Goal: Task Accomplishment & Management: Use online tool/utility

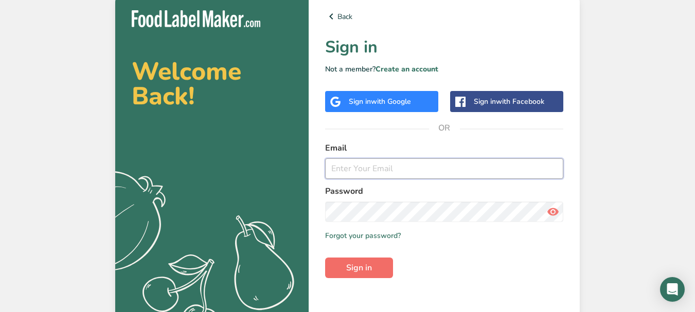
type input "[EMAIL_ADDRESS][DOMAIN_NAME]"
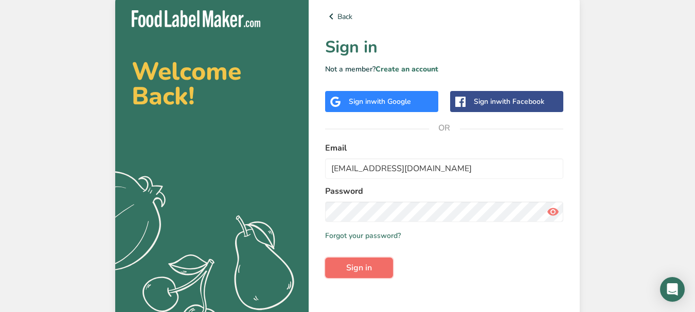
click at [351, 268] on span "Sign in" at bounding box center [359, 268] width 26 height 12
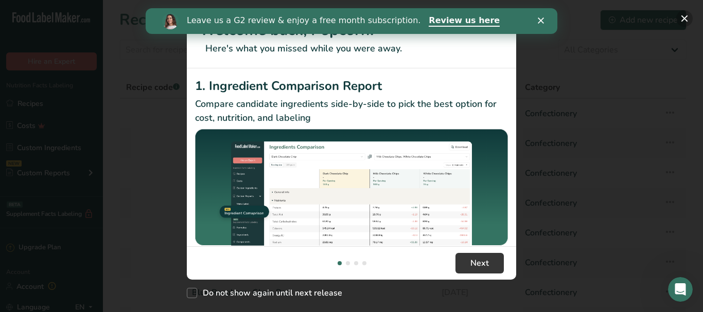
click at [683, 19] on button "New Features" at bounding box center [684, 18] width 16 height 16
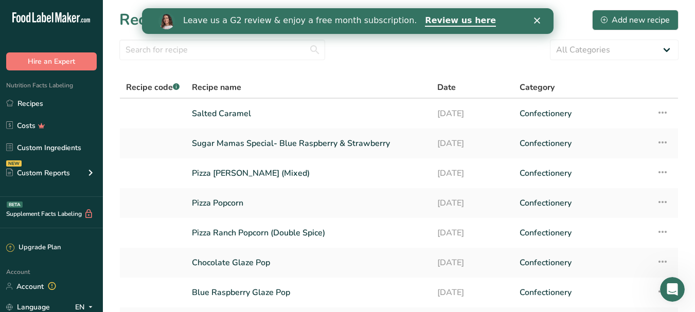
drag, startPoint x: 684, startPoint y: 17, endPoint x: 308, endPoint y: 89, distance: 382.9
click at [309, 87] on div "Recipe name" at bounding box center [308, 87] width 233 height 12
click at [72, 150] on link "Custom Ingredients" at bounding box center [51, 148] width 103 height 20
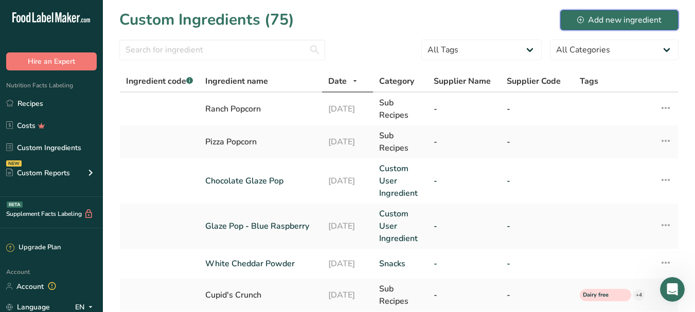
click at [594, 15] on div "Add new ingredient" at bounding box center [619, 20] width 84 height 12
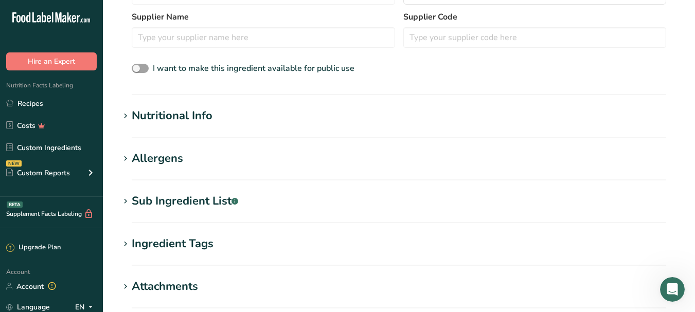
scroll to position [304, 0]
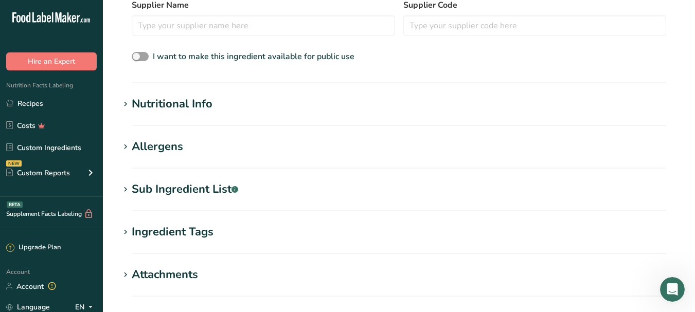
click at [224, 153] on h1 "Allergens" at bounding box center [398, 146] width 559 height 17
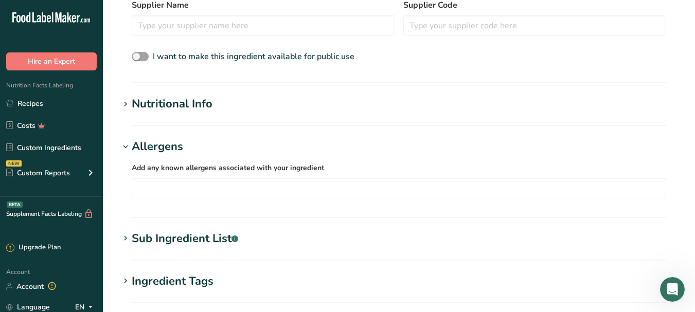
click at [212, 236] on div "Sub Ingredient List .a-a{fill:#347362;}.b-a{fill:#fff;}" at bounding box center [185, 239] width 107 height 17
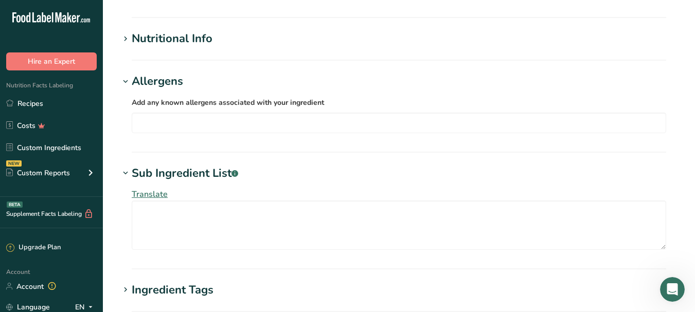
scroll to position [432, 0]
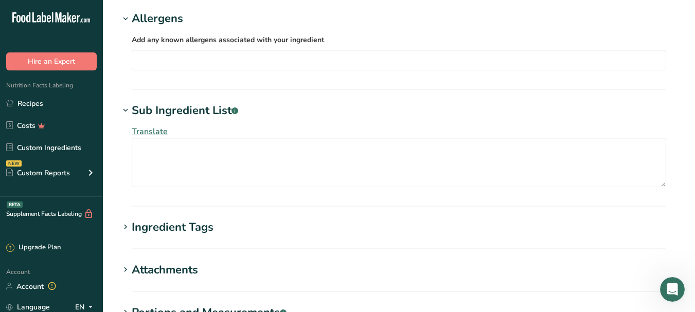
drag, startPoint x: 190, startPoint y: 211, endPoint x: 194, endPoint y: 217, distance: 6.7
click at [197, 230] on div "Ingredient Tags" at bounding box center [173, 227] width 82 height 17
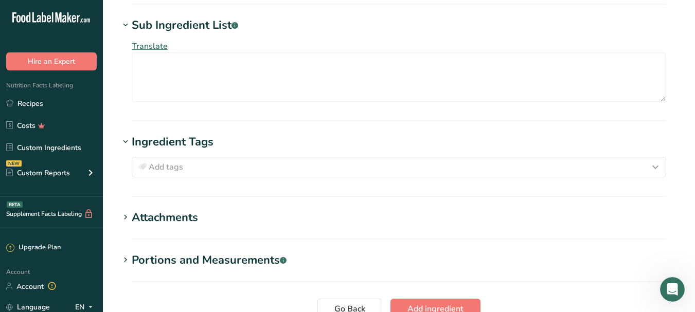
click at [231, 236] on section "Attachments Drop your files here or click to upload Maximum file size is 5MB" at bounding box center [398, 224] width 559 height 30
click at [213, 233] on section "Attachments Drop your files here or click to upload Maximum file size is 5MB" at bounding box center [398, 224] width 559 height 30
click at [204, 229] on section "Attachments Drop your files here or click to upload Maximum file size is 5MB" at bounding box center [398, 224] width 559 height 30
click at [172, 226] on section "Attachments Drop your files here or click to upload Maximum file size is 5MB" at bounding box center [398, 224] width 559 height 30
click at [163, 221] on div "Attachments" at bounding box center [165, 217] width 66 height 17
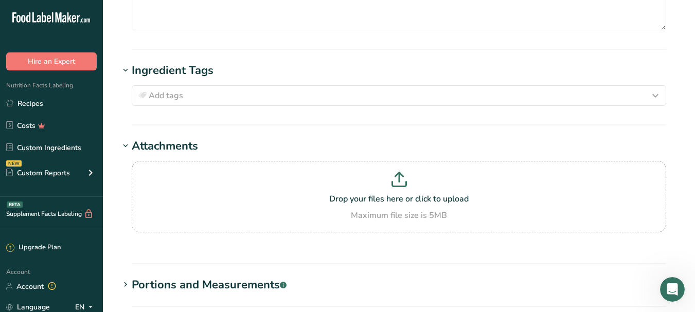
scroll to position [607, 0]
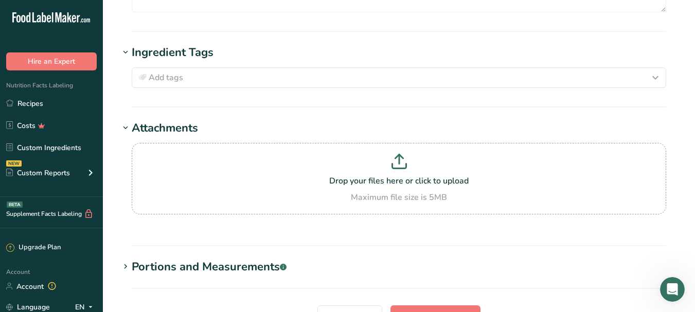
click at [216, 271] on div "Portions and Measurements .a-a{fill:#347362;}.b-a{fill:#fff;}" at bounding box center [209, 267] width 155 height 17
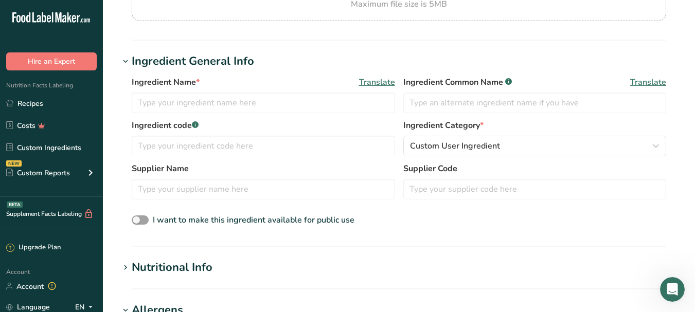
scroll to position [112, 0]
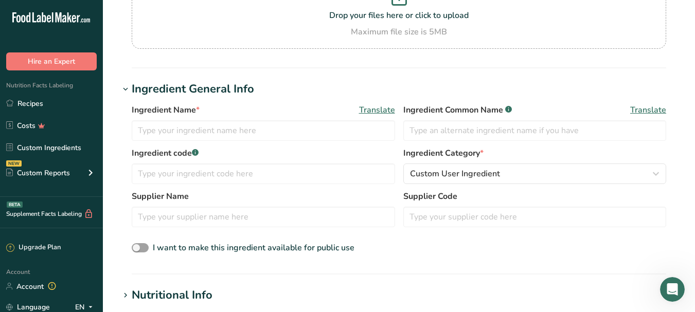
drag, startPoint x: 682, startPoint y: 71, endPoint x: 327, endPoint y: 91, distance: 355.1
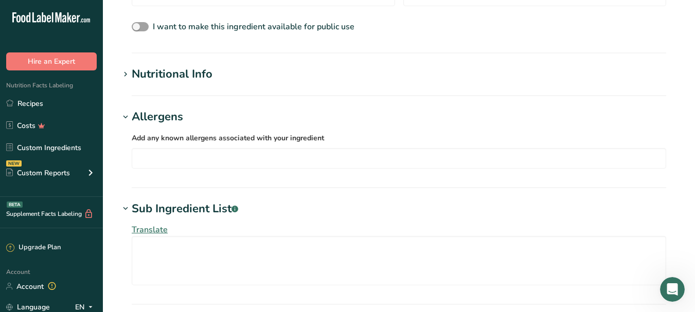
scroll to position [60, 0]
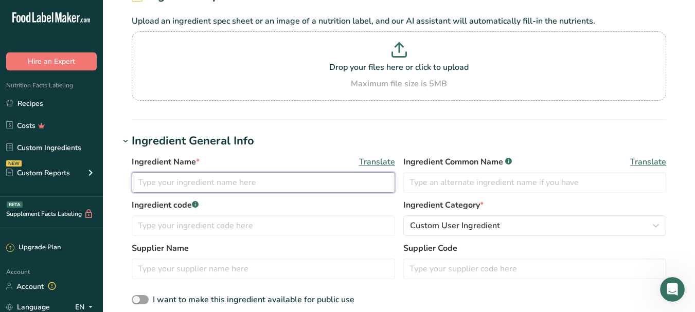
click at [244, 181] on input "text" at bounding box center [264, 182] width 264 height 21
type input "p"
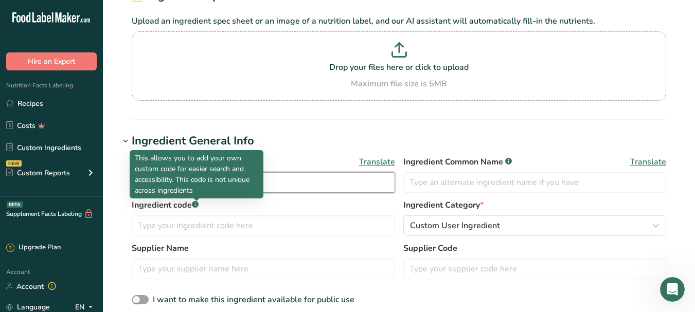
type input "Hot pepper pop"
click at [196, 201] on div at bounding box center [196, 201] width 5 height 5
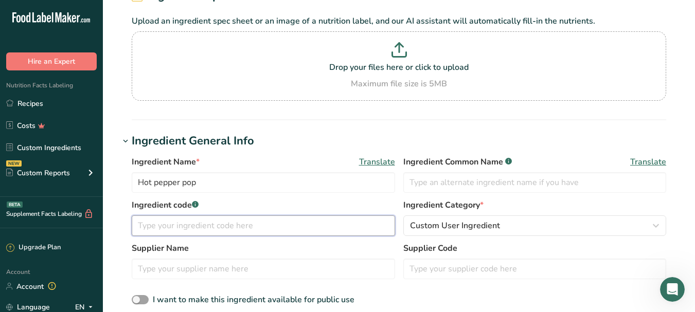
click at [185, 227] on input "text" at bounding box center [264, 226] width 264 height 21
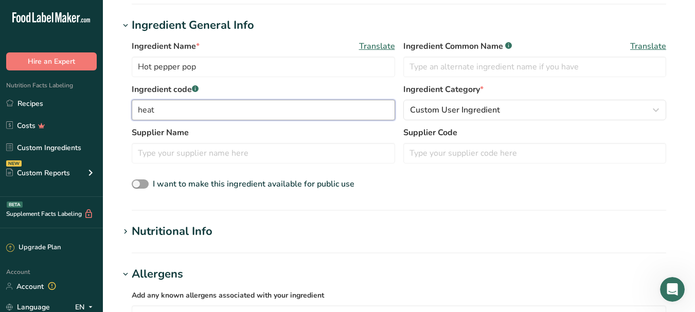
scroll to position [183, 0]
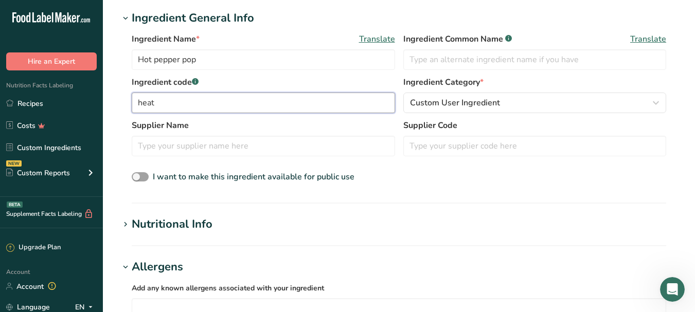
type input "heat"
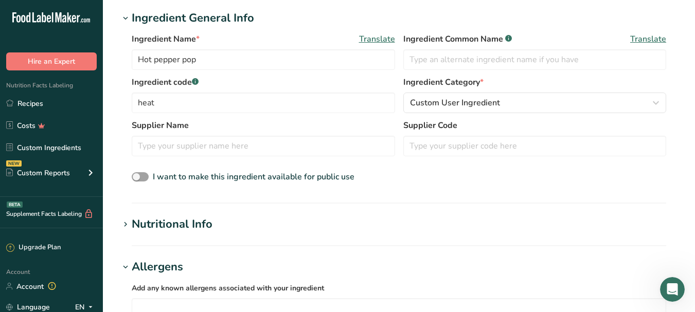
click at [209, 226] on div "Nutritional Info" at bounding box center [172, 224] width 81 height 17
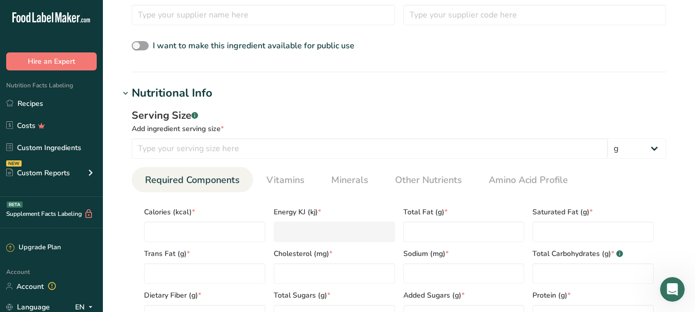
scroll to position [321, 0]
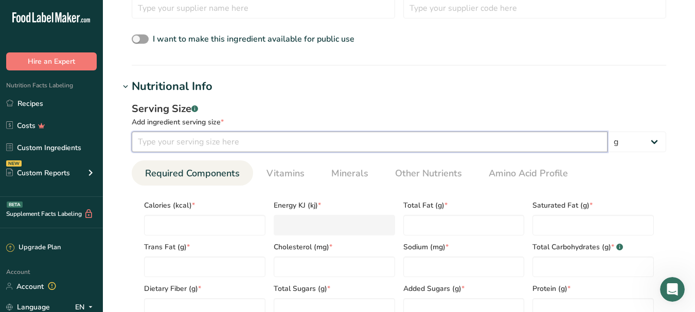
click at [182, 144] on input "number" at bounding box center [370, 142] width 476 height 21
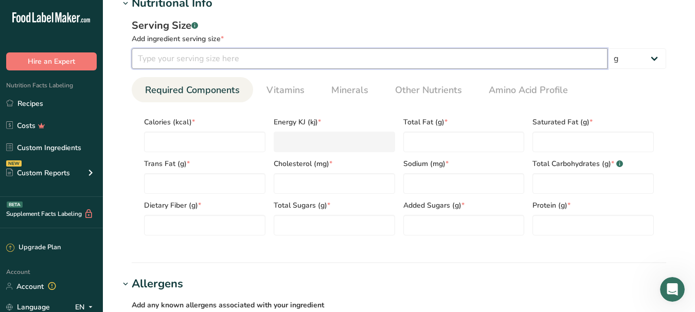
scroll to position [411, 0]
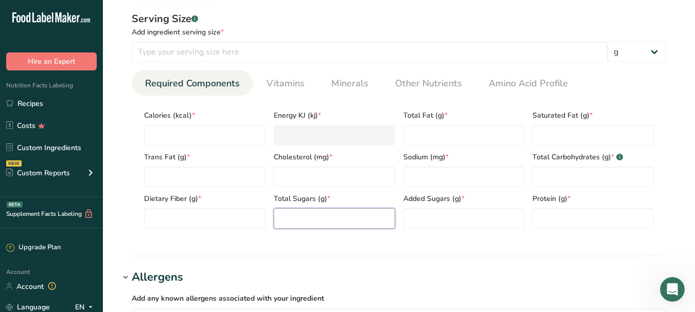
click at [306, 216] on Sugars "number" at bounding box center [334, 218] width 121 height 21
click at [196, 136] on input "number" at bounding box center [204, 135] width 121 height 21
type input "5"
type KJ "20.9"
type input "5"
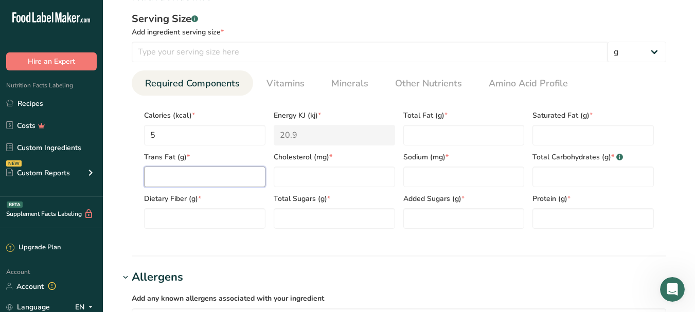
click at [214, 174] on Fat "number" at bounding box center [204, 177] width 121 height 21
click at [430, 169] on input "number" at bounding box center [464, 177] width 121 height 21
type input "200"
click at [565, 177] on Carbohydrates "number" at bounding box center [593, 177] width 121 height 21
type Carbohydrates "2"
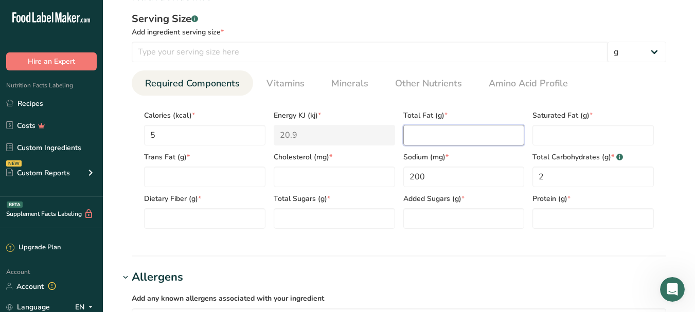
click at [442, 143] on Fat "number" at bounding box center [464, 135] width 121 height 21
type Fat "0"
click at [555, 143] on Fat "number" at bounding box center [593, 135] width 121 height 21
type Fat "0"
click at [315, 214] on Sugars "number" at bounding box center [334, 218] width 121 height 21
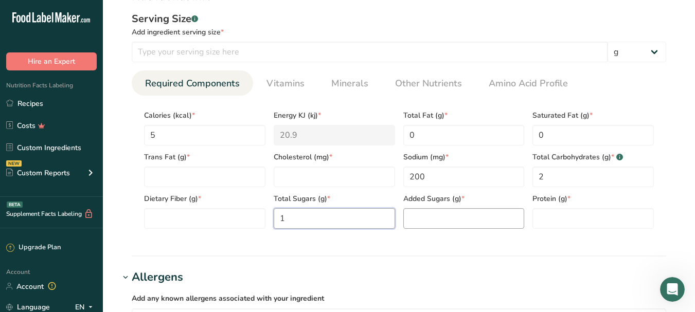
type Sugars "1"
click at [418, 222] on Sugars "number" at bounding box center [464, 218] width 121 height 21
type Sugars "1"
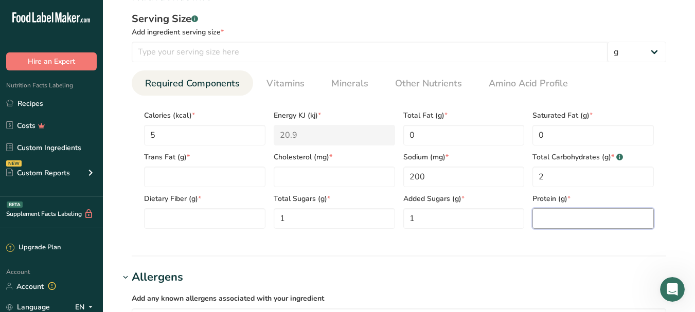
click at [592, 214] on input "number" at bounding box center [593, 218] width 121 height 21
type input "0"
click at [214, 207] on div "Dietary Fiber (g) *" at bounding box center [205, 208] width 130 height 42
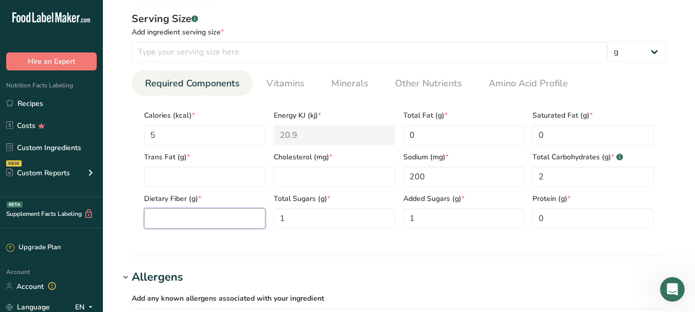
click at [216, 210] on Fiber "number" at bounding box center [204, 218] width 121 height 21
type Fiber "0"
click at [317, 173] on input "number" at bounding box center [334, 177] width 121 height 21
type input "0"
click at [237, 177] on Fat "number" at bounding box center [204, 177] width 121 height 21
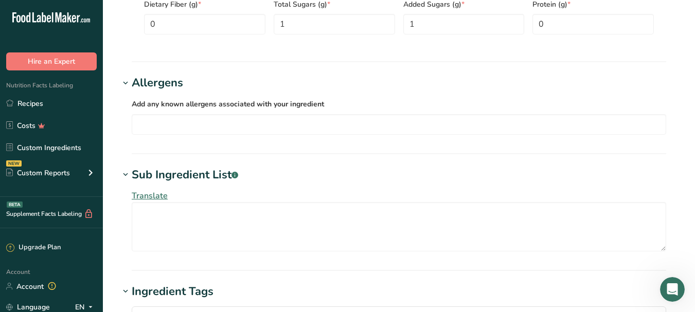
scroll to position [612, 0]
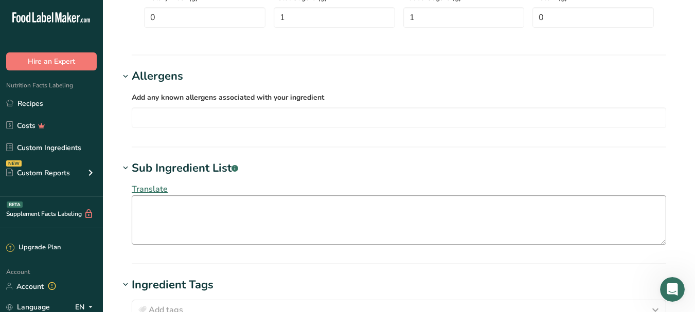
type Fat "0"
click at [219, 218] on textarea at bounding box center [399, 220] width 535 height 49
click at [392, 201] on textarea "Sugar, corn flour, salt, spice and spice extractives, corn starch," at bounding box center [399, 220] width 535 height 49
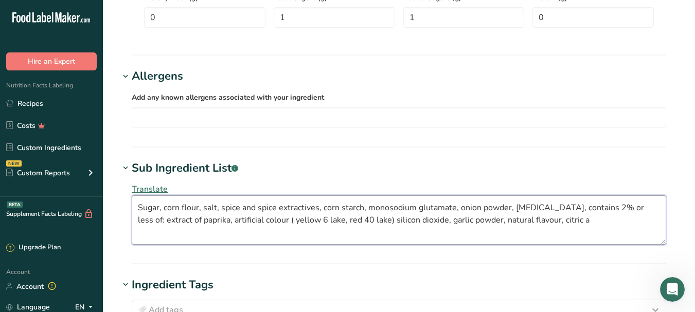
drag, startPoint x: 392, startPoint y: 201, endPoint x: 567, endPoint y: 222, distance: 175.7
click at [567, 222] on textarea "Sugar, corn flour, salt, spice and spice extractives, corn starch, monosodium g…" at bounding box center [399, 220] width 535 height 49
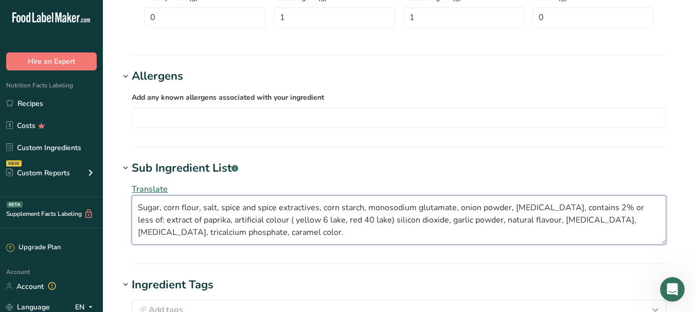
drag, startPoint x: 241, startPoint y: 234, endPoint x: 140, endPoint y: 199, distance: 106.8
click at [140, 199] on textarea "Sugar, corn flour, salt, spice and spice extractives, corn starch, monosodium g…" at bounding box center [399, 220] width 535 height 49
type textarea "Sugar, corn flour, salt, spice and spice extractives, corn starch, monosodium g…"
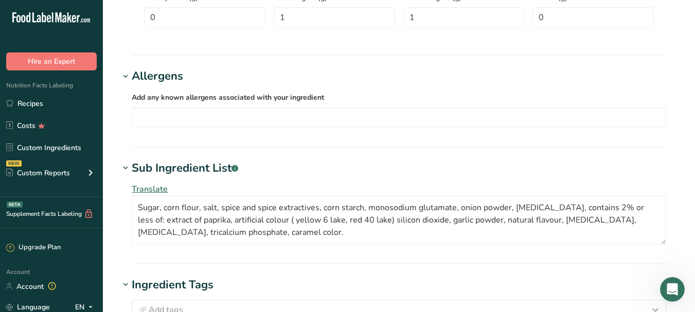
click at [363, 105] on div "Add any known allergens associated with your ingredient Soy Tree Nuts Wheat Mil…" at bounding box center [399, 109] width 535 height 37
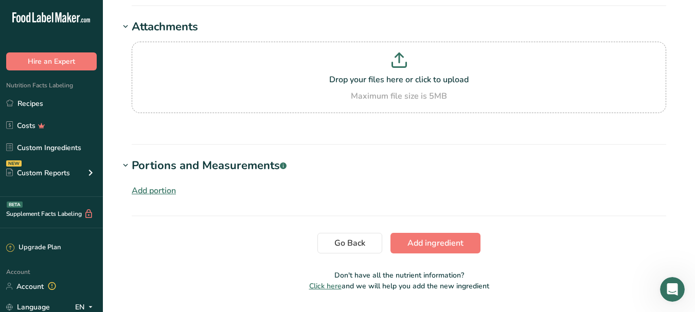
scroll to position [962, 0]
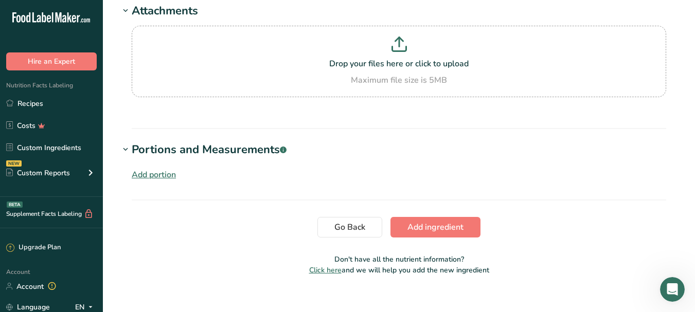
click at [153, 174] on div "Add portion" at bounding box center [154, 175] width 44 height 12
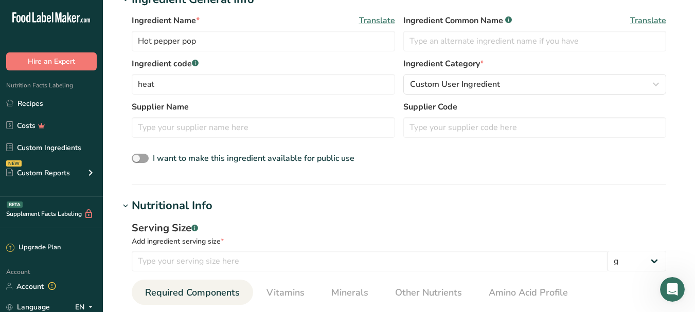
scroll to position [204, 0]
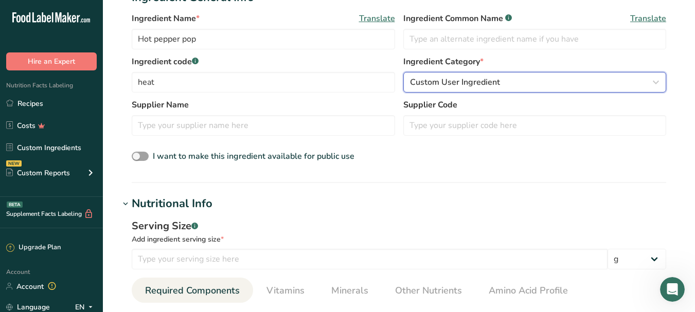
click at [583, 87] on div "Custom User Ingredient" at bounding box center [532, 82] width 244 height 12
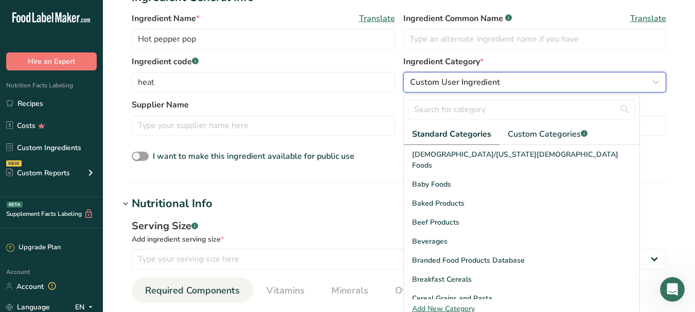
click at [583, 87] on div "Custom User Ingredient" at bounding box center [532, 82] width 244 height 12
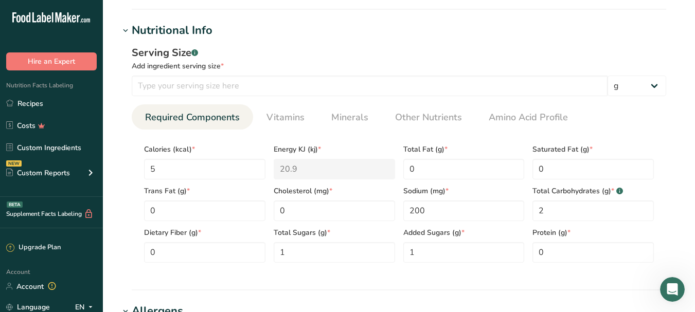
scroll to position [396, 0]
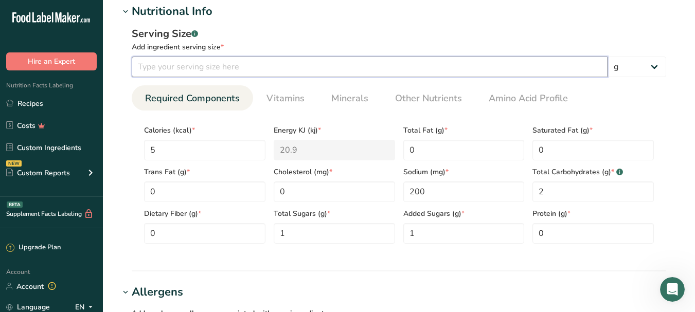
click at [212, 69] on input "number" at bounding box center [370, 67] width 476 height 21
type input "3"
type input "1"
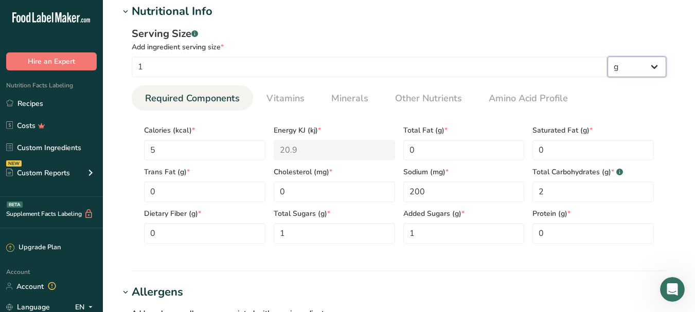
click at [658, 64] on select "g kg mg mcg lb oz l mL fl oz tbsp tsp cup qt gallon" at bounding box center [637, 67] width 59 height 21
select select "20"
click at [608, 57] on select "g kg mg mcg lb oz l mL fl oz tbsp tsp cup qt gallon" at bounding box center [637, 67] width 59 height 21
select select "22"
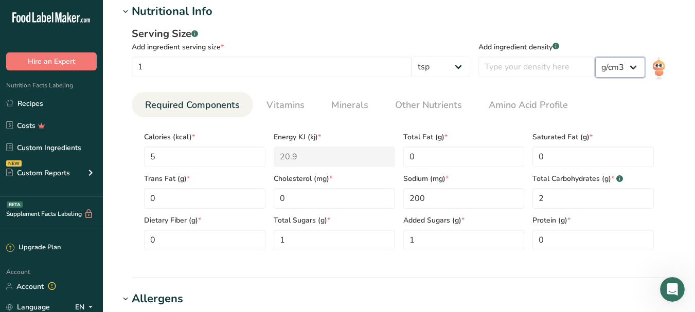
click at [606, 68] on select "lb/ft3 g/cm3" at bounding box center [620, 67] width 50 height 21
click at [595, 57] on select "lb/ft3 g/cm3" at bounding box center [620, 67] width 50 height 21
click at [534, 69] on input "number" at bounding box center [537, 67] width 117 height 21
type input "3"
click at [610, 82] on div "Add ingredient density .a-a{fill:#347362;}.b-a{fill:#fff;} 3 lb/ft3 g/cm3" at bounding box center [573, 55] width 188 height 58
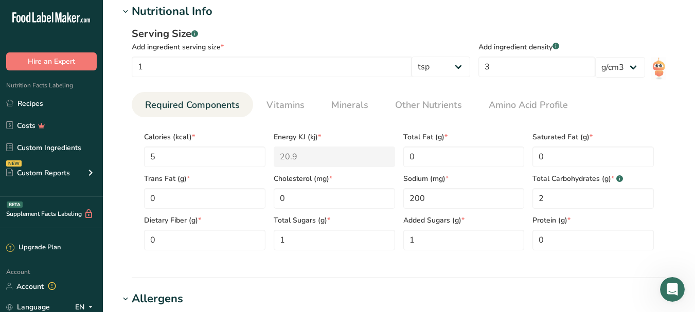
click at [441, 28] on div "Serving Size .a-a{fill:#347362;}.b-a{fill:#fff;}" at bounding box center [301, 33] width 339 height 15
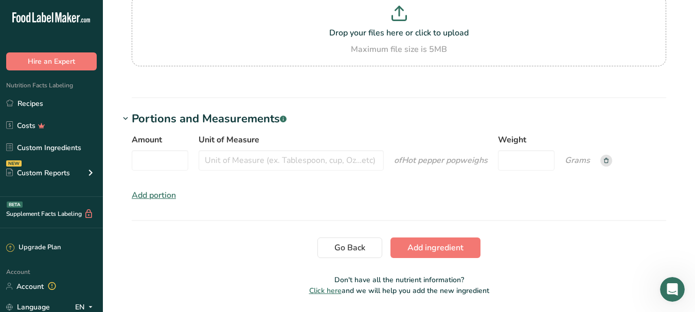
scroll to position [1007, 0]
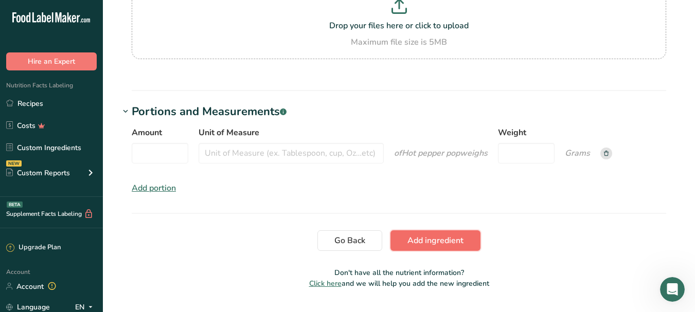
click at [441, 245] on span "Add ingredient" at bounding box center [436, 241] width 56 height 12
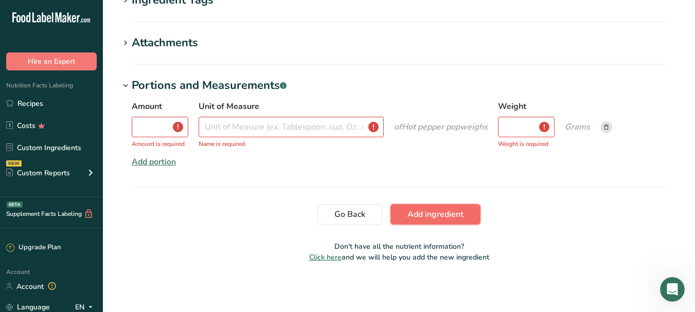
scroll to position [270, 0]
click at [608, 130] on rect at bounding box center [607, 127] width 12 height 12
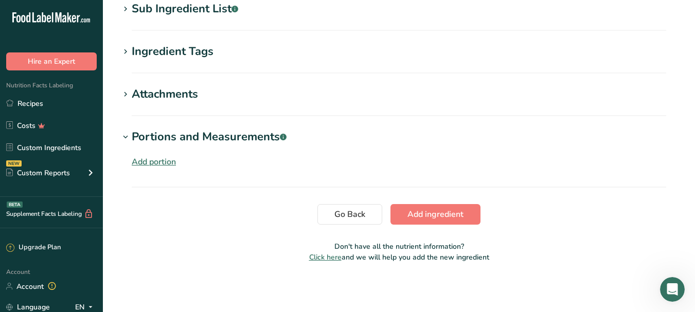
scroll to position [218, 0]
click at [412, 210] on span "Add ingredient" at bounding box center [436, 214] width 56 height 12
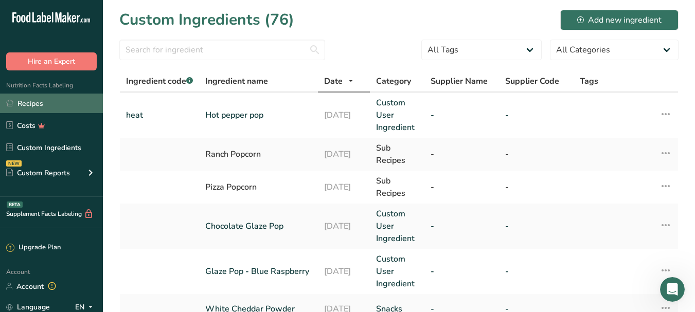
click at [59, 100] on link "Recipes" at bounding box center [51, 104] width 103 height 20
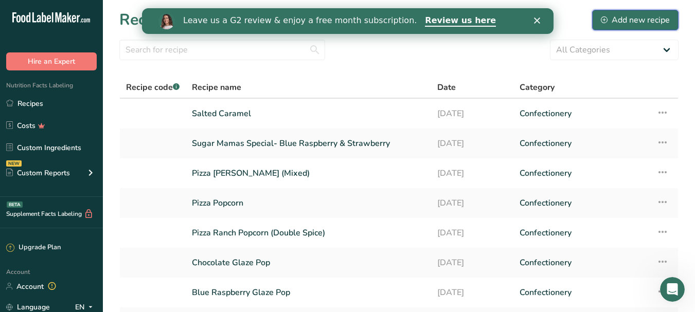
click at [617, 21] on div "Add new recipe" at bounding box center [635, 20] width 69 height 12
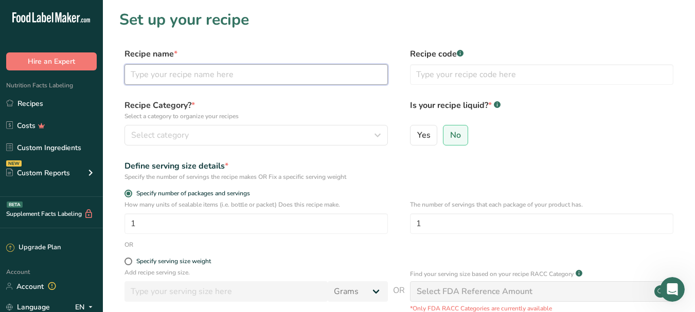
click at [226, 77] on input "text" at bounding box center [257, 74] width 264 height 21
type input "Hot Pepper Pop- Skeet Heat"
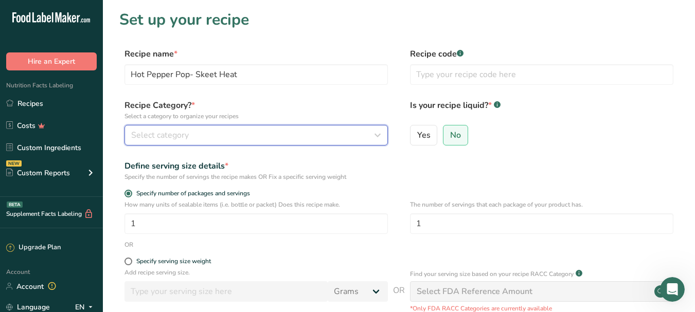
click at [203, 125] on button "Select category" at bounding box center [257, 135] width 264 height 21
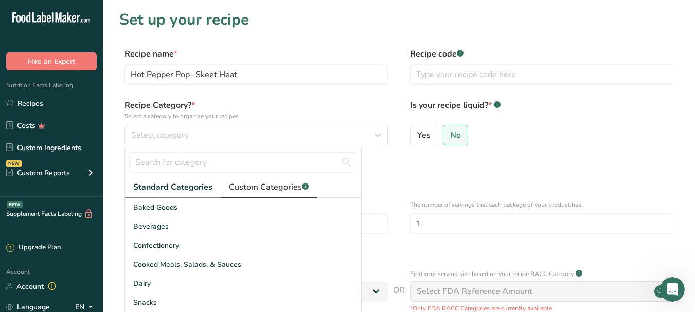
click at [281, 180] on link "Custom Categories .a-a{fill:#347362;}.b-a{fill:#fff;}" at bounding box center [269, 187] width 96 height 21
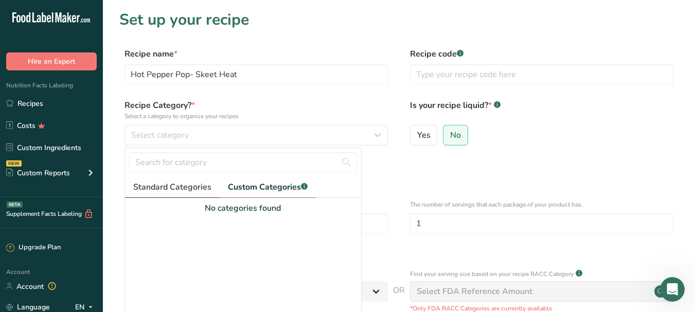
click at [200, 185] on span "Standard Categories" at bounding box center [172, 187] width 78 height 12
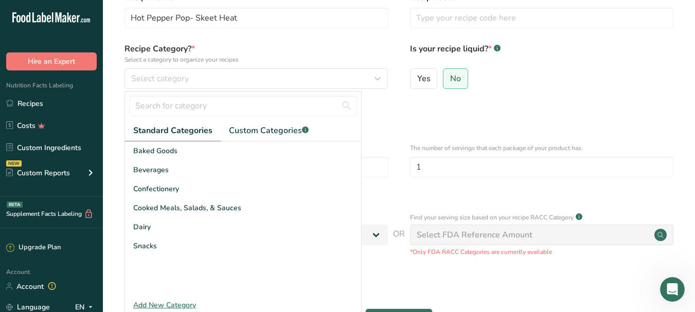
scroll to position [65, 0]
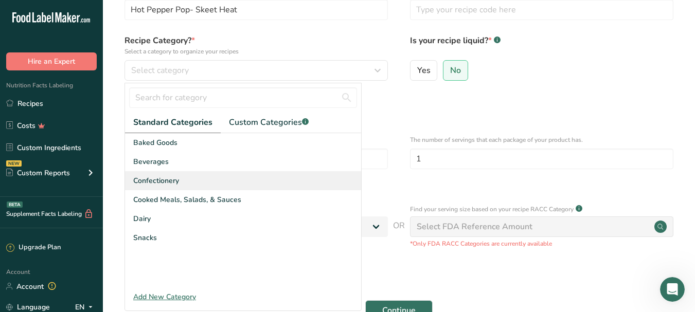
click at [178, 180] on span "Confectionery" at bounding box center [156, 181] width 46 height 11
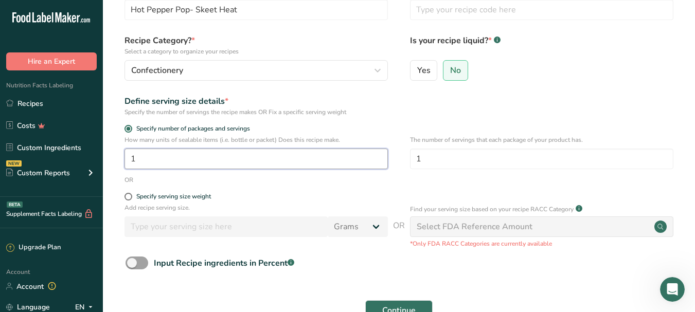
click at [163, 161] on input "1" at bounding box center [257, 159] width 264 height 21
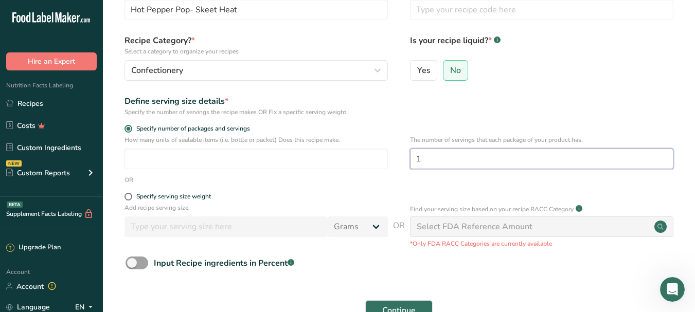
click at [448, 153] on input "1" at bounding box center [542, 159] width 264 height 21
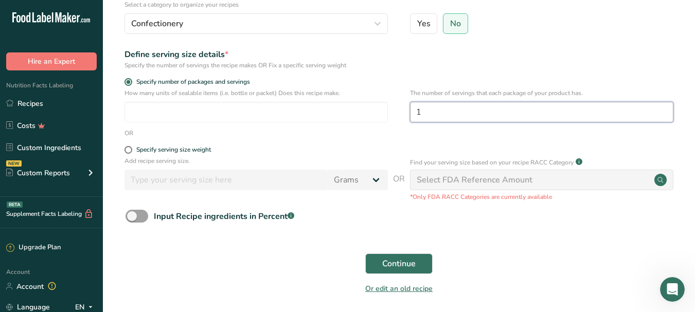
scroll to position [113, 0]
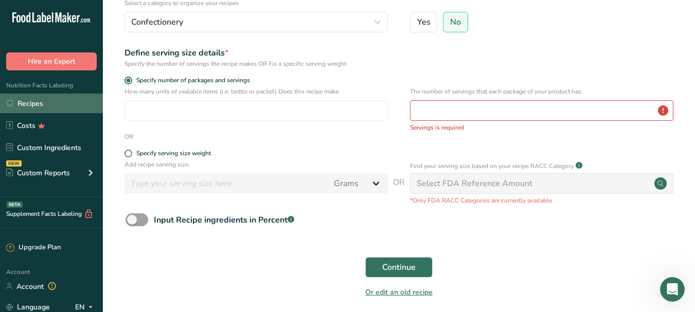
click at [55, 101] on link "Recipes" at bounding box center [51, 104] width 103 height 20
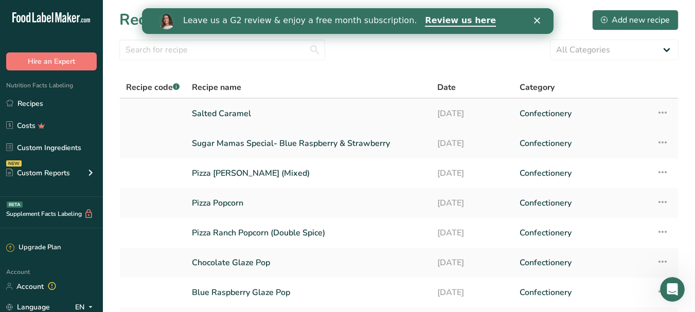
click at [268, 108] on link "Salted Caramel" at bounding box center [308, 114] width 233 height 22
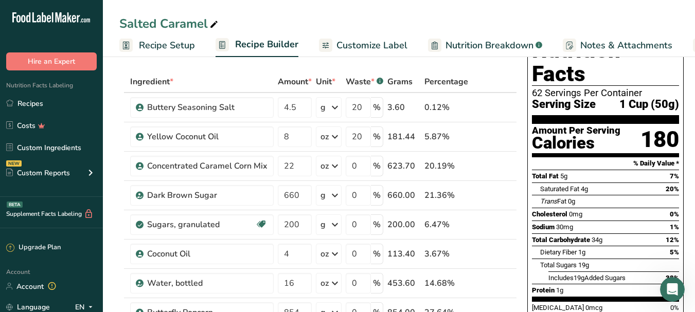
scroll to position [39, 0]
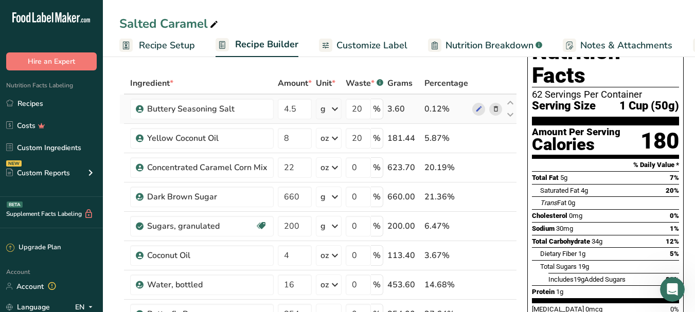
click at [432, 111] on div "0.12%" at bounding box center [447, 109] width 44 height 12
click at [432, 108] on div "0.12%" at bounding box center [447, 109] width 44 height 12
click at [406, 108] on div "3.60" at bounding box center [404, 109] width 33 height 12
click at [361, 106] on input "20" at bounding box center [358, 109] width 25 height 21
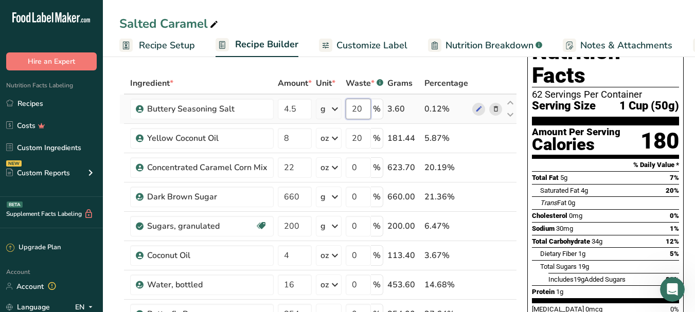
type input "2"
type input "0"
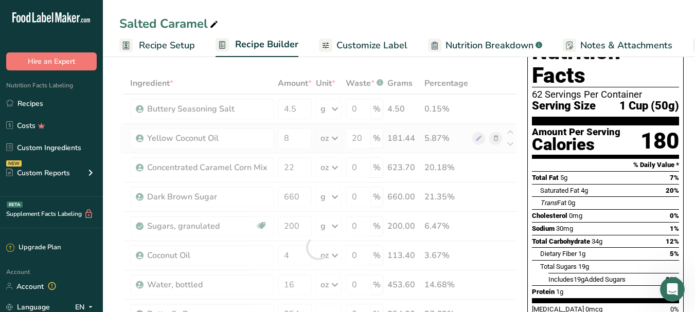
click at [492, 148] on div "Ingredient * Amount * Unit * Waste * .a-a{fill:#347362;}.b-a{fill:#fff;} Grams …" at bounding box center [318, 248] width 398 height 350
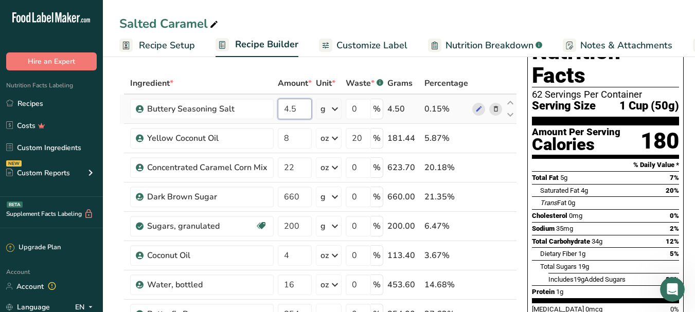
click at [302, 112] on input "4.5" at bounding box center [295, 109] width 34 height 21
type input "4"
type input "6"
click at [480, 105] on div "Ingredient * Amount * Unit * Waste * .a-a{fill:#347362;}.b-a{fill:#fff;} Grams …" at bounding box center [318, 248] width 398 height 350
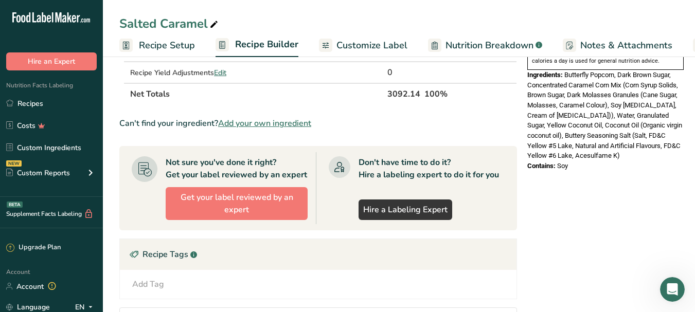
scroll to position [360, 0]
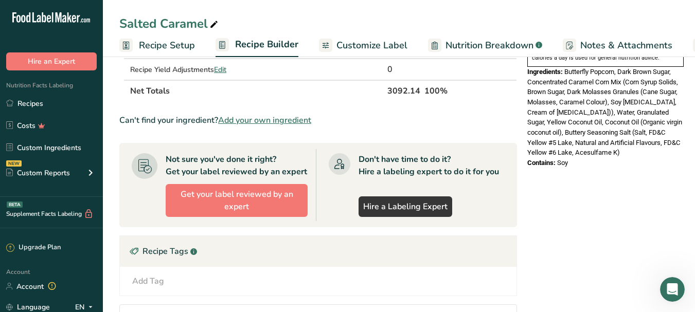
click at [176, 51] on span "Recipe Setup" at bounding box center [167, 46] width 56 height 14
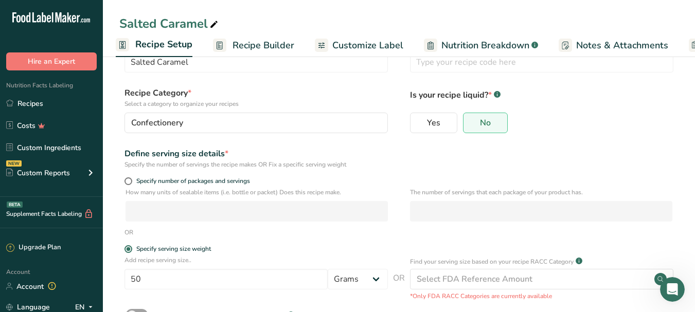
scroll to position [114, 0]
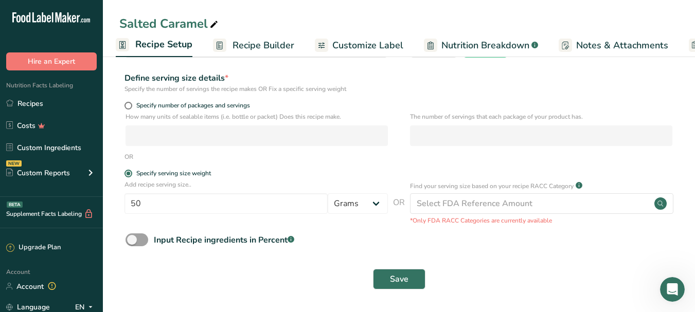
click at [242, 46] on span "Recipe Builder" at bounding box center [264, 46] width 62 height 14
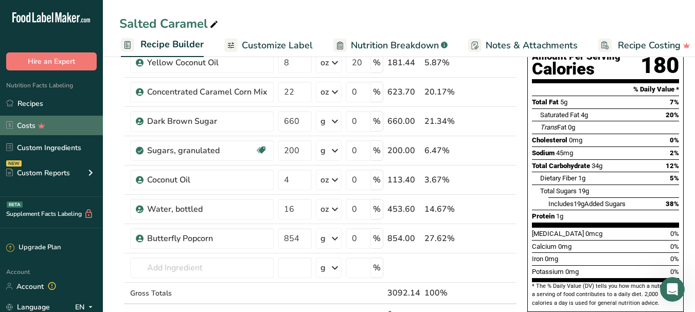
scroll to position [0, 99]
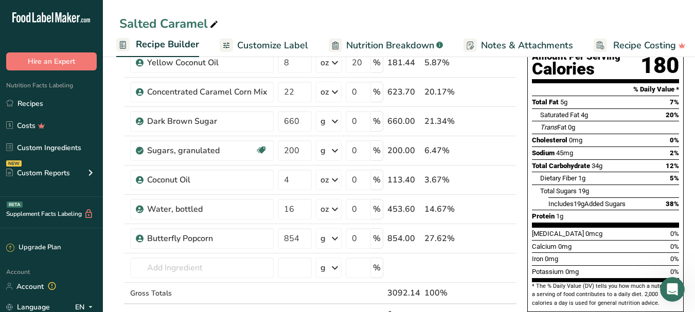
click at [252, 49] on span "Customize Label" at bounding box center [272, 46] width 71 height 14
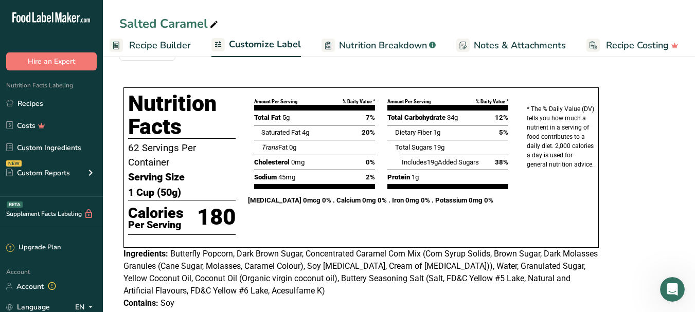
scroll to position [215, 0]
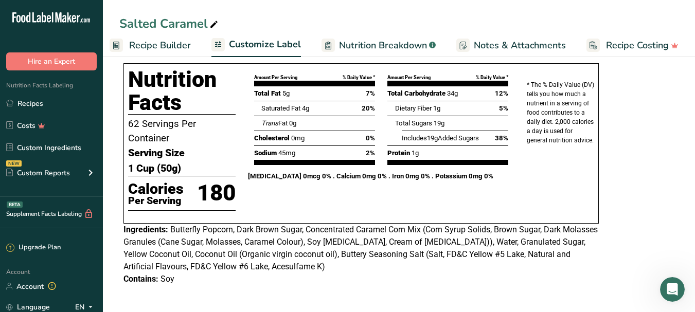
click at [166, 43] on span "Recipe Builder" at bounding box center [160, 46] width 62 height 14
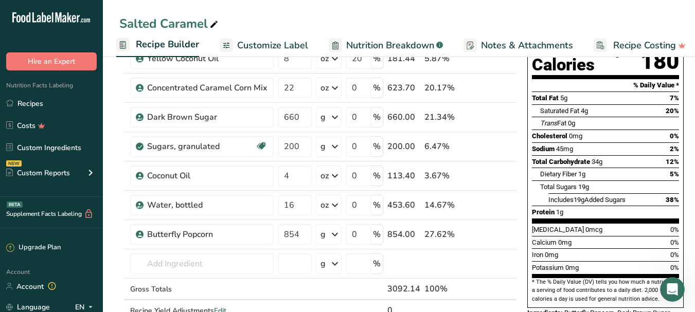
scroll to position [98, 0]
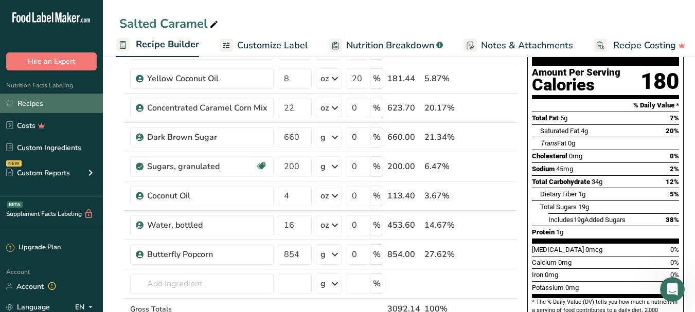
click at [27, 105] on link "Recipes" at bounding box center [51, 104] width 103 height 20
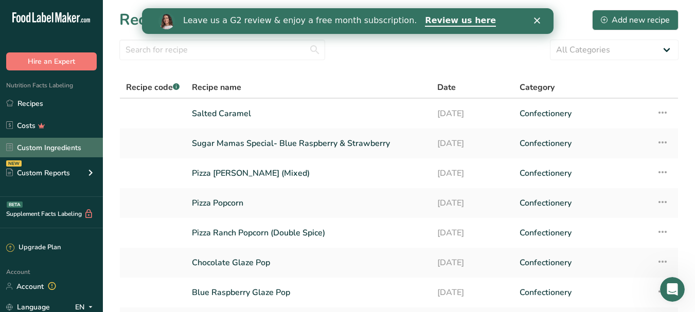
click at [78, 148] on link "Custom Ingredients" at bounding box center [51, 148] width 103 height 20
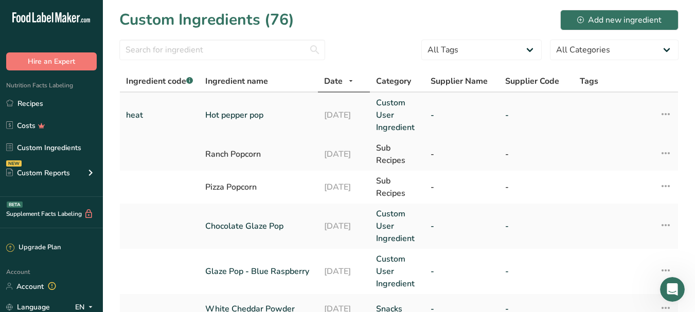
click at [207, 119] on link "Hot pepper pop" at bounding box center [258, 115] width 107 height 12
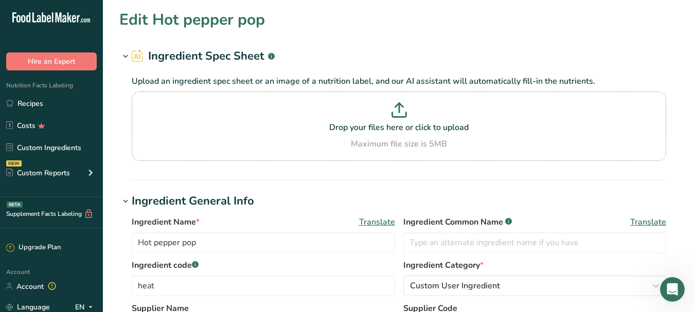
click at [219, 57] on h2 "Ingredient Spec Sheet .a-a{fill:#347362;}.b-a{fill:#fff;}" at bounding box center [203, 56] width 143 height 17
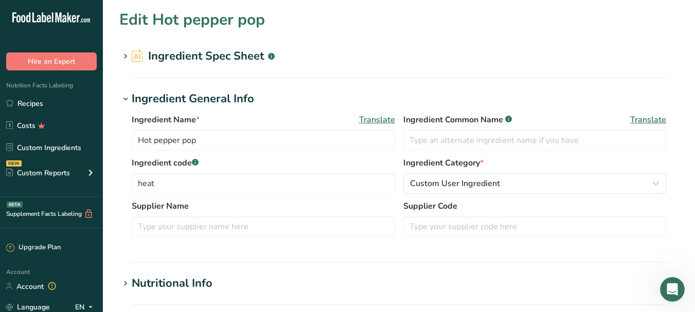
click at [222, 57] on h2 "Ingredient Spec Sheet .a-a{fill:#347362;}.b-a{fill:#fff;}" at bounding box center [203, 56] width 143 height 17
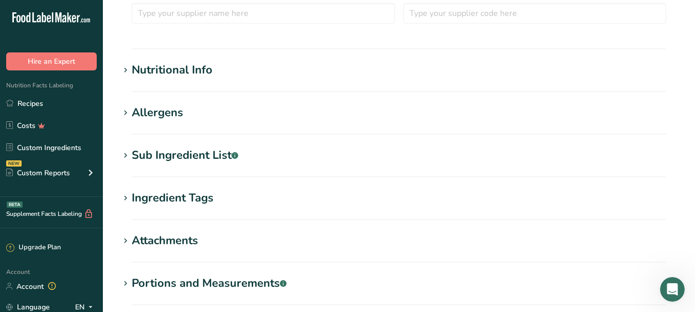
scroll to position [320, 0]
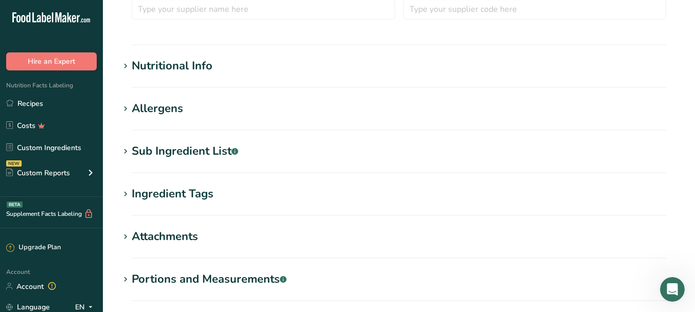
click at [266, 76] on section "Nutritional Info Serving Size .a-a{fill:#347362;}.b-a{fill:#fff;} Add ingredien…" at bounding box center [398, 73] width 559 height 30
click at [187, 65] on div "Nutritional Info" at bounding box center [172, 66] width 81 height 17
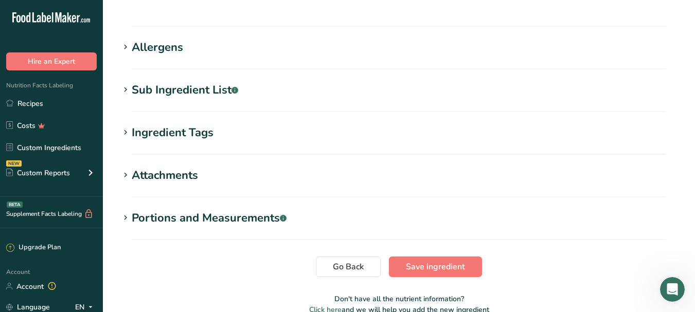
scroll to position [897, 0]
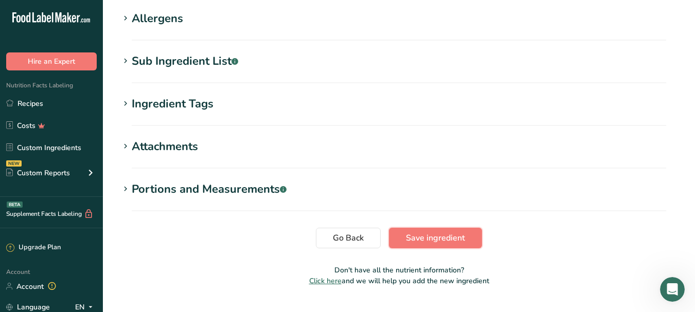
click at [454, 228] on button "Save ingredient" at bounding box center [435, 238] width 93 height 21
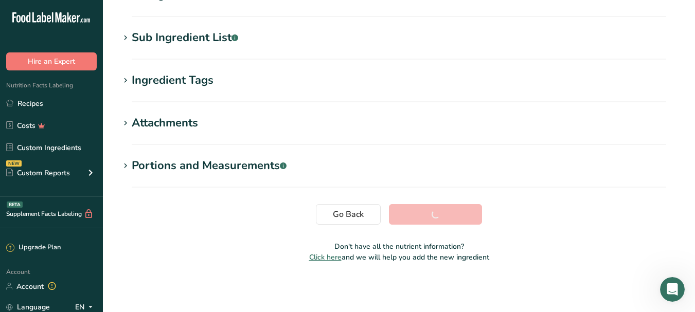
scroll to position [189, 0]
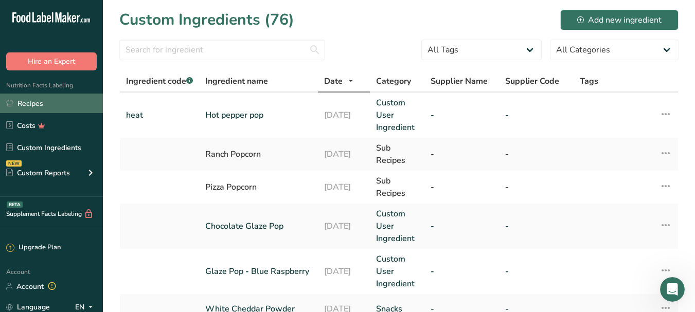
click at [66, 106] on link "Recipes" at bounding box center [51, 104] width 103 height 20
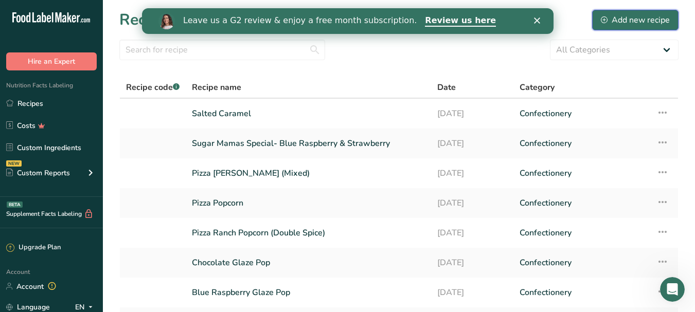
click at [613, 16] on div "Add new recipe" at bounding box center [635, 20] width 69 height 12
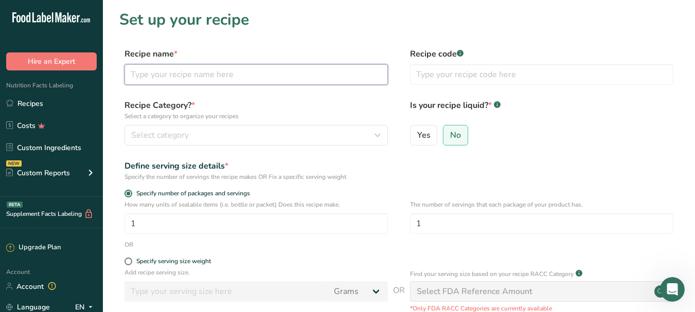
click at [201, 69] on input "text" at bounding box center [257, 74] width 264 height 21
type input "Skeet Heat"
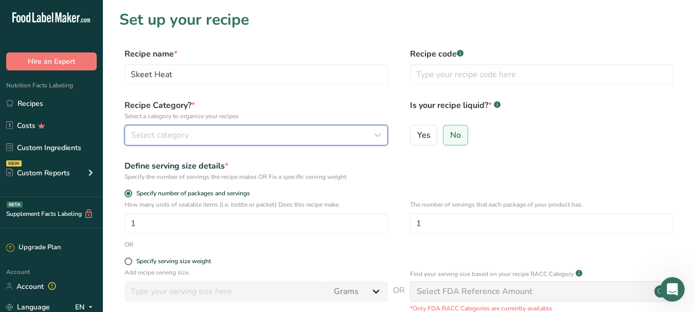
click at [174, 130] on span "Select category" at bounding box center [160, 135] width 58 height 12
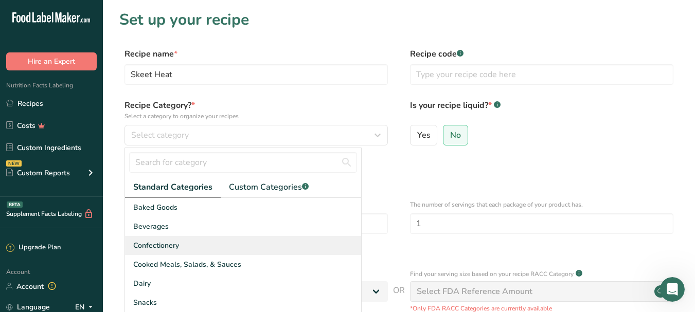
click at [176, 242] on span "Confectionery" at bounding box center [156, 245] width 46 height 11
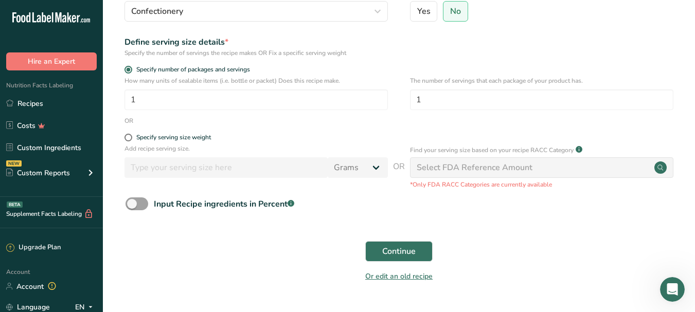
scroll to position [131, 0]
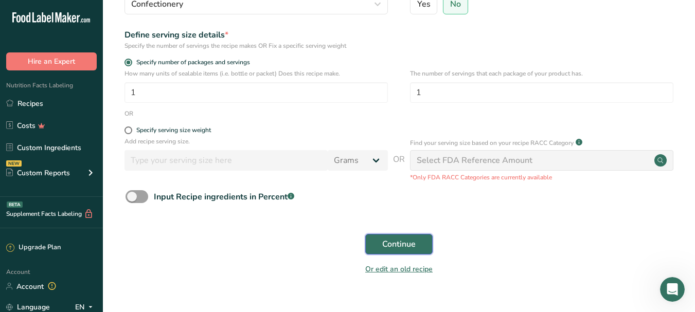
click at [416, 244] on span "Continue" at bounding box center [398, 244] width 33 height 12
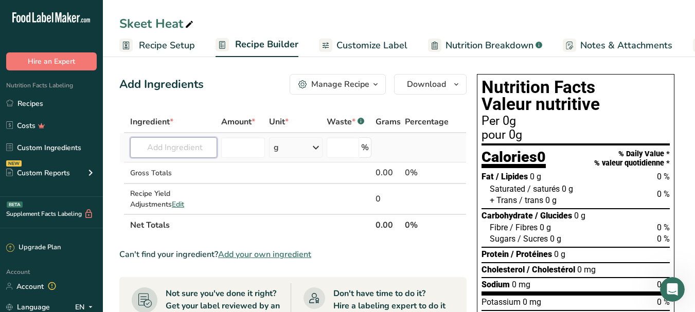
click at [191, 145] on input "text" at bounding box center [173, 147] width 87 height 21
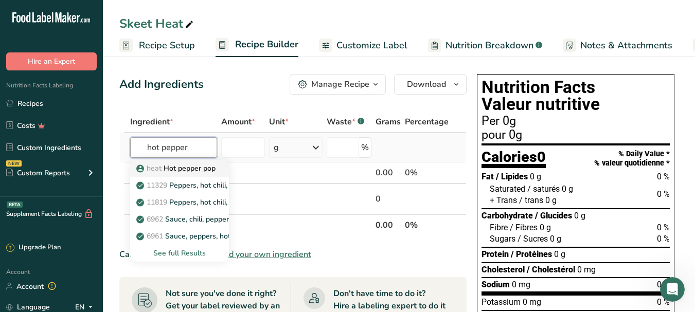
type input "hot pepper"
click at [204, 171] on p "heat Hot pepper pop" at bounding box center [176, 168] width 77 height 11
type input "Hot pepper pop"
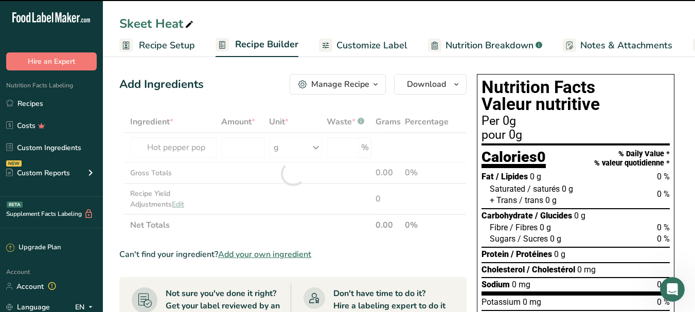
type input "0"
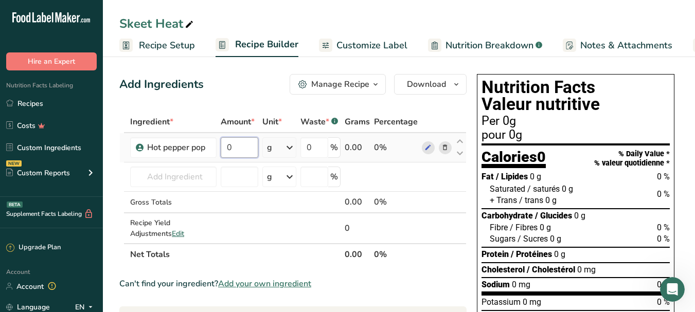
click at [243, 143] on input "0" at bounding box center [240, 147] width 38 height 21
click at [293, 143] on div "Ingredient * Amount * Unit * Waste * .a-a{fill:#347362;}.b-a{fill:#fff;} Grams …" at bounding box center [292, 188] width 347 height 154
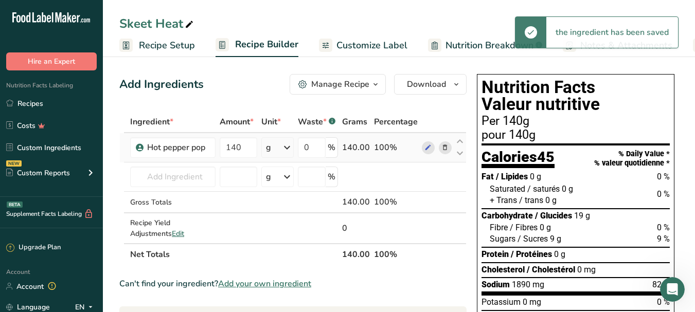
click at [290, 142] on icon at bounding box center [287, 147] width 12 height 19
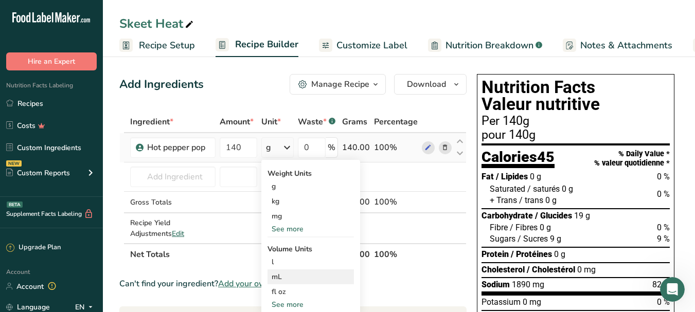
click at [286, 279] on div "mL" at bounding box center [311, 277] width 78 height 11
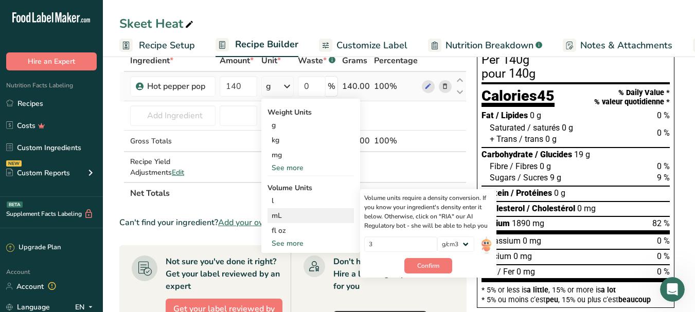
scroll to position [63, 0]
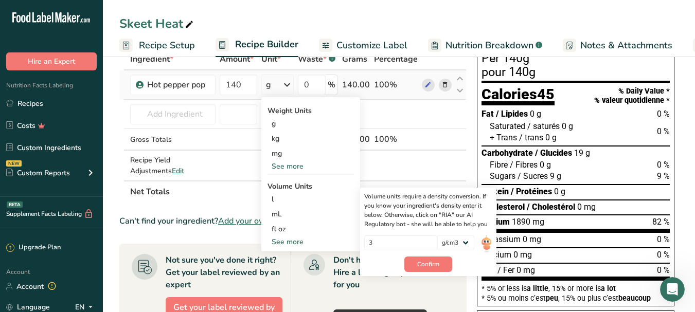
click at [289, 241] on div "See more" at bounding box center [311, 242] width 86 height 11
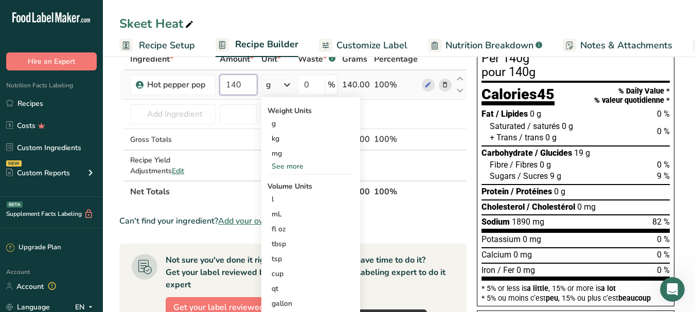
click at [245, 83] on input "140" at bounding box center [238, 85] width 37 height 21
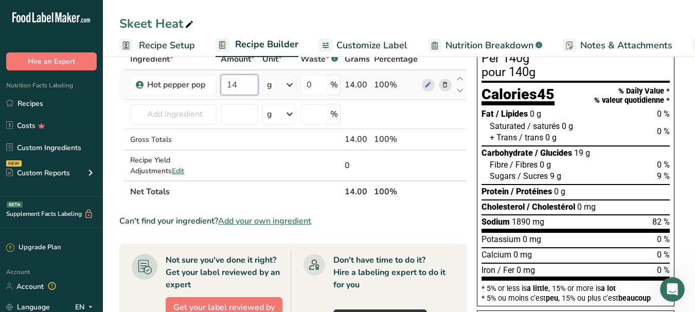
type input "1"
type input "84"
click at [449, 81] on div "Ingredient * Amount * Unit * Waste * .a-a{fill:#347362;}.b-a{fill:#fff;} Grams …" at bounding box center [292, 125] width 347 height 154
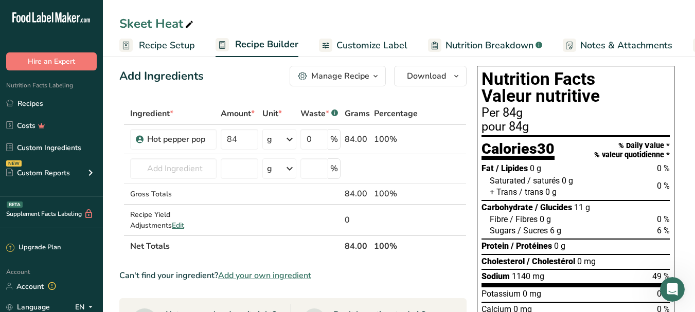
scroll to position [0, 0]
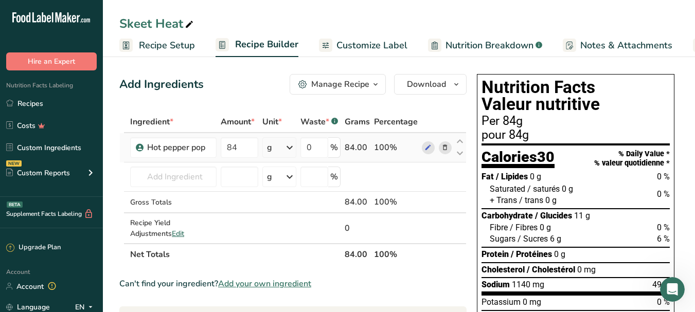
click at [360, 147] on div "84.00" at bounding box center [357, 148] width 25 height 12
click at [387, 146] on div "100%" at bounding box center [396, 148] width 44 height 12
click at [322, 146] on input "0" at bounding box center [315, 147] width 28 height 21
click at [367, 167] on div "Ingredient * Amount * Unit * Waste * .a-a{fill:#347362;}.b-a{fill:#fff;} Grams …" at bounding box center [292, 188] width 347 height 154
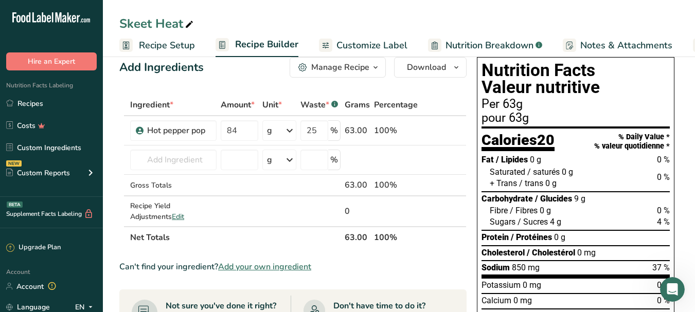
scroll to position [3, 0]
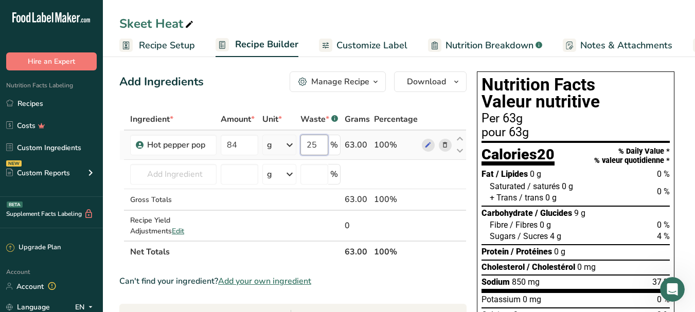
click at [317, 142] on input "25" at bounding box center [315, 145] width 28 height 21
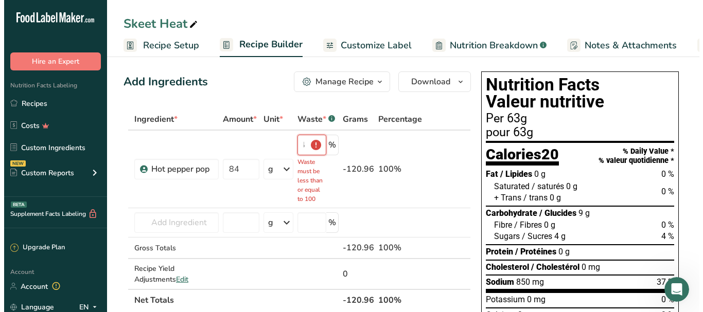
scroll to position [0, 0]
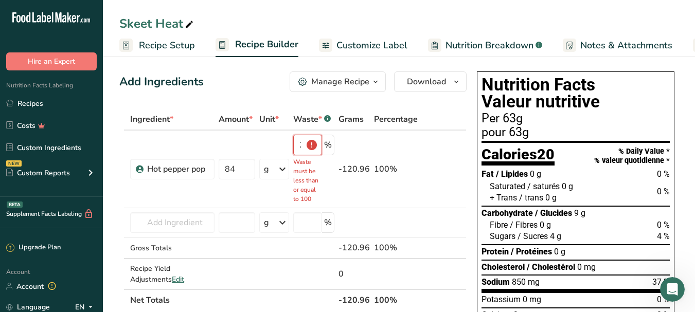
type input "2"
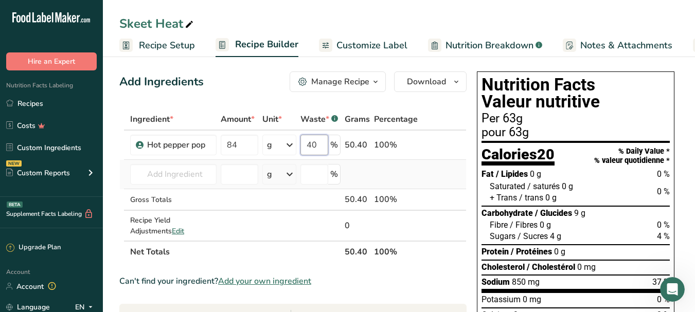
type input "40"
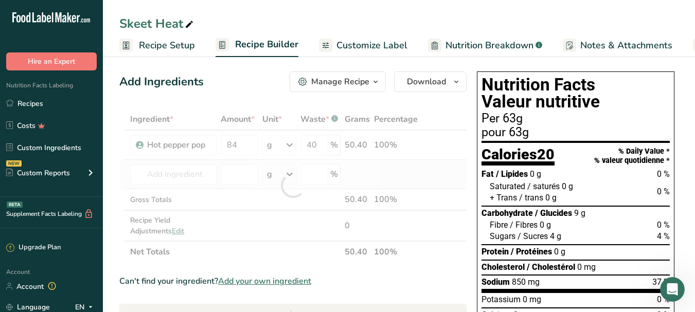
click at [404, 169] on div "Ingredient * Amount * Unit * Waste * .a-a{fill:#347362;}.b-a{fill:#fff;} Grams …" at bounding box center [292, 186] width 347 height 154
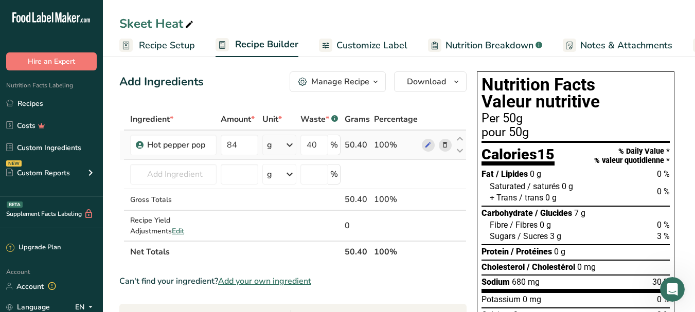
click at [293, 147] on icon at bounding box center [290, 145] width 12 height 19
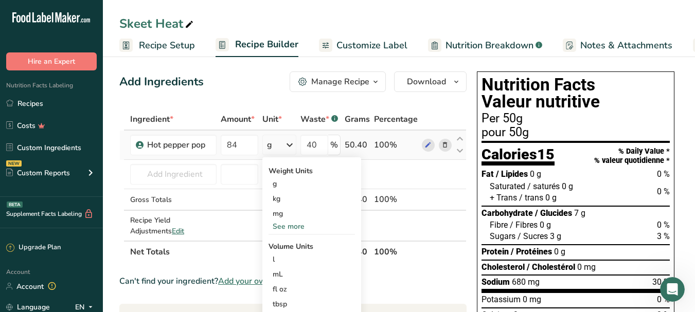
click at [293, 225] on div "See more" at bounding box center [312, 226] width 86 height 11
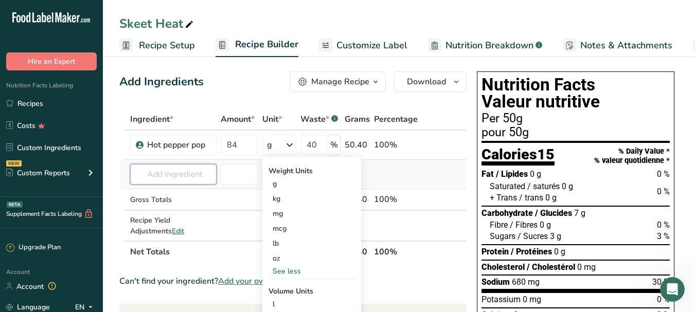
click at [193, 177] on input "text" at bounding box center [173, 174] width 86 height 21
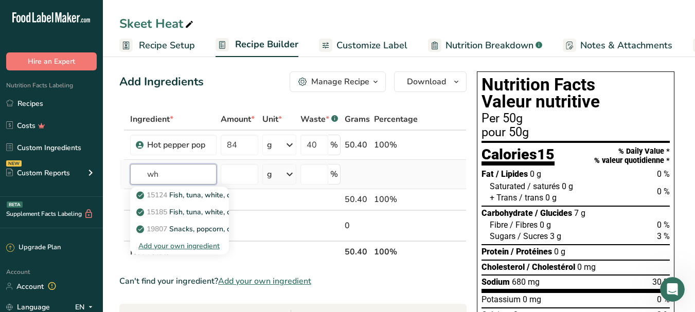
type input "w"
type input "o"
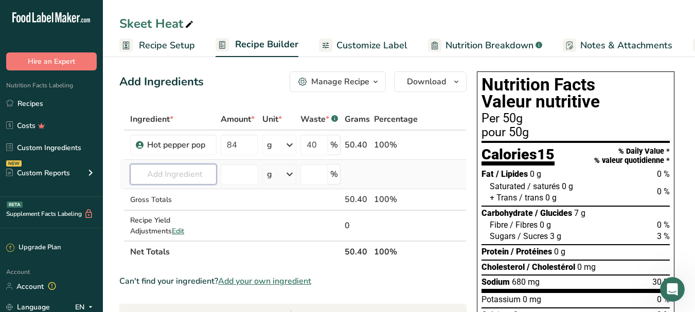
type input "v"
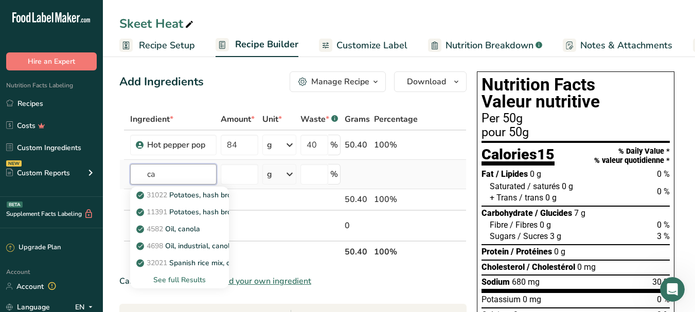
type input "c"
type input "oil"
click at [177, 279] on div "See full Results" at bounding box center [179, 280] width 82 height 11
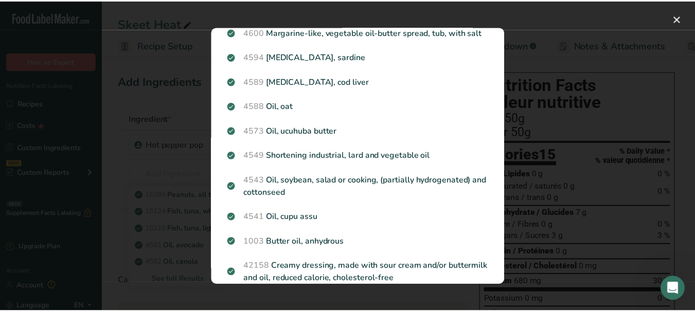
scroll to position [1240, 0]
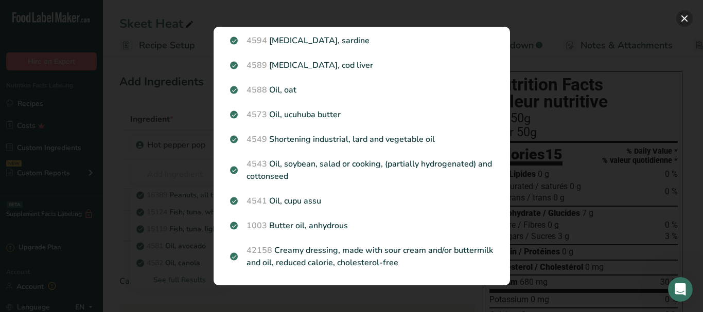
click at [687, 18] on button "Search results modal" at bounding box center [684, 18] width 16 height 16
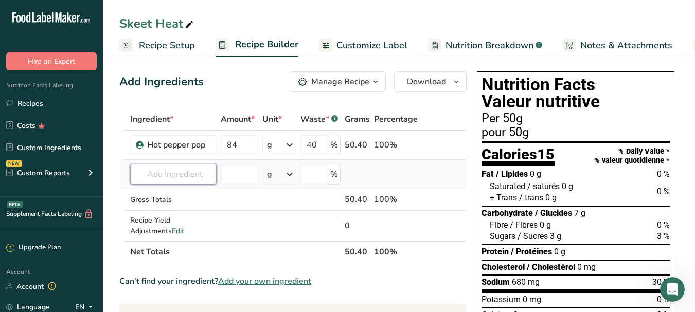
click at [159, 174] on input "text" at bounding box center [173, 174] width 86 height 21
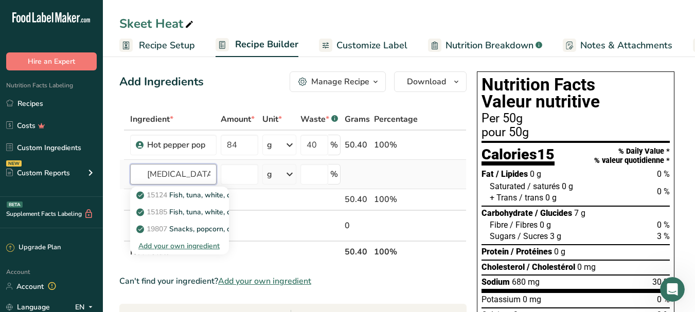
type input "white oil"
click at [180, 251] on div "Add your own ingredient" at bounding box center [179, 246] width 82 height 11
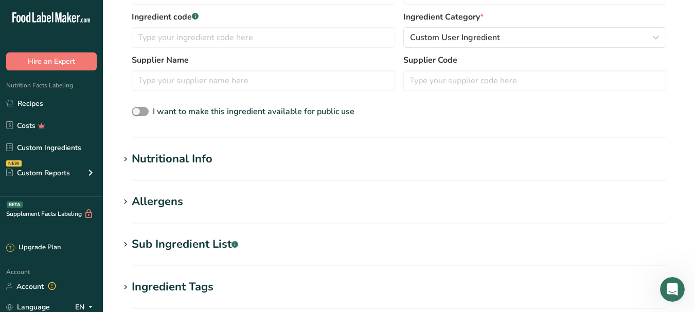
scroll to position [258, 0]
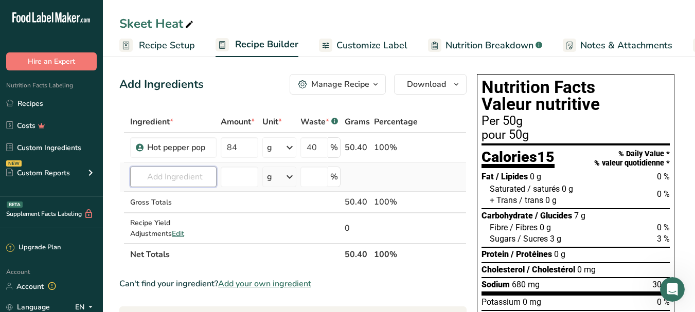
click at [191, 176] on input "text" at bounding box center [173, 177] width 86 height 21
type input "w"
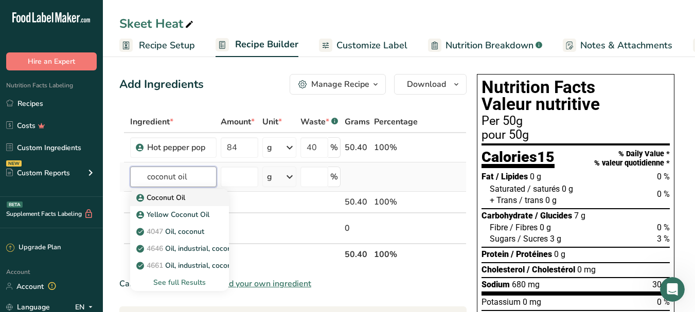
type input "coconut oil"
click at [182, 200] on p "Coconut Oil" at bounding box center [161, 197] width 47 height 11
type input "Coconut Oil"
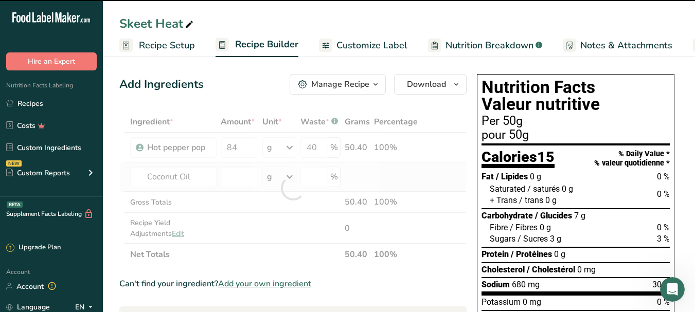
type input "0"
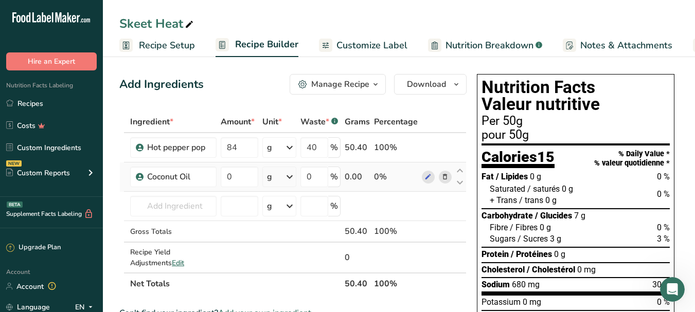
click at [288, 179] on icon at bounding box center [290, 177] width 12 height 19
click at [305, 263] on div "See more" at bounding box center [312, 258] width 86 height 11
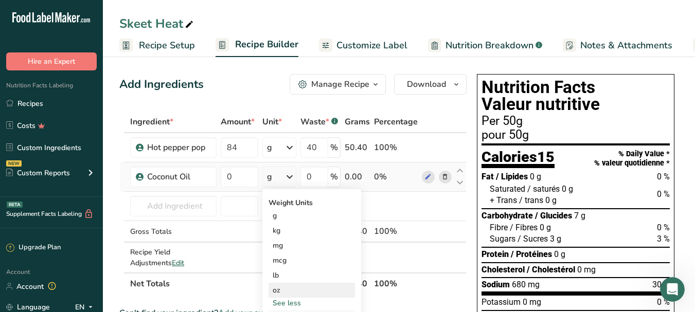
click at [294, 290] on div "oz" at bounding box center [312, 290] width 86 height 15
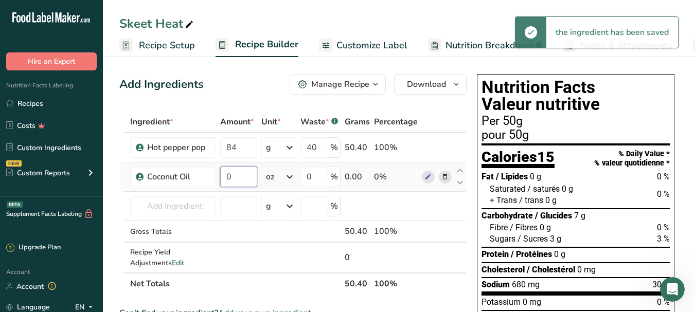
click at [240, 177] on input "0" at bounding box center [238, 177] width 37 height 21
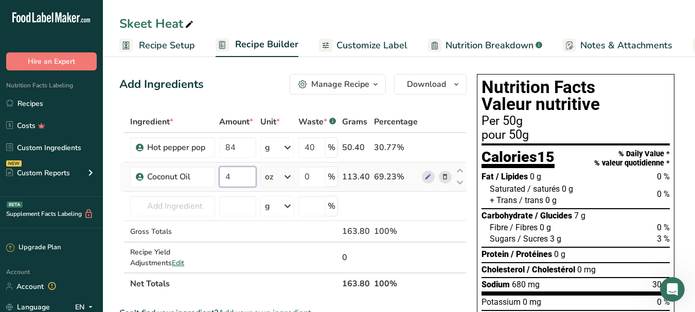
type input "4"
click at [391, 186] on div "Ingredient * Amount * Unit * Waste * .a-a{fill:#347362;}.b-a{fill:#fff;} Grams …" at bounding box center [292, 203] width 347 height 184
click at [321, 173] on input "0" at bounding box center [312, 177] width 27 height 21
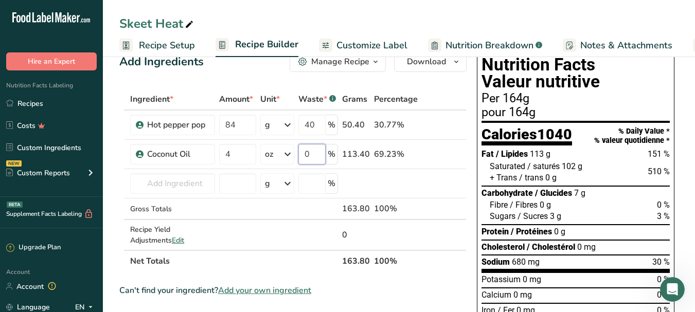
scroll to position [27, 0]
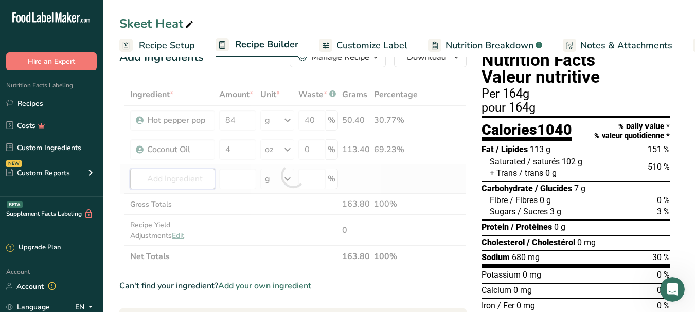
click at [175, 183] on div "Ingredient * Amount * Unit * Waste * .a-a{fill:#347362;}.b-a{fill:#fff;} Grams …" at bounding box center [292, 176] width 347 height 184
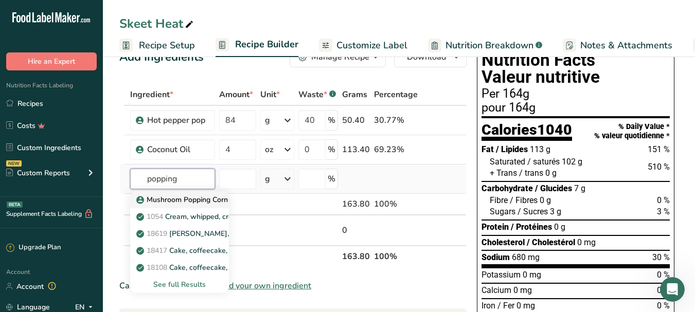
type input "popping"
click at [202, 199] on p "Mushroom Popping Corn" at bounding box center [183, 200] width 90 height 11
type input "Mushroom Popping Corn"
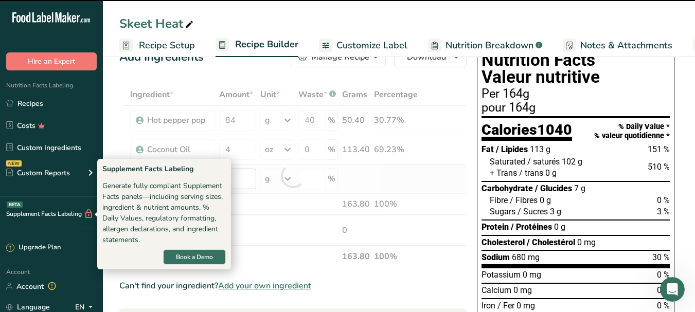
type input "0"
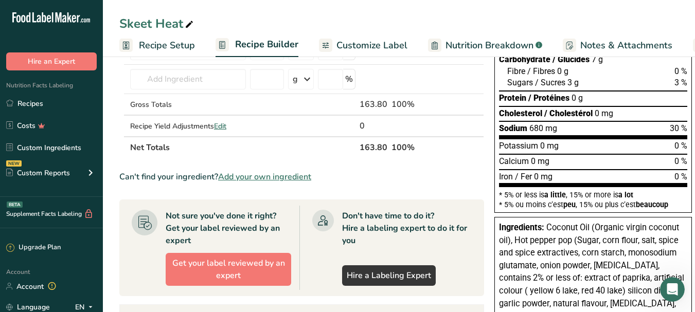
scroll to position [163, 0]
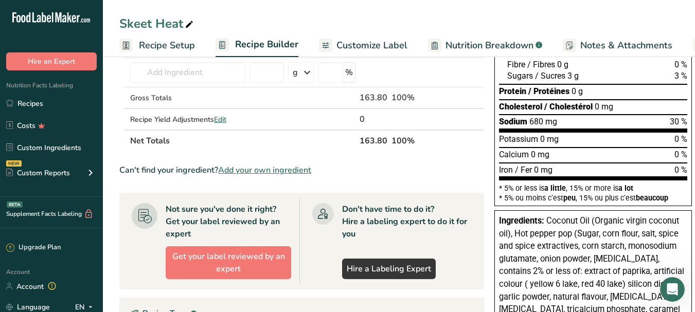
drag, startPoint x: 696, startPoint y: 90, endPoint x: 423, endPoint y: 165, distance: 282.8
click at [423, 165] on section "Ingredient * Amount * Unit * Waste * .a-a{fill:#347362;}.b-a{fill:#fff;} Grams …" at bounding box center [301, 241] width 365 height 587
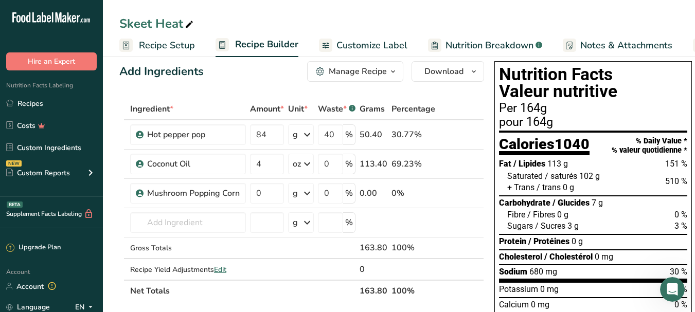
scroll to position [7, 0]
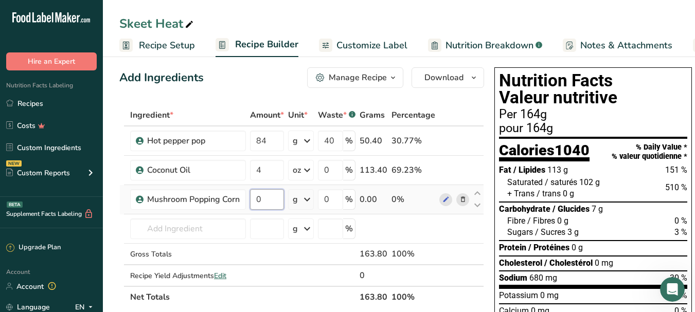
click at [276, 197] on input "0" at bounding box center [267, 199] width 34 height 21
type input "16"
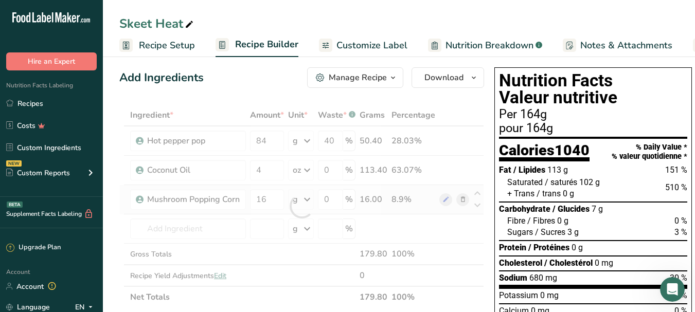
click at [301, 197] on div "Ingredient * Amount * Unit * Waste * .a-a{fill:#347362;}.b-a{fill:#fff;} Grams …" at bounding box center [301, 206] width 365 height 204
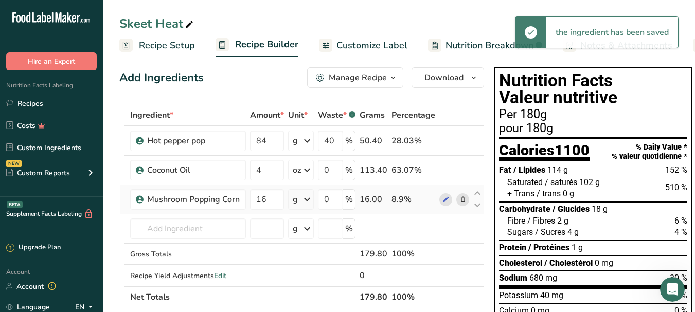
click at [300, 196] on div "g" at bounding box center [301, 199] width 26 height 21
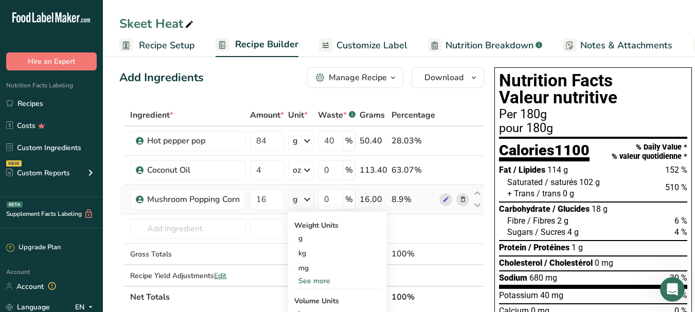
click at [313, 283] on div "See more" at bounding box center [337, 281] width 86 height 11
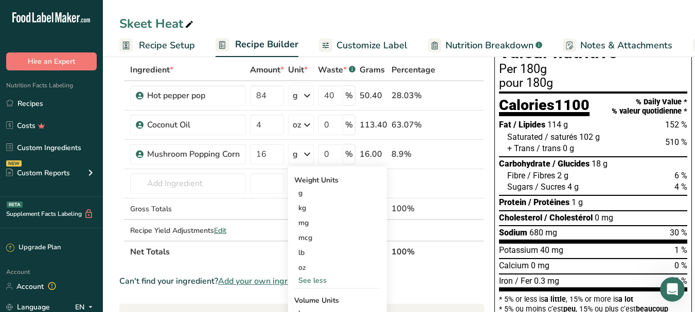
scroll to position [65, 0]
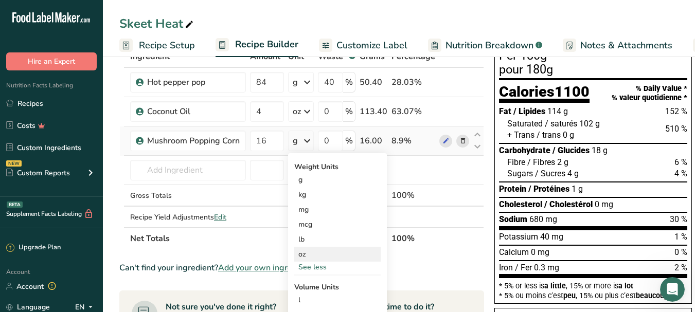
click at [320, 257] on div "oz" at bounding box center [337, 254] width 86 height 15
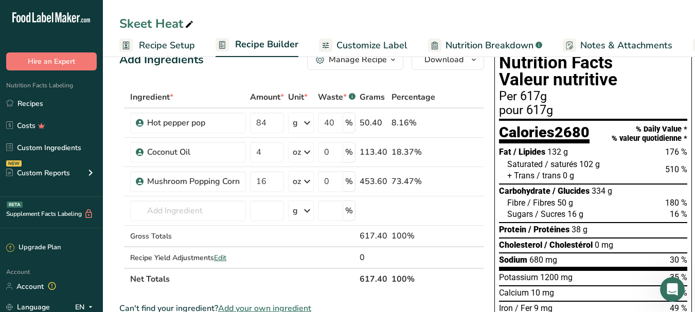
scroll to position [20, 0]
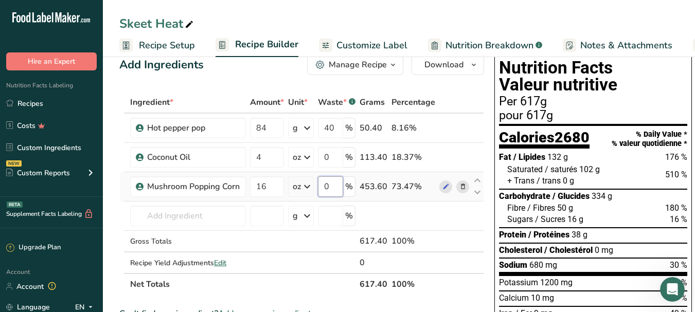
click at [337, 183] on input "0" at bounding box center [330, 187] width 25 height 21
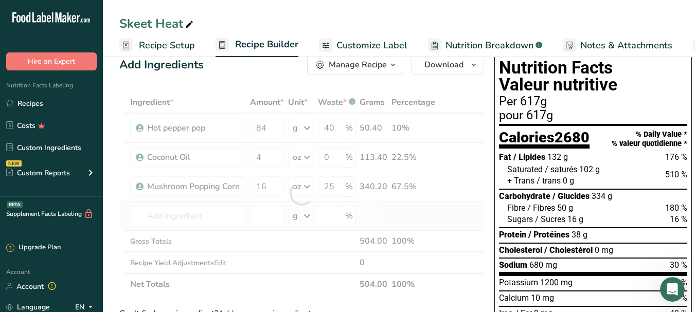
click at [389, 206] on div "Ingredient * Amount * Unit * Waste * .a-a{fill:#347362;}.b-a{fill:#fff;} Grams …" at bounding box center [301, 194] width 365 height 204
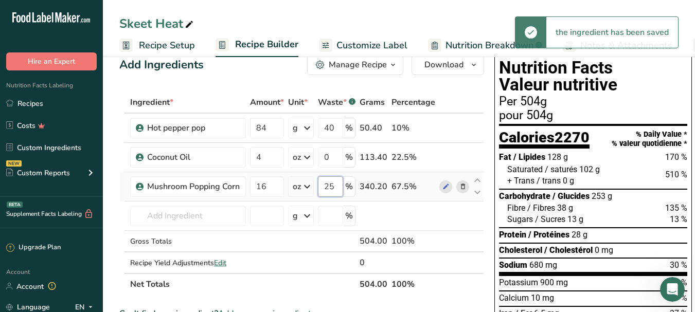
click at [341, 186] on input "25" at bounding box center [330, 187] width 25 height 21
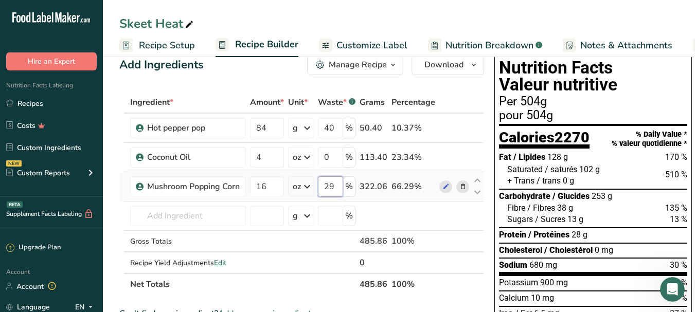
scroll to position [0, 0]
type input "2"
click at [385, 205] on div "Ingredient * Amount * Unit * Waste * .a-a{fill:#347362;}.b-a{fill:#fff;} Grams …" at bounding box center [301, 194] width 365 height 204
click at [337, 186] on input "90" at bounding box center [330, 187] width 25 height 21
type input "9"
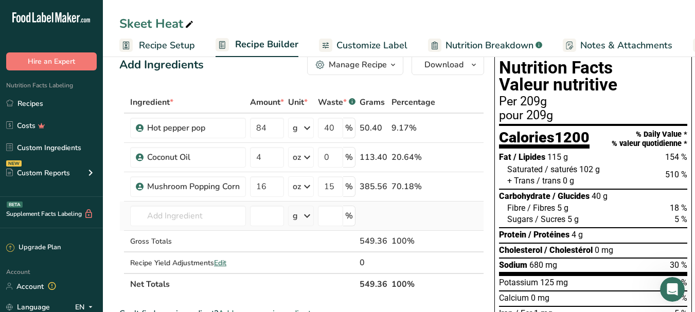
click at [386, 202] on div "Ingredient * Amount * Unit * Waste * .a-a{fill:#347362;}.b-a{fill:#fff;} Grams …" at bounding box center [301, 194] width 365 height 204
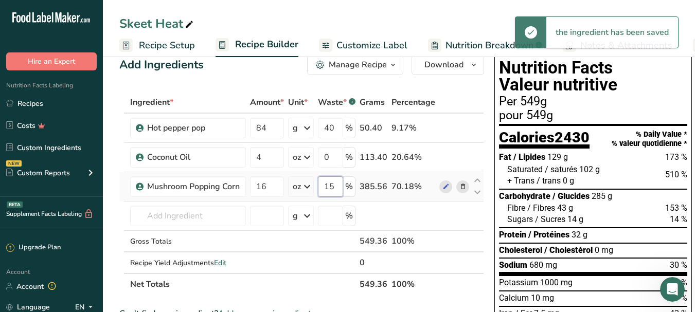
click at [338, 185] on input "15" at bounding box center [330, 187] width 25 height 21
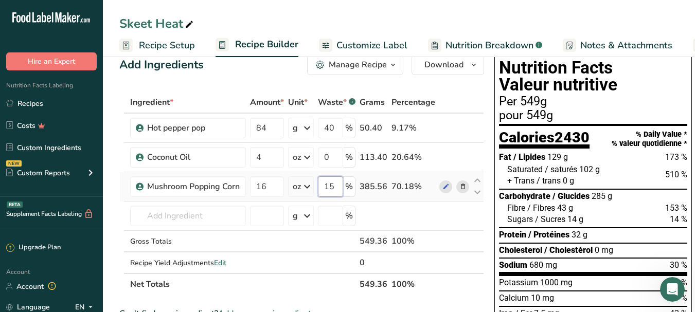
type input "1"
click at [409, 201] on div "Ingredient * Amount * Unit * Waste * .a-a{fill:#347362;}.b-a{fill:#fff;} Grams …" at bounding box center [301, 194] width 365 height 204
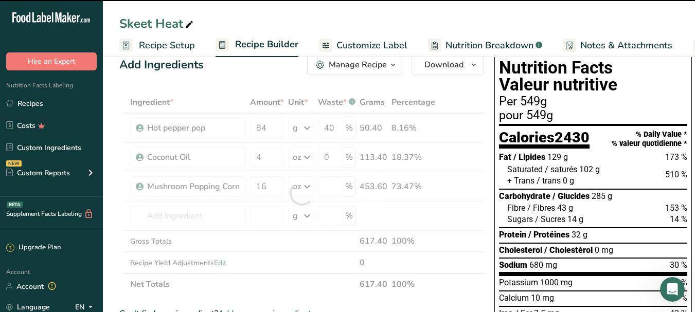
type input "0"
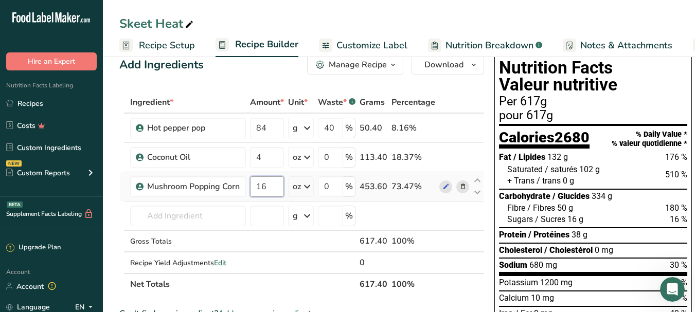
click at [279, 187] on input "16" at bounding box center [267, 187] width 34 height 21
click at [376, 213] on div "Ingredient * Amount * Unit * Waste * .a-a{fill:#347362;}.b-a{fill:#fff;} Grams …" at bounding box center [301, 194] width 365 height 204
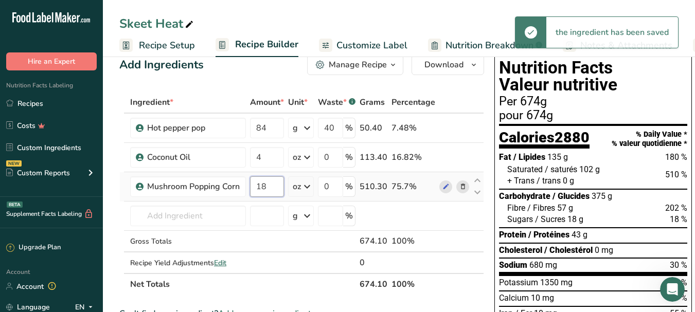
click at [272, 186] on input "18" at bounding box center [267, 187] width 34 height 21
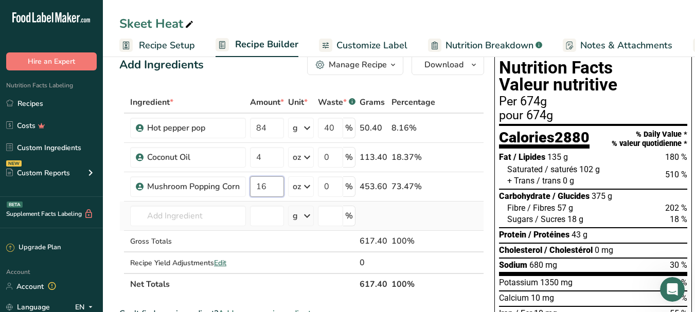
type input "16"
click at [380, 205] on div "Ingredient * Amount * Unit * Waste * .a-a{fill:#347362;}.b-a{fill:#fff;} Grams …" at bounding box center [301, 194] width 365 height 204
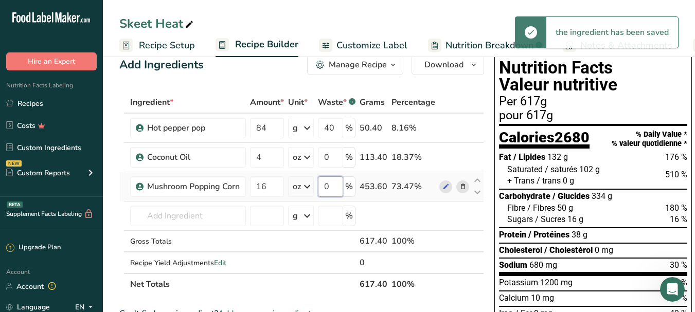
click at [336, 188] on input "0" at bounding box center [330, 187] width 25 height 21
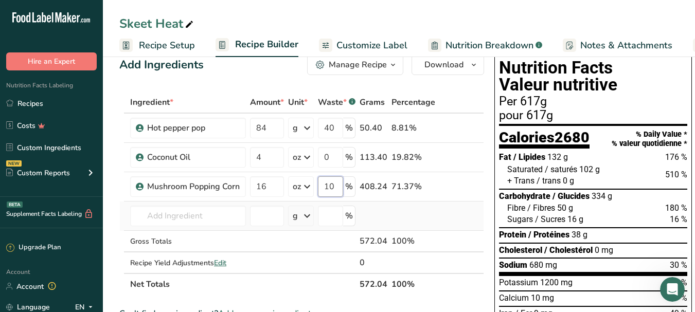
type input "10"
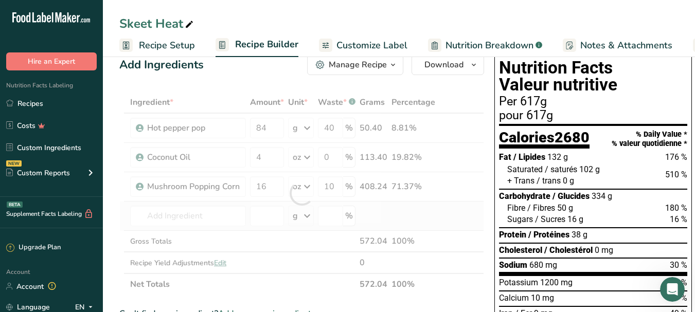
click at [418, 209] on div "Ingredient * Amount * Unit * Waste * .a-a{fill:#347362;}.b-a{fill:#fff;} Grams …" at bounding box center [301, 194] width 365 height 204
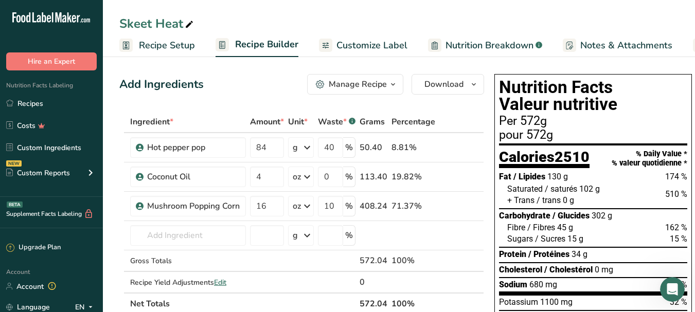
scroll to position [20, 0]
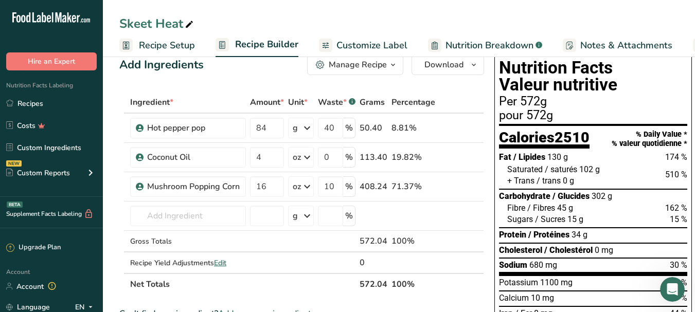
drag, startPoint x: 170, startPoint y: 38, endPoint x: 178, endPoint y: 38, distance: 7.2
click at [170, 38] on link "Recipe Setup" at bounding box center [157, 45] width 76 height 23
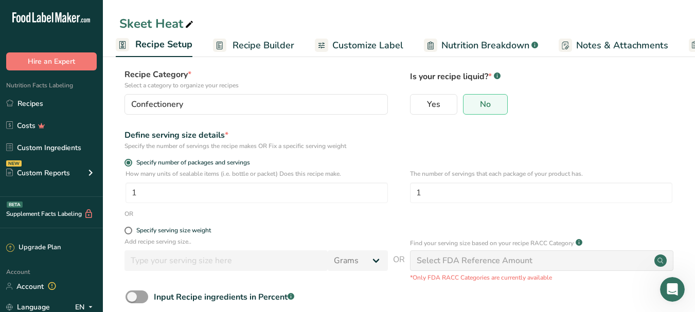
scroll to position [60, 0]
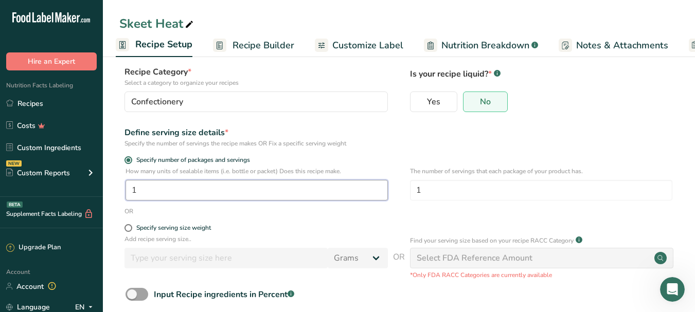
click at [187, 196] on input "1" at bounding box center [257, 190] width 262 height 21
type input "13"
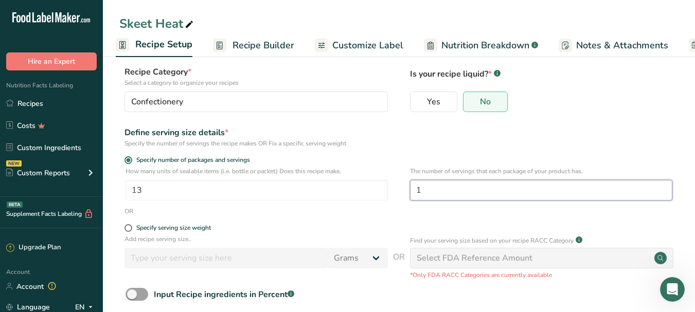
click at [466, 188] on input "1" at bounding box center [541, 190] width 262 height 21
type input "13"
click at [500, 150] on form "Recipe name * Skeet Heat Recipe code .a-a{fill:#347362;}.b-a{fill:#fff;} Recipe…" at bounding box center [398, 182] width 559 height 336
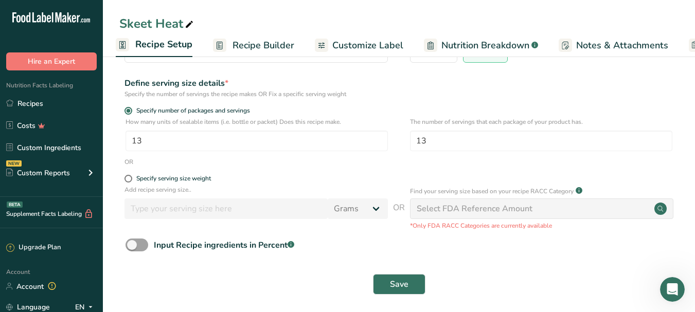
scroll to position [114, 0]
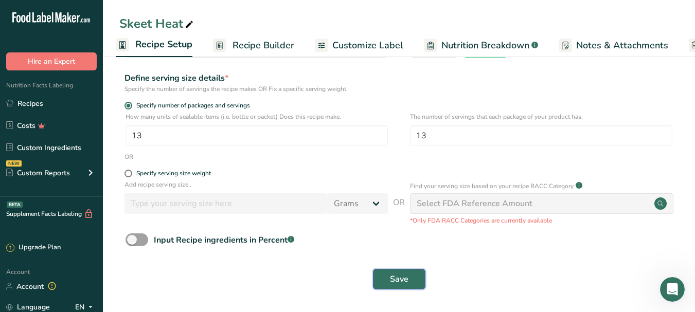
click at [411, 280] on button "Save" at bounding box center [399, 279] width 52 height 21
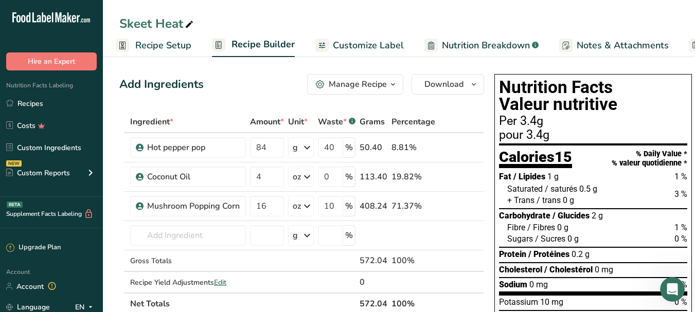
click at [161, 44] on span "Recipe Setup" at bounding box center [163, 46] width 56 height 14
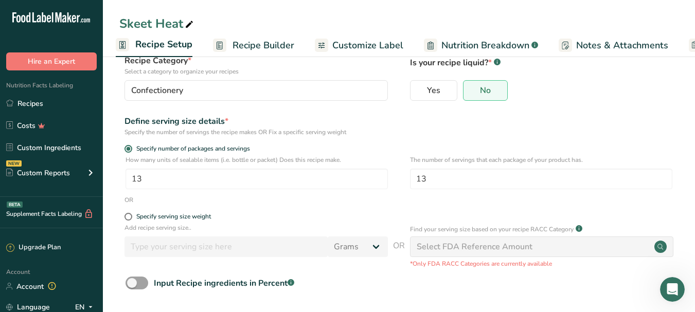
scroll to position [72, 0]
click at [130, 210] on form "Recipe name * Skeet Heat Recipe code .a-a{fill:#347362;}.b-a{fill:#fff;} Recipe…" at bounding box center [398, 171] width 559 height 336
click at [133, 220] on div "Specify serving size weight" at bounding box center [257, 218] width 264 height 10
click at [132, 216] on label "Specify serving size weight" at bounding box center [257, 217] width 264 height 8
click at [131, 216] on input "Specify serving size weight" at bounding box center [128, 216] width 7 height 7
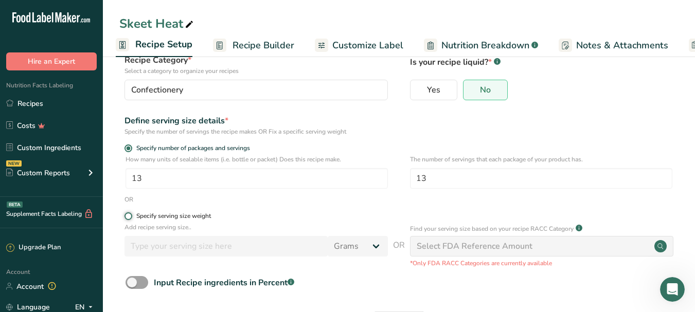
radio input "true"
radio input "false"
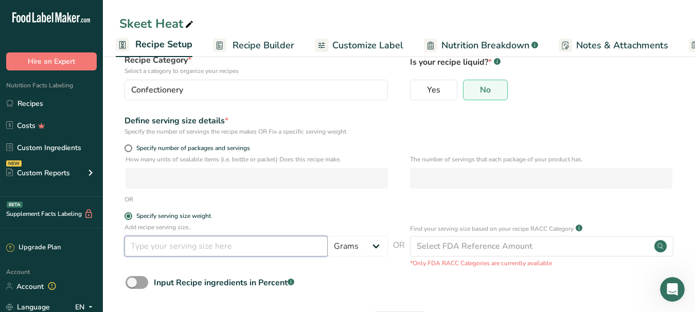
click at [170, 249] on input "number" at bounding box center [226, 246] width 203 height 21
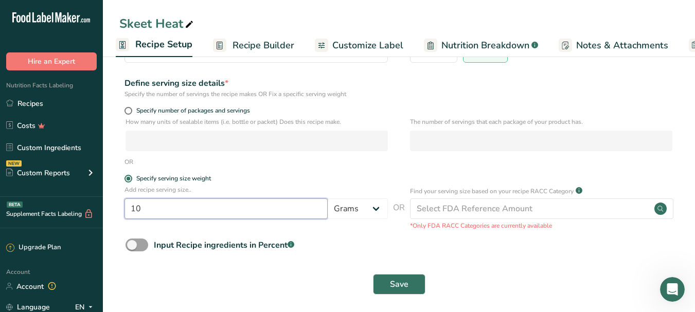
scroll to position [114, 0]
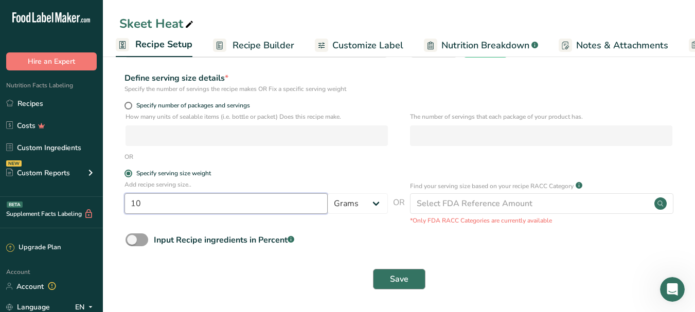
type input "10"
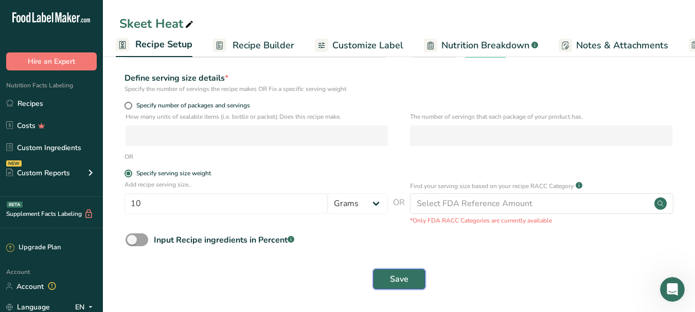
click at [385, 282] on button "Save" at bounding box center [399, 279] width 52 height 21
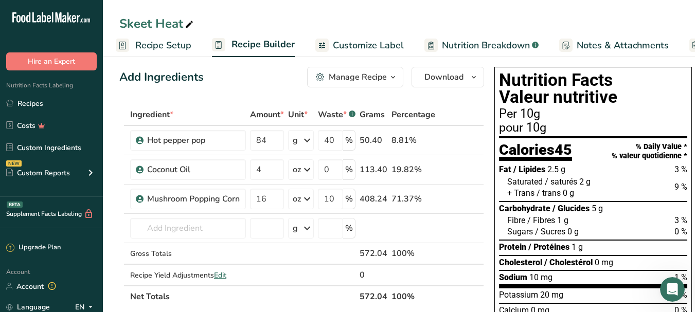
scroll to position [5, 0]
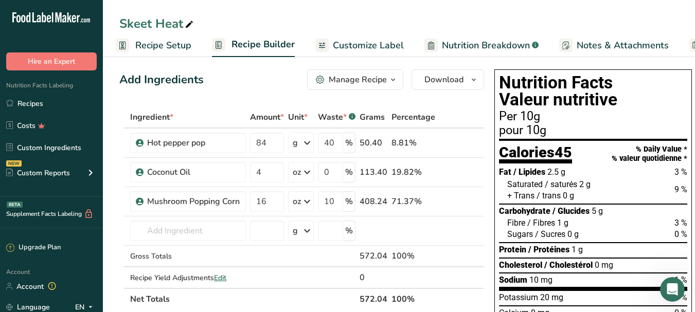
click at [160, 47] on span "Recipe Setup" at bounding box center [163, 46] width 56 height 14
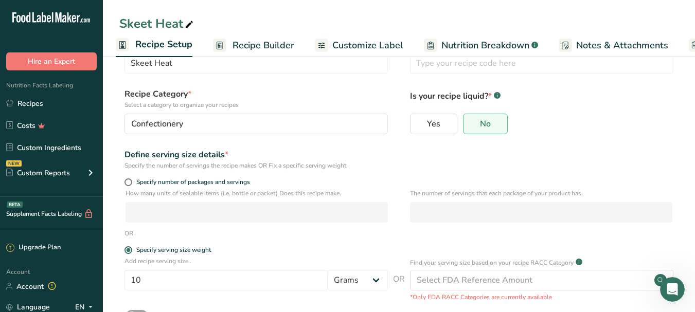
scroll to position [43, 0]
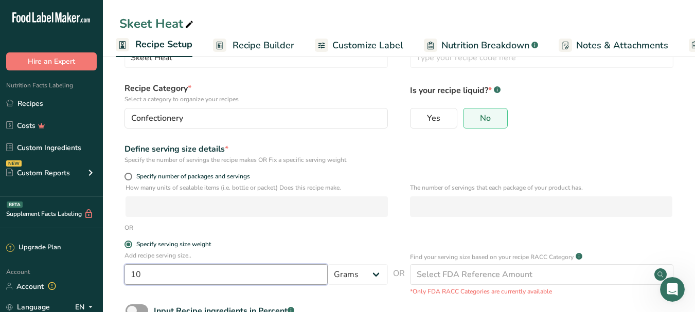
click at [149, 283] on input "10" at bounding box center [226, 275] width 203 height 21
type input "1"
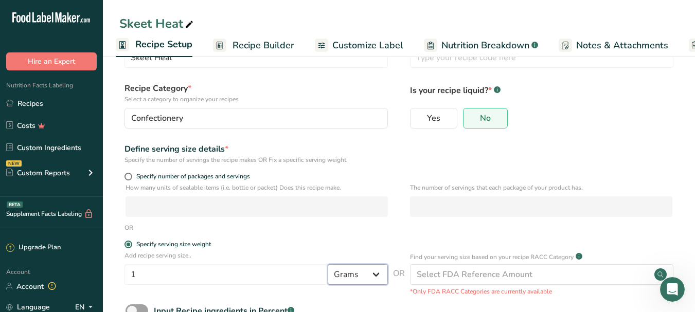
click at [350, 275] on select "Grams kg mg mcg lb oz l mL fl oz tbsp tsp cup qt gallon" at bounding box center [358, 275] width 60 height 21
select select "21"
click at [328, 265] on select "Grams kg mg mcg lb oz l mL fl oz tbsp tsp cup qt gallon" at bounding box center [358, 275] width 60 height 21
select select "22"
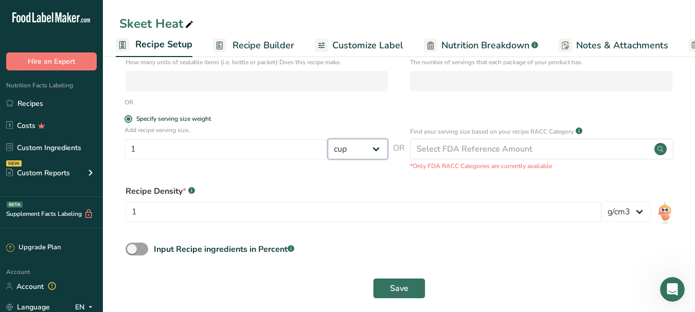
scroll to position [171, 0]
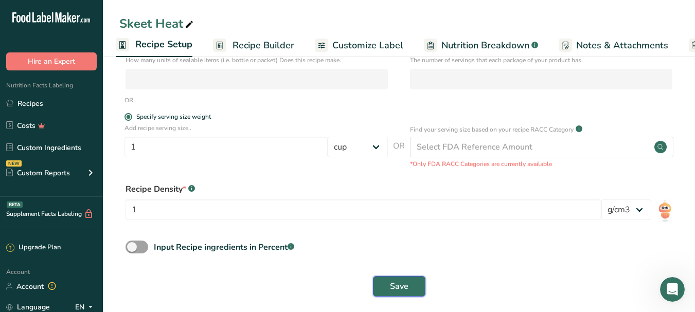
click at [391, 287] on span "Save" at bounding box center [399, 286] width 19 height 12
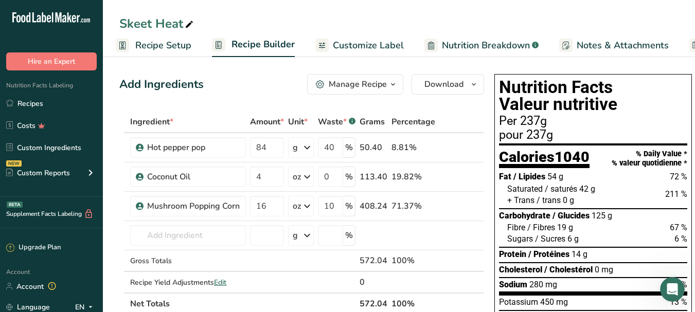
click at [168, 44] on span "Recipe Setup" at bounding box center [163, 46] width 56 height 14
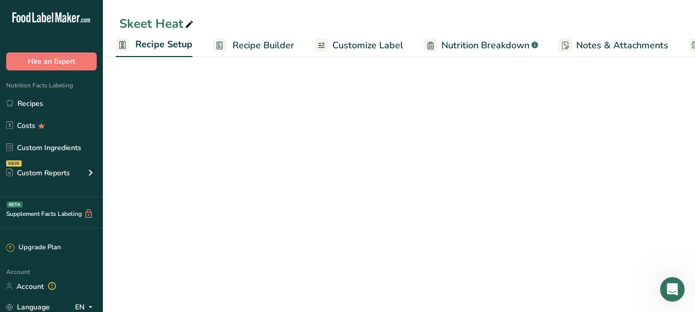
select select "21"
select select "22"
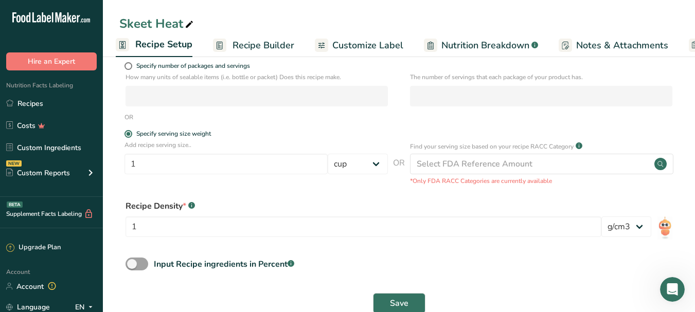
scroll to position [153, 0]
click at [194, 165] on input "1" at bounding box center [226, 164] width 203 height 21
type input "12"
click at [360, 163] on select "Grams kg mg mcg lb oz l mL fl oz tbsp tsp cup qt gallon" at bounding box center [358, 164] width 60 height 21
select select "0"
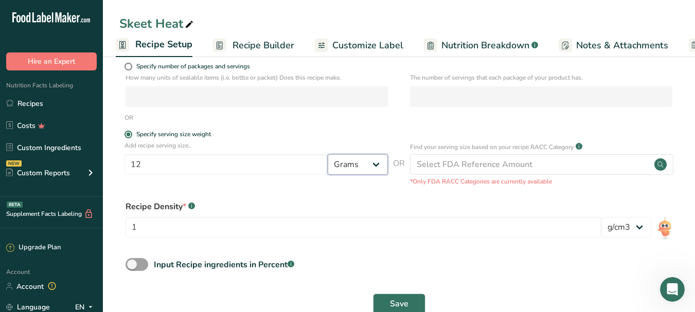
click at [328, 175] on select "Grams kg mg mcg lb oz l mL fl oz tbsp tsp cup qt gallon" at bounding box center [358, 164] width 60 height 21
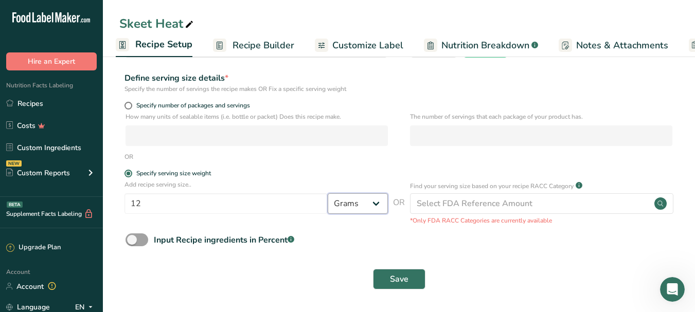
scroll to position [114, 0]
click at [402, 274] on span "Save" at bounding box center [399, 279] width 19 height 12
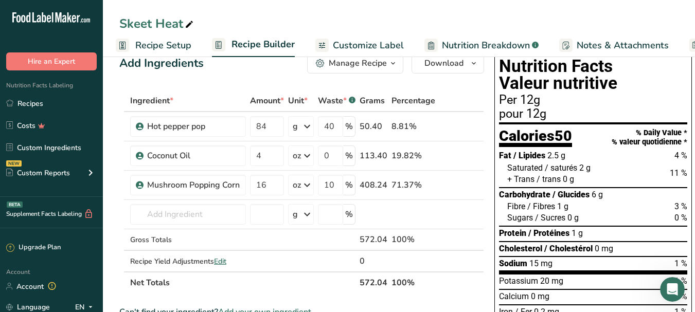
scroll to position [19, 0]
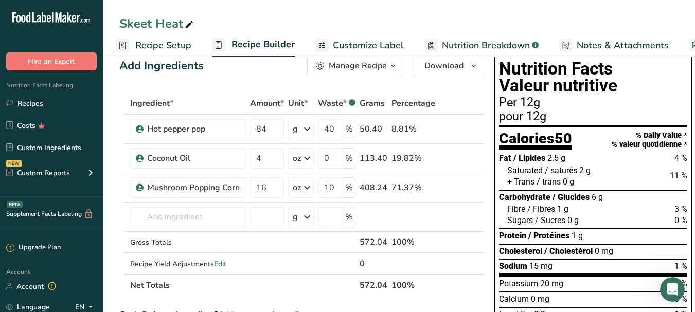
click at [152, 43] on span "Recipe Setup" at bounding box center [163, 46] width 56 height 14
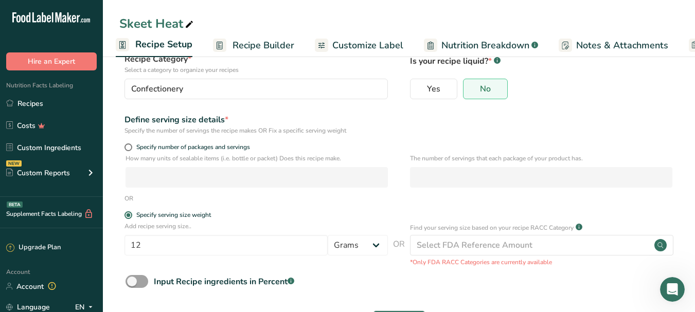
scroll to position [78, 0]
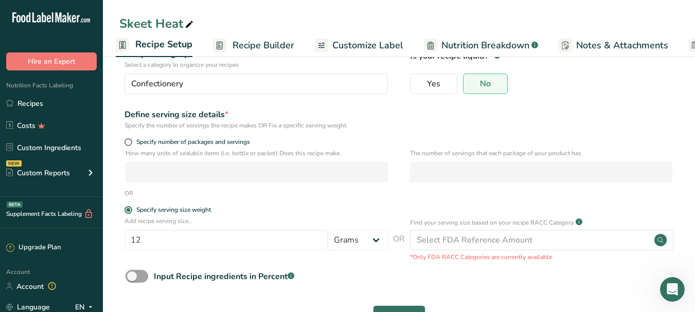
click at [245, 50] on span "Recipe Builder" at bounding box center [264, 46] width 62 height 14
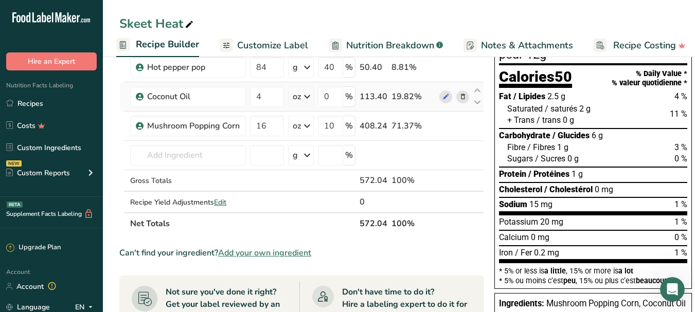
scroll to position [82, 0]
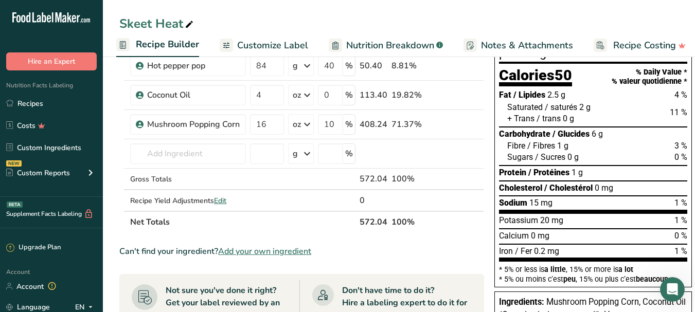
click at [167, 47] on span "Recipe Builder" at bounding box center [167, 45] width 63 height 14
click at [161, 42] on span "Recipe Builder" at bounding box center [167, 45] width 63 height 14
click at [243, 46] on span "Customize Label" at bounding box center [272, 46] width 71 height 14
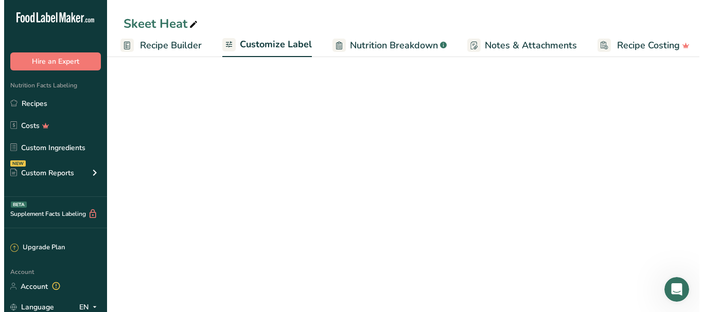
scroll to position [0, 106]
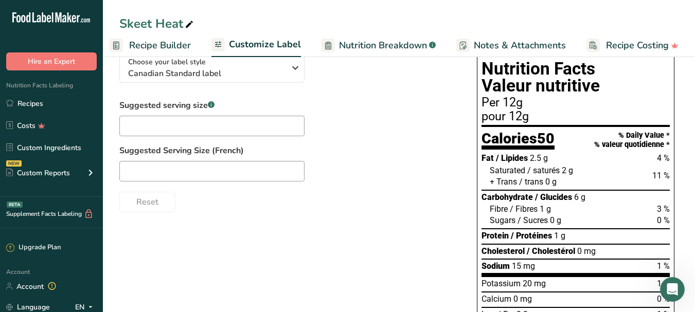
click at [183, 45] on span "Recipe Builder" at bounding box center [160, 46] width 62 height 14
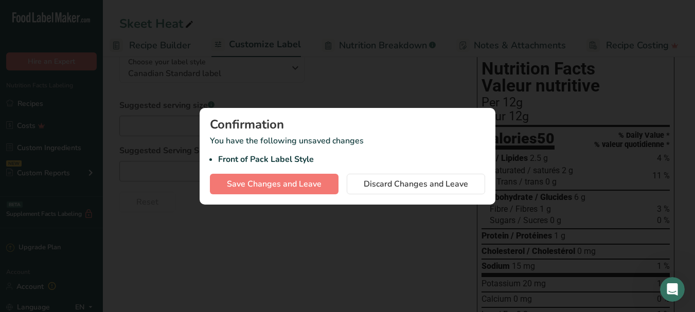
scroll to position [0, 98]
click at [686, 22] on button "button" at bounding box center [684, 18] width 16 height 16
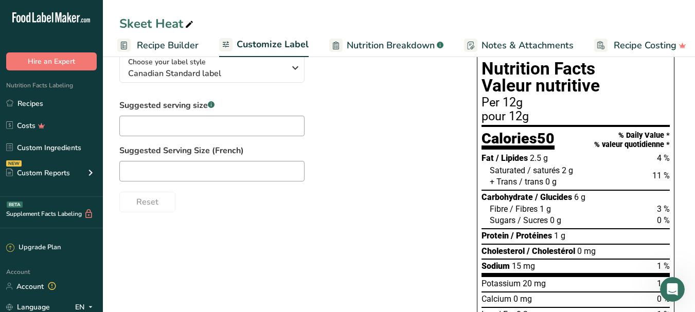
click at [188, 39] on span "Recipe Builder" at bounding box center [168, 46] width 62 height 14
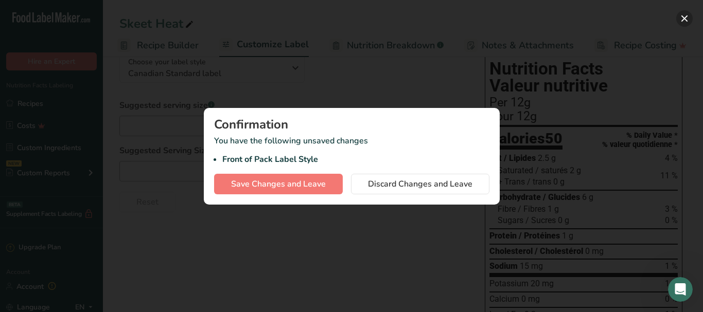
click at [681, 16] on button "button" at bounding box center [684, 18] width 16 height 16
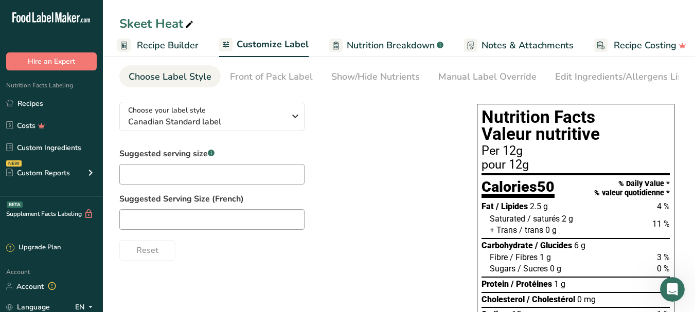
scroll to position [24, 0]
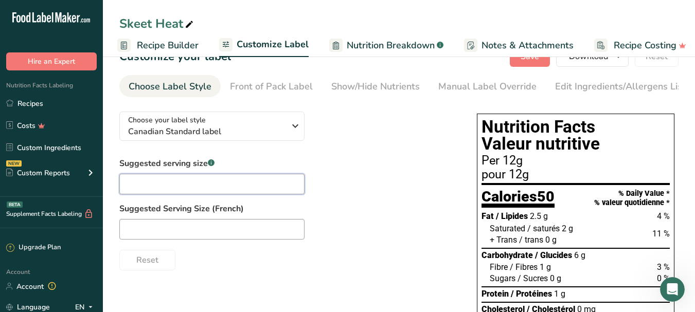
click at [180, 195] on input "text" at bounding box center [211, 184] width 185 height 21
type input "1 cup"
click at [296, 89] on div "Front of Pack Label" at bounding box center [271, 87] width 83 height 14
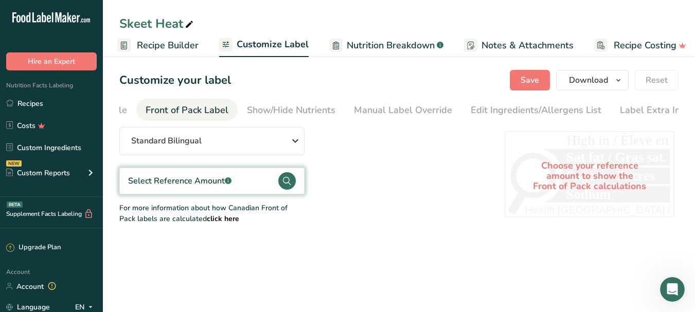
scroll to position [0, 94]
click at [174, 46] on span "Recipe Builder" at bounding box center [168, 46] width 62 height 14
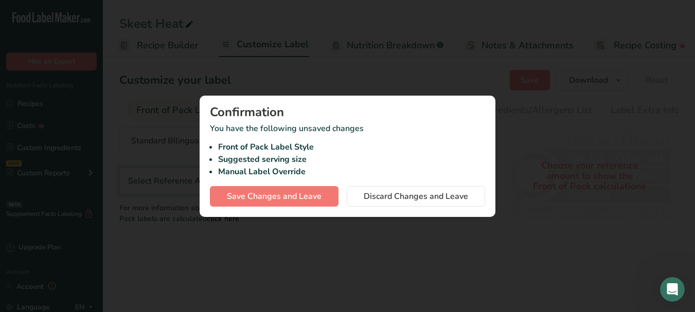
scroll to position [0, 86]
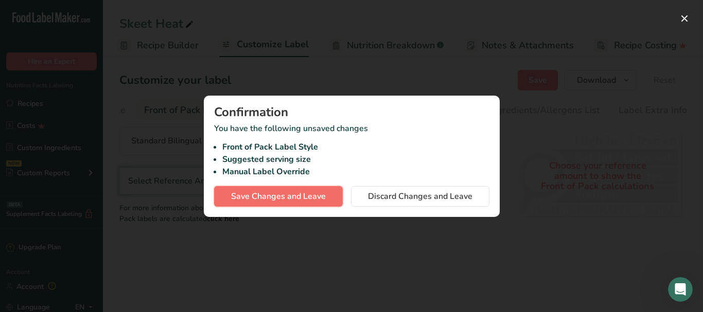
click at [320, 197] on span "Save Changes and Leave" at bounding box center [278, 196] width 95 height 12
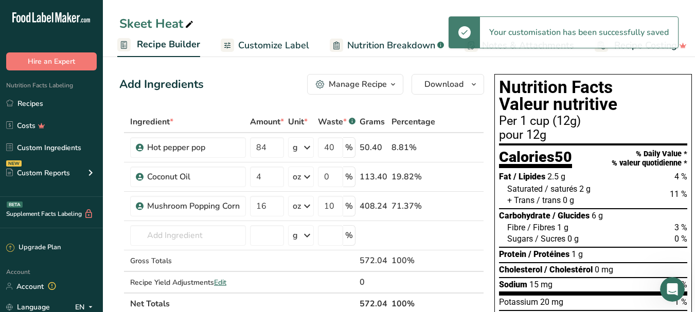
click at [154, 43] on span "Recipe Builder" at bounding box center [168, 45] width 63 height 14
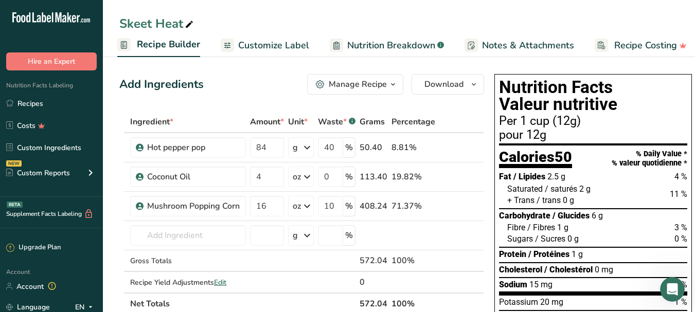
scroll to position [0, 99]
click at [182, 52] on link "Recipe Builder" at bounding box center [157, 45] width 83 height 25
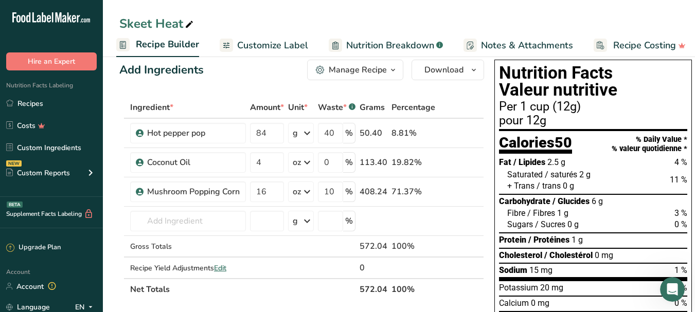
scroll to position [0, 0]
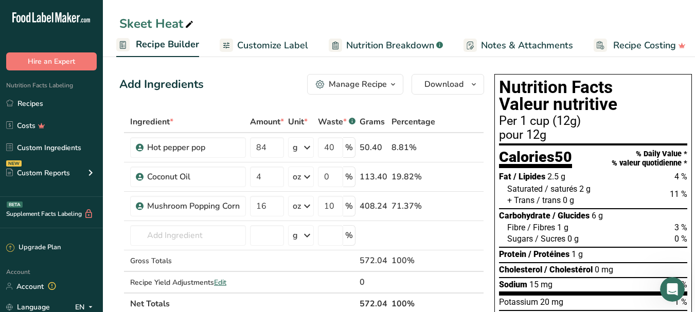
click at [263, 42] on span "Customize Label" at bounding box center [272, 46] width 71 height 14
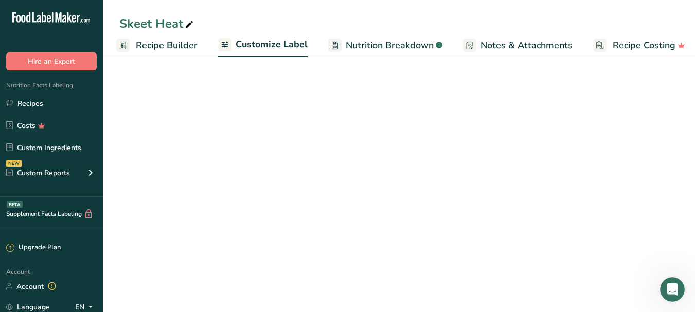
scroll to position [0, 106]
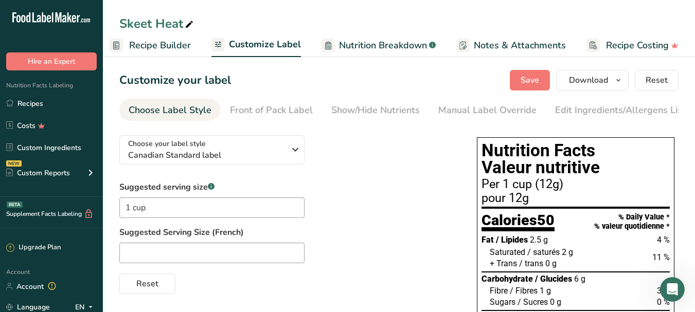
click at [363, 51] on span "Nutrition Breakdown" at bounding box center [383, 46] width 88 height 14
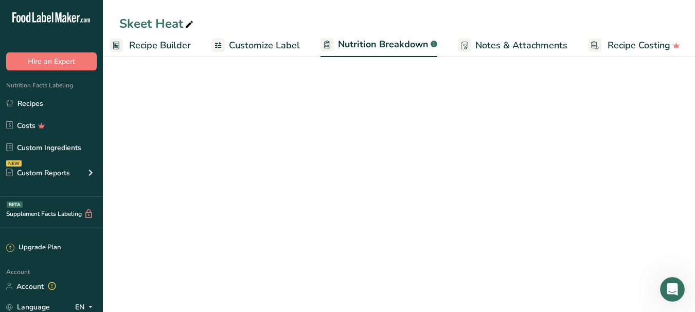
scroll to position [0, 107]
select select "Calories"
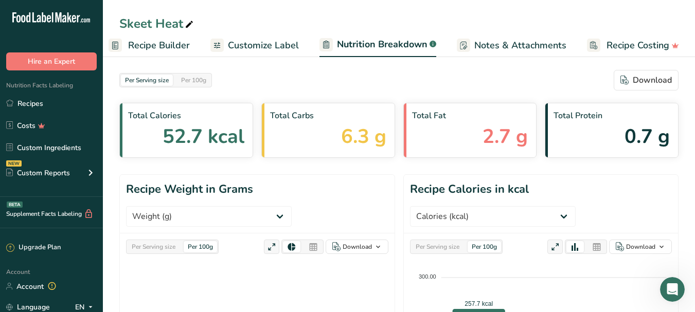
click at [162, 45] on span "Recipe Builder" at bounding box center [159, 46] width 62 height 14
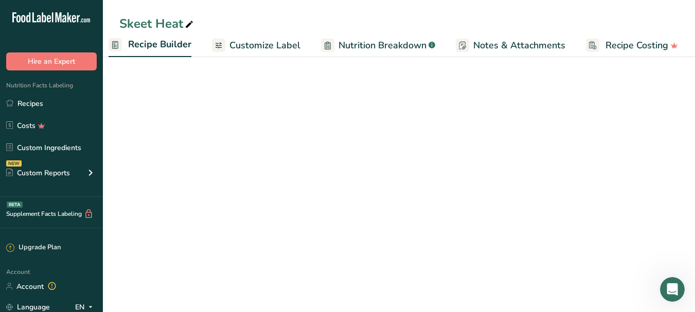
scroll to position [0, 99]
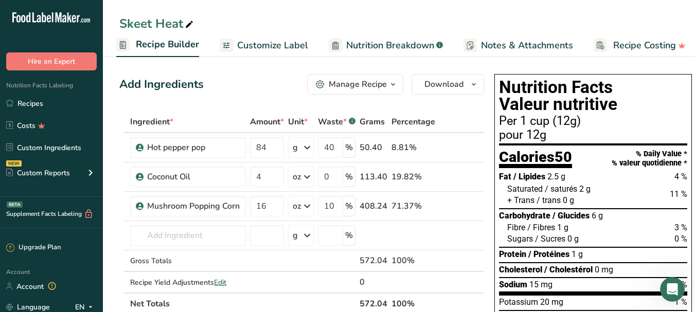
click at [344, 82] on div "Manage Recipe" at bounding box center [358, 84] width 58 height 12
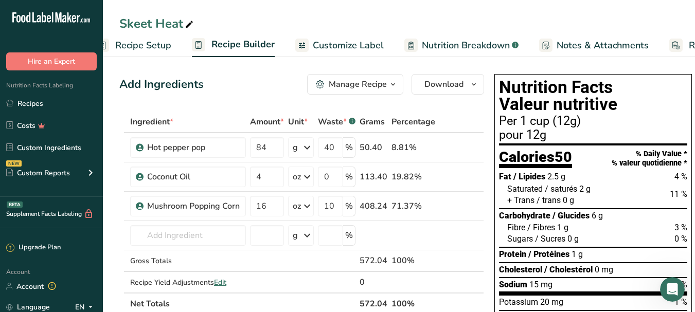
scroll to position [0, 0]
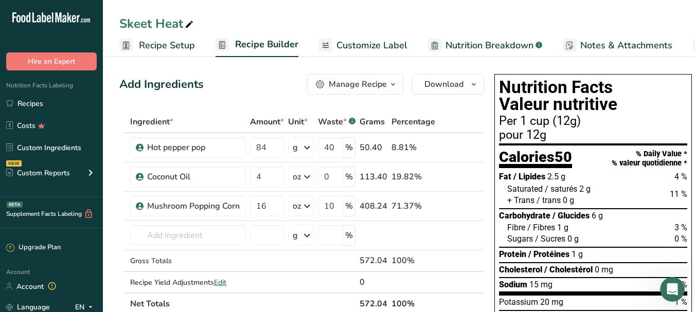
click at [151, 42] on span "Recipe Setup" at bounding box center [167, 46] width 56 height 14
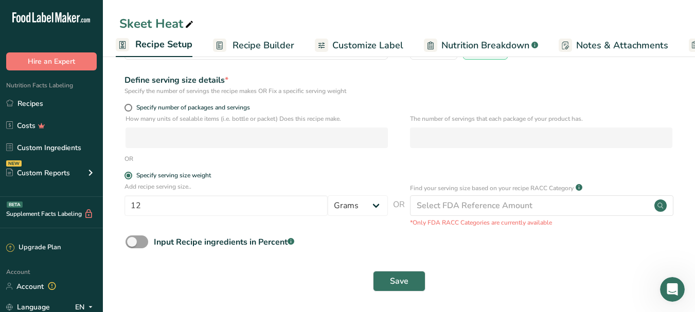
scroll to position [114, 0]
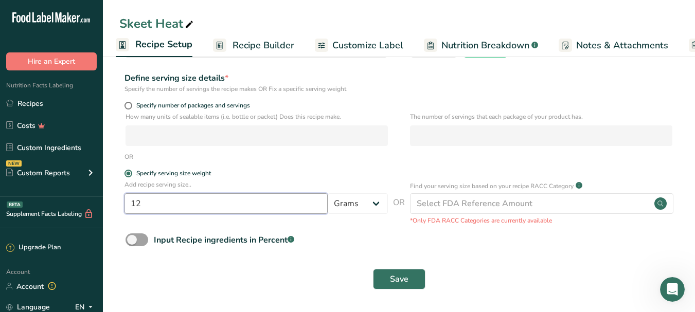
click at [181, 201] on input "12" at bounding box center [226, 204] width 203 height 21
type input "10"
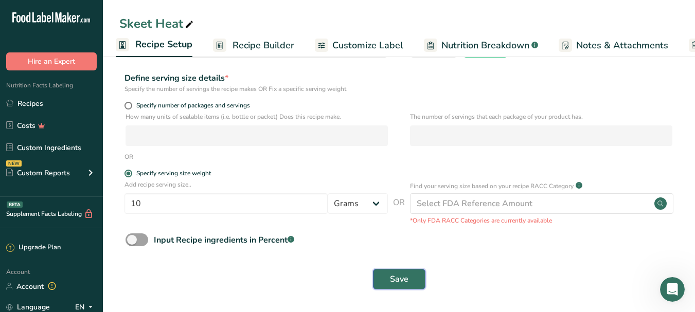
click at [397, 282] on span "Save" at bounding box center [399, 279] width 19 height 12
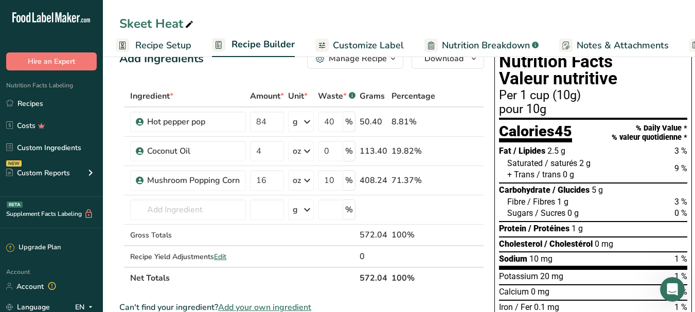
scroll to position [23, 0]
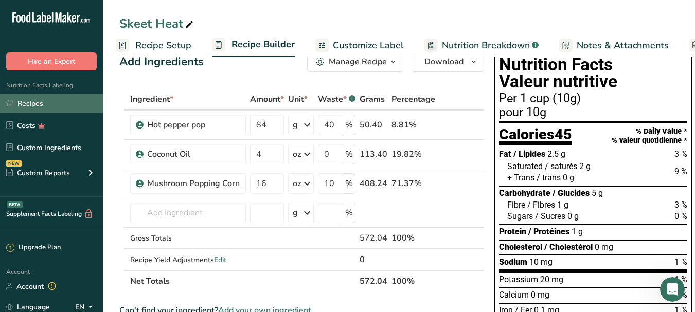
click at [58, 102] on link "Recipes" at bounding box center [51, 104] width 103 height 20
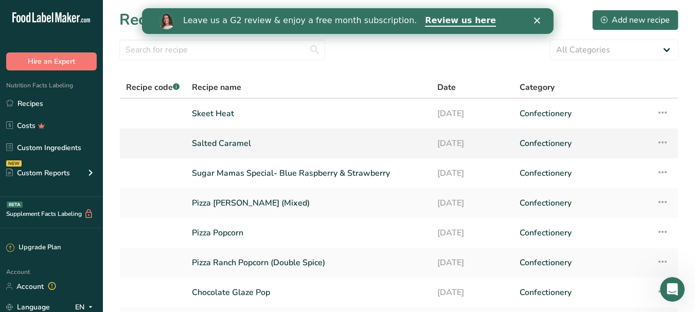
click at [237, 140] on link "Salted Caramel" at bounding box center [308, 144] width 233 height 22
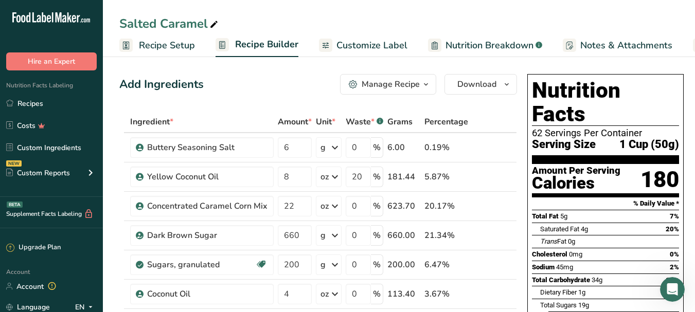
click at [138, 47] on link "Recipe Setup" at bounding box center [157, 45] width 76 height 23
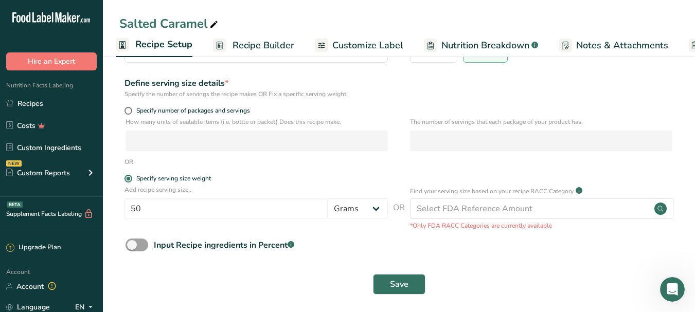
scroll to position [111, 0]
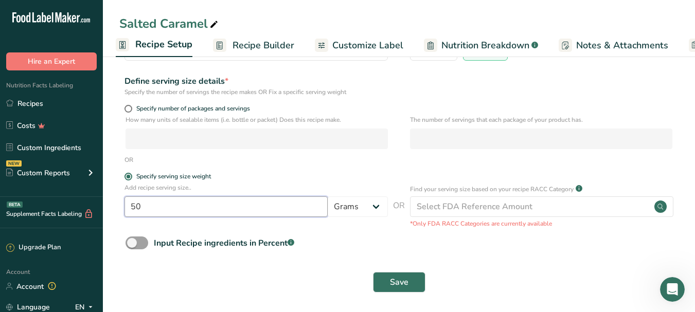
click at [152, 204] on input "50" at bounding box center [226, 207] width 203 height 21
type input "5"
type input "10"
click at [386, 276] on button "Save" at bounding box center [399, 282] width 52 height 21
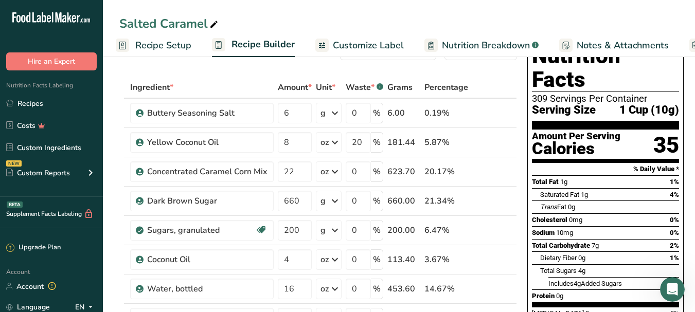
scroll to position [33, 0]
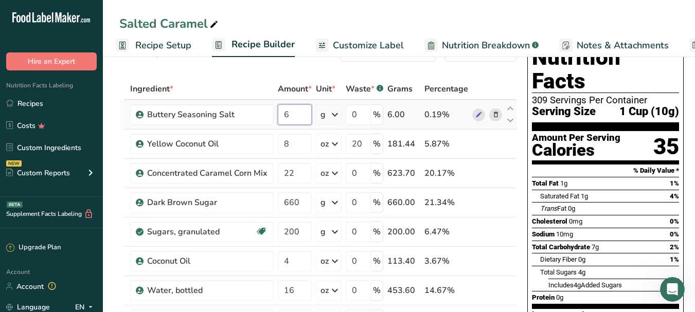
click at [299, 115] on input "6" at bounding box center [295, 114] width 34 height 21
type input "8"
click at [501, 91] on div "Ingredient * Amount * Unit * Waste * .a-a{fill:#347362;}.b-a{fill:#fff;} Grams …" at bounding box center [318, 253] width 398 height 350
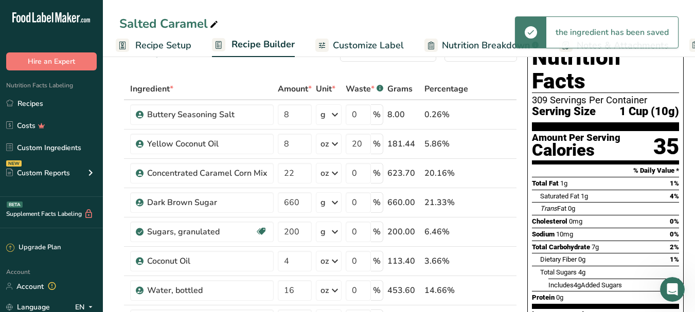
click at [575, 228] on div "Sodium 10mg 0%" at bounding box center [605, 234] width 147 height 13
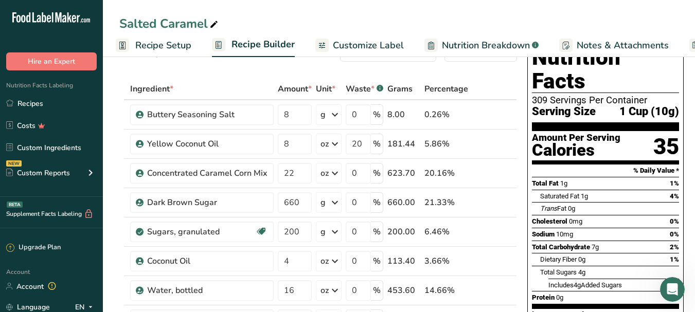
click at [362, 44] on span "Customize Label" at bounding box center [368, 46] width 71 height 14
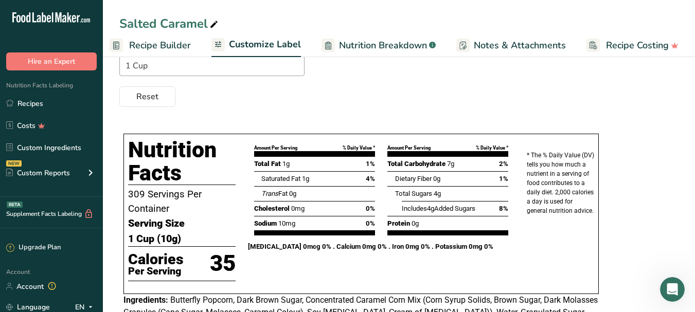
scroll to position [84, 0]
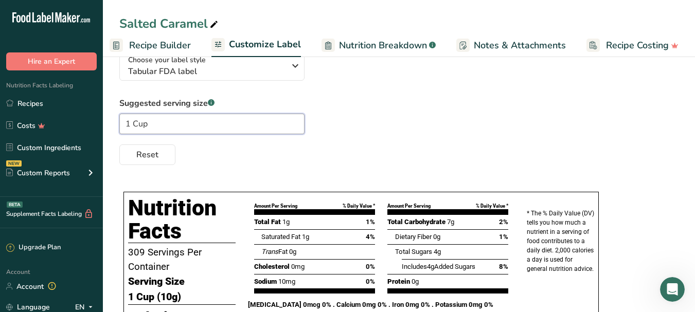
drag, startPoint x: 189, startPoint y: 127, endPoint x: 172, endPoint y: 133, distance: 17.9
click at [186, 128] on input "1 Cup" at bounding box center [211, 124] width 185 height 21
type input "1"
type input "2"
click at [389, 100] on div "Suggested serving size .a-a{fill:#347362;}.b-a{fill:#fff;} 2 Reset" at bounding box center [398, 131] width 559 height 68
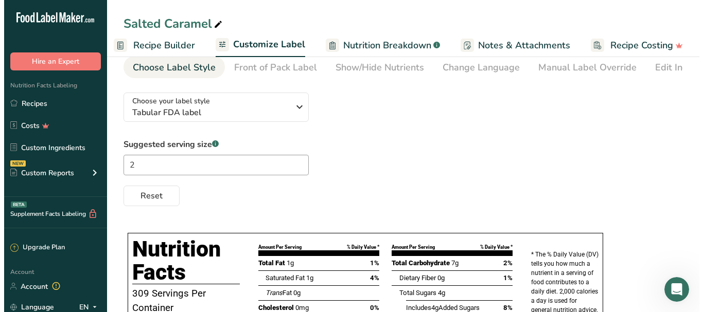
scroll to position [25, 0]
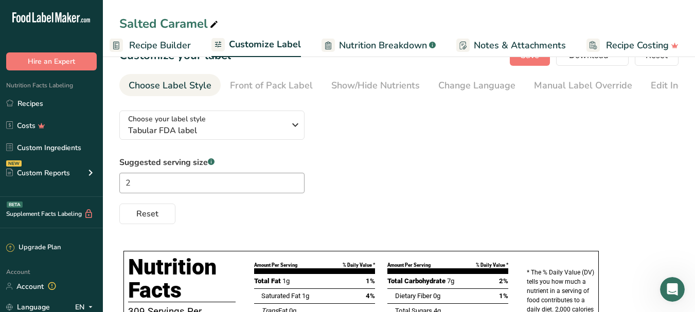
click at [153, 44] on span "Recipe Builder" at bounding box center [160, 46] width 62 height 14
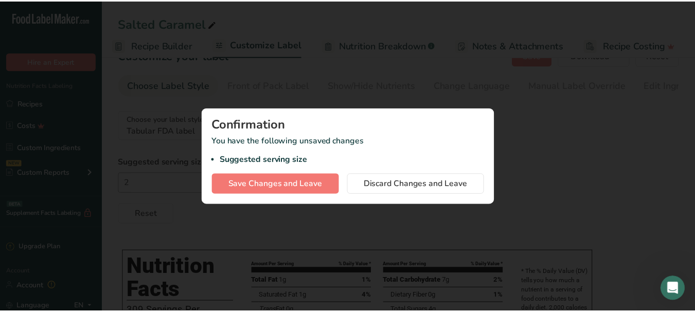
scroll to position [0, 98]
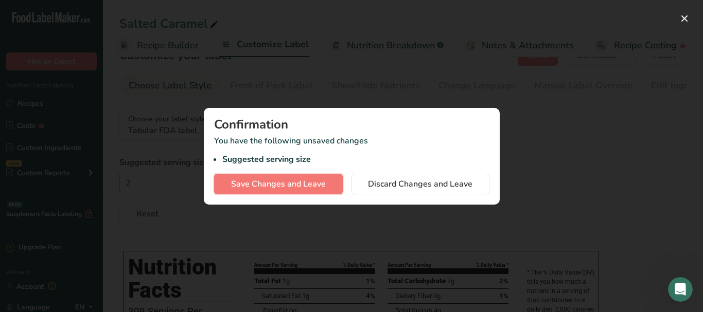
click at [316, 179] on span "Save Changes and Leave" at bounding box center [278, 184] width 95 height 12
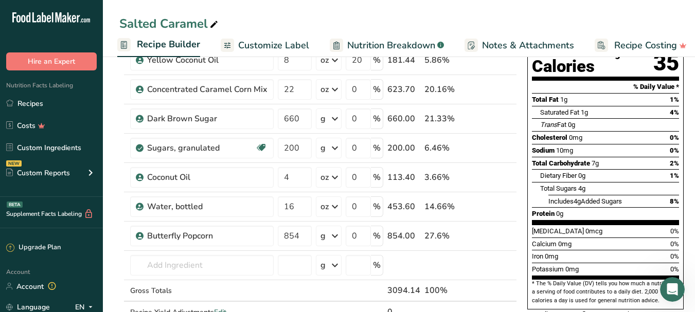
scroll to position [128, 0]
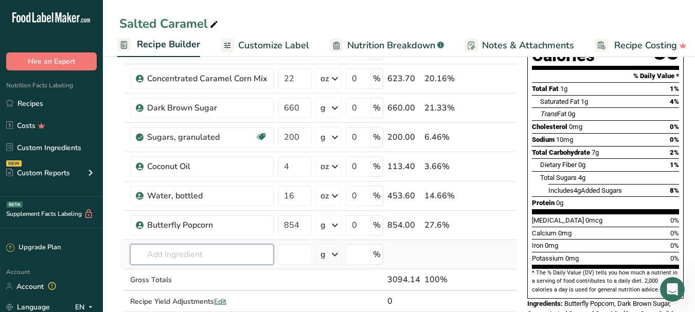
click at [170, 254] on input "text" at bounding box center [202, 254] width 144 height 21
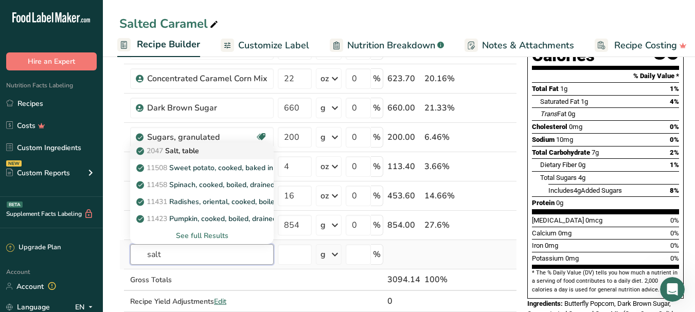
type input "salt"
click at [195, 152] on p "2047 Salt, table" at bounding box center [168, 151] width 61 height 11
type input "Salt, table"
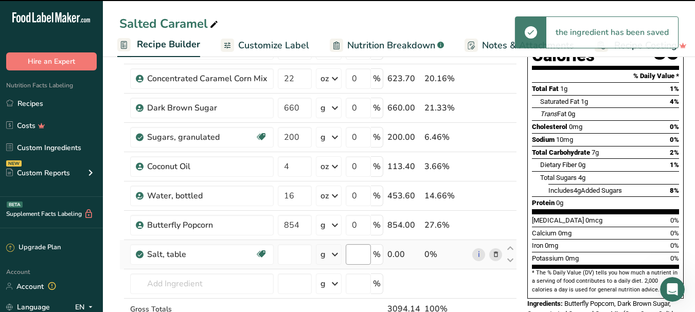
type input "0"
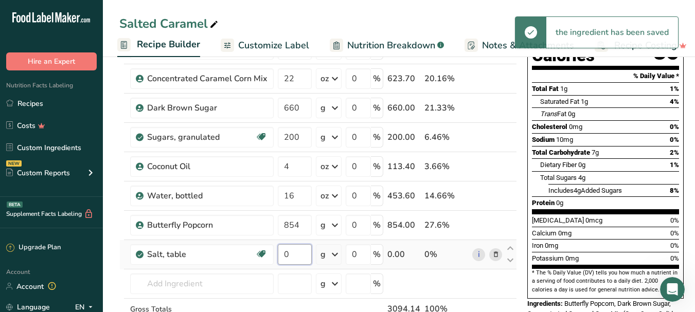
click at [299, 253] on input "0" at bounding box center [295, 254] width 34 height 21
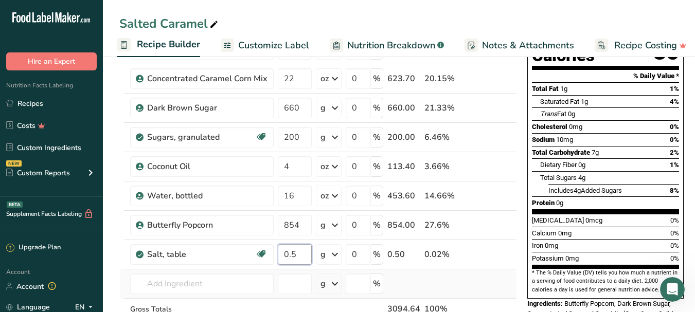
type input "0.5"
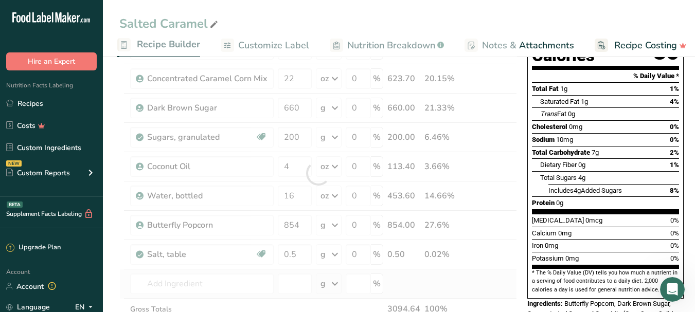
click at [440, 279] on div "Ingredient * Amount * Unit * Waste * .a-a{fill:#347362;}.b-a{fill:#fff;} Grams …" at bounding box center [318, 174] width 398 height 380
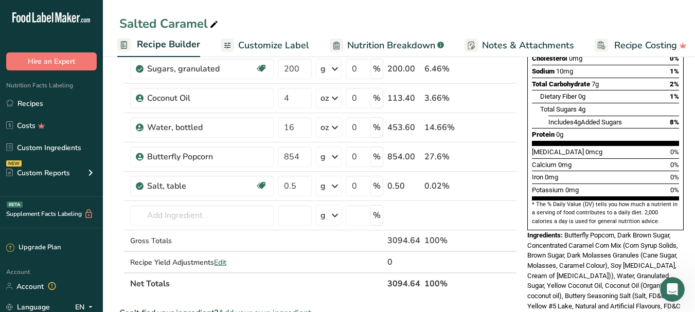
scroll to position [198, 0]
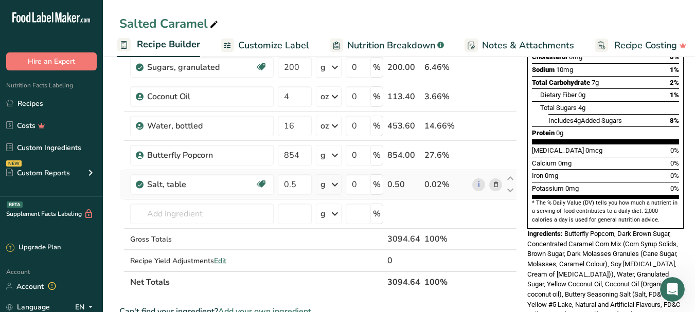
click at [493, 185] on icon at bounding box center [496, 185] width 7 height 11
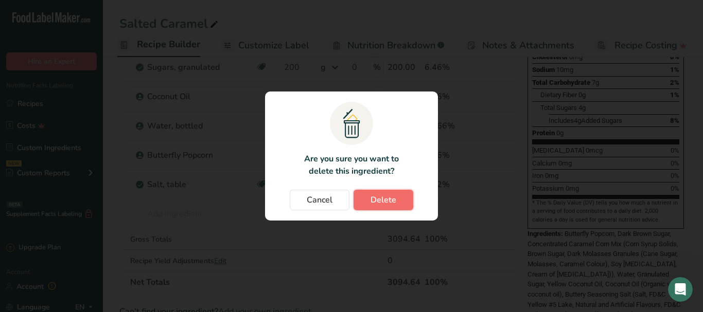
click at [402, 203] on button "Delete" at bounding box center [384, 200] width 60 height 21
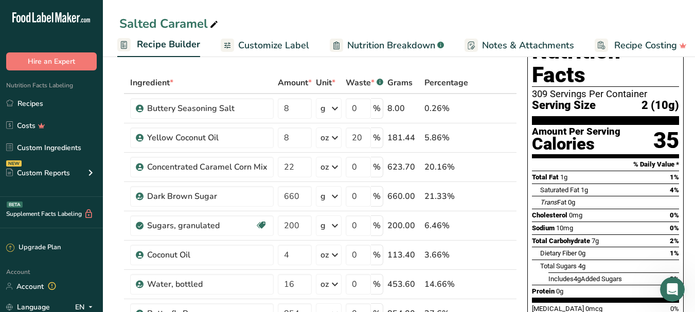
scroll to position [24, 0]
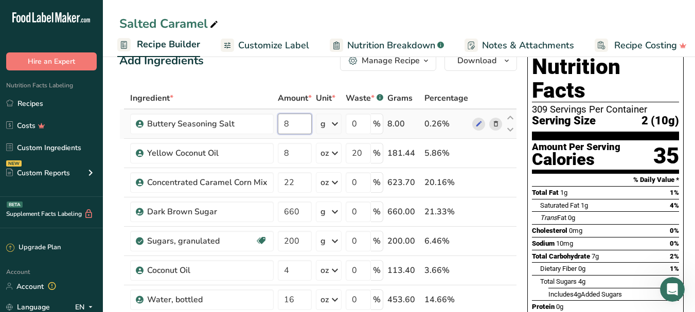
click at [291, 125] on input "8" at bounding box center [295, 124] width 34 height 21
click at [302, 119] on input "15" at bounding box center [295, 124] width 34 height 21
type input "1"
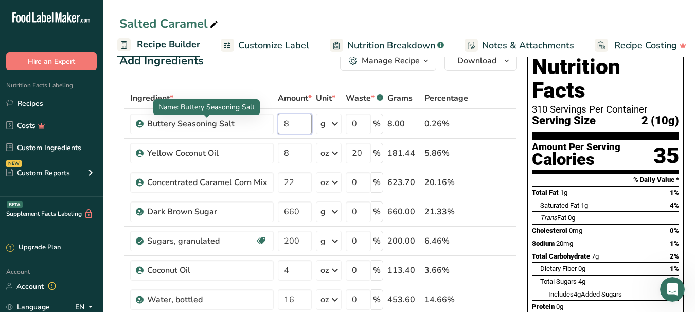
type input "8"
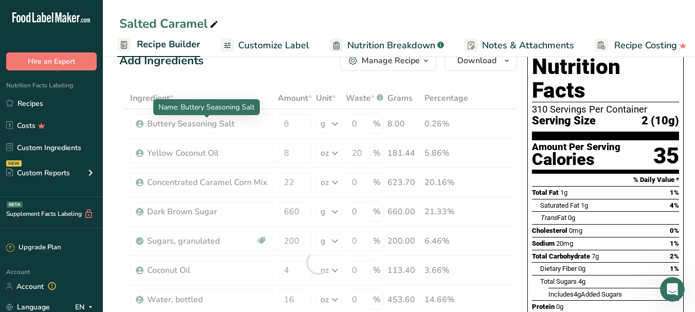
click at [224, 99] on div "Name: Buttery Seasoning Salt" at bounding box center [206, 107] width 107 height 16
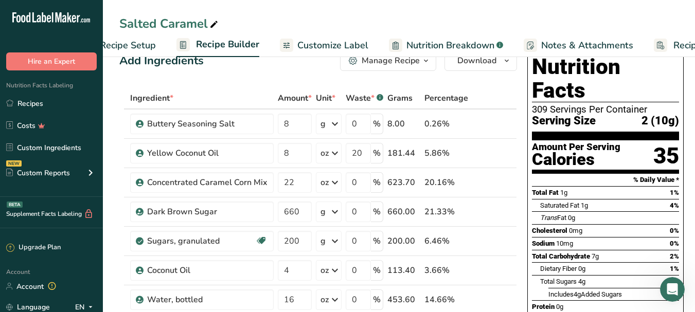
click at [129, 39] on span "Recipe Setup" at bounding box center [128, 46] width 56 height 14
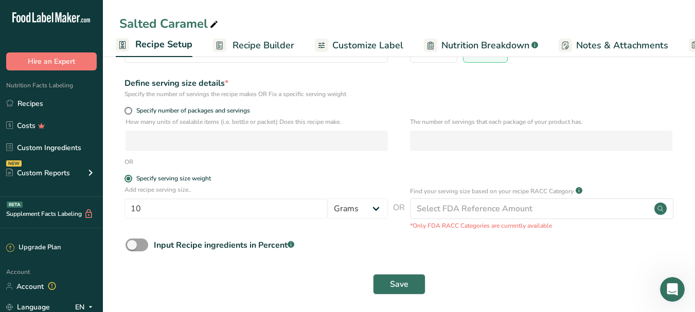
scroll to position [114, 0]
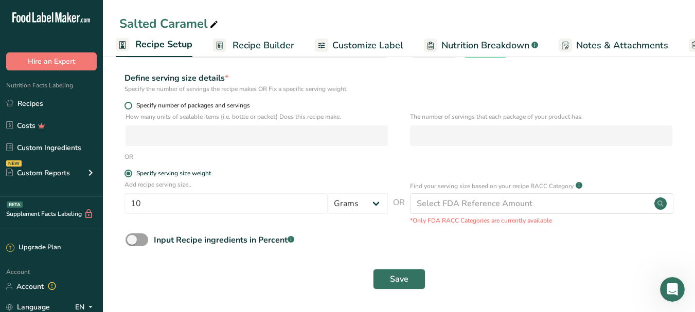
click at [129, 106] on span at bounding box center [129, 106] width 8 height 8
click at [129, 106] on input "Specify number of packages and servings" at bounding box center [128, 105] width 7 height 7
radio input "true"
radio input "false"
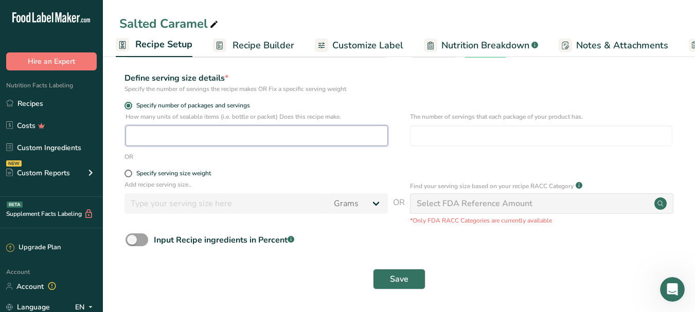
click at [160, 133] on input "number" at bounding box center [257, 136] width 262 height 21
type input "16"
click at [393, 284] on span "Save" at bounding box center [399, 279] width 19 height 12
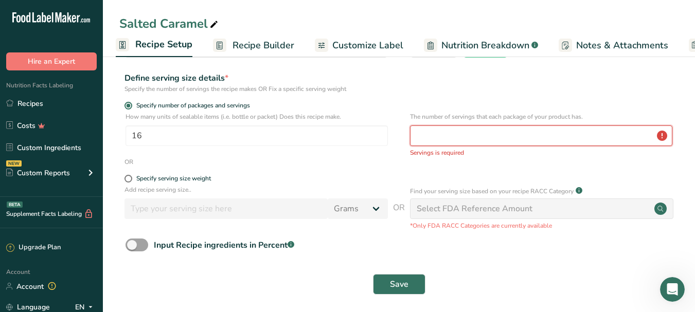
click at [476, 138] on input "number" at bounding box center [541, 136] width 262 height 21
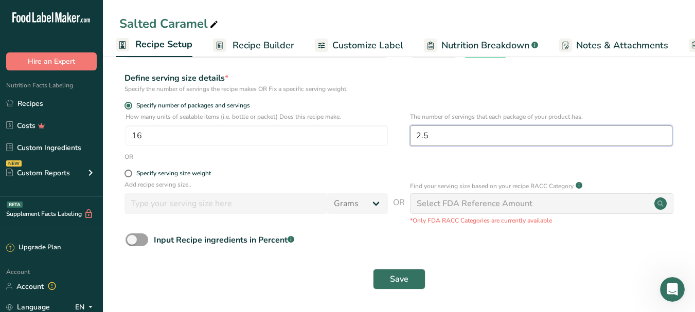
type input "2.5"
click at [410, 275] on button "Save" at bounding box center [399, 279] width 52 height 21
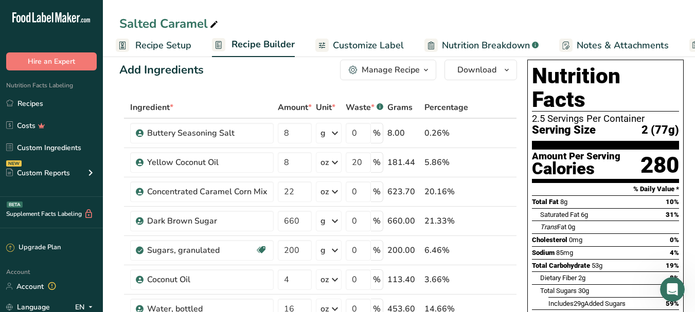
scroll to position [21, 0]
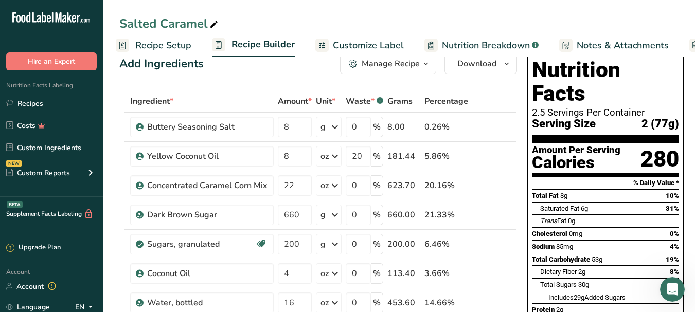
click at [155, 49] on span "Recipe Setup" at bounding box center [163, 46] width 56 height 14
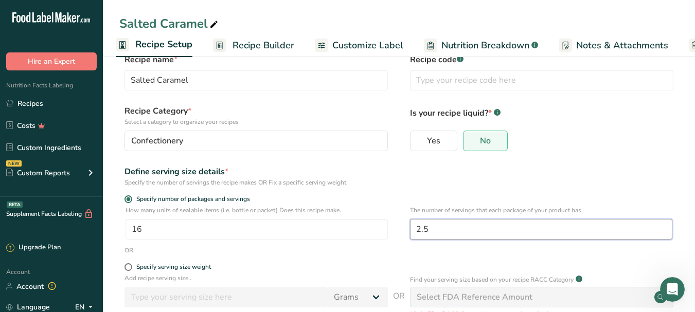
click at [447, 232] on input "2.5" at bounding box center [541, 229] width 262 height 21
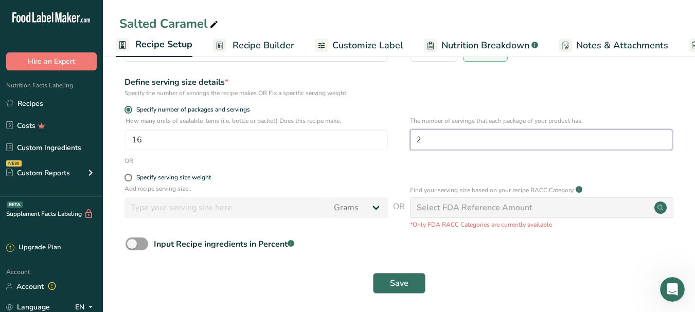
type input "2"
click at [400, 280] on span "Save" at bounding box center [399, 283] width 19 height 12
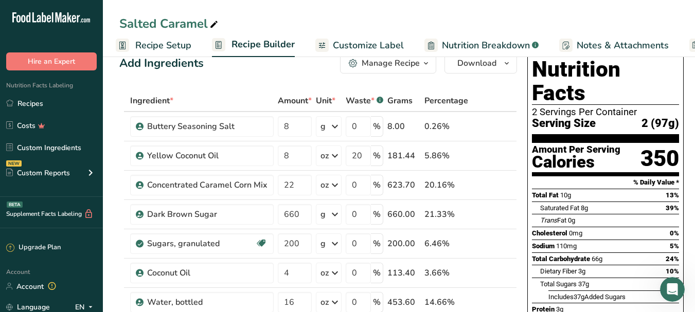
scroll to position [12, 0]
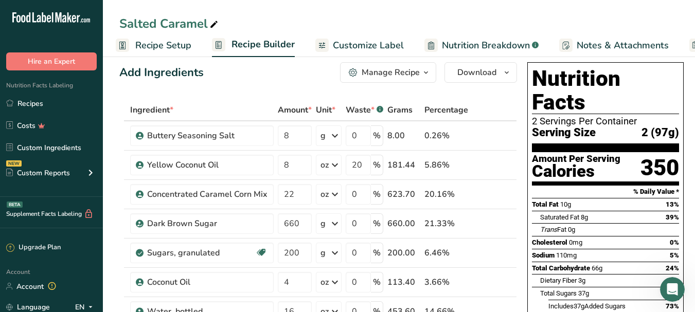
click at [136, 45] on span "Recipe Setup" at bounding box center [163, 46] width 56 height 14
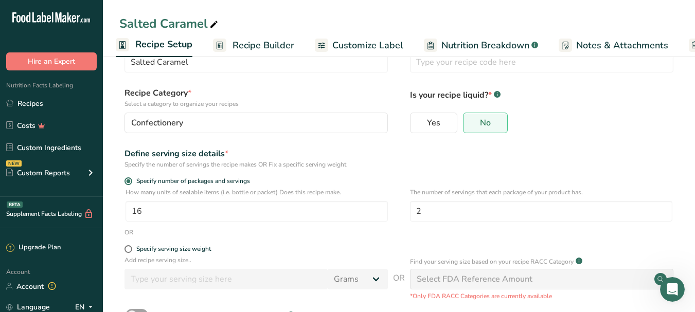
scroll to position [40, 0]
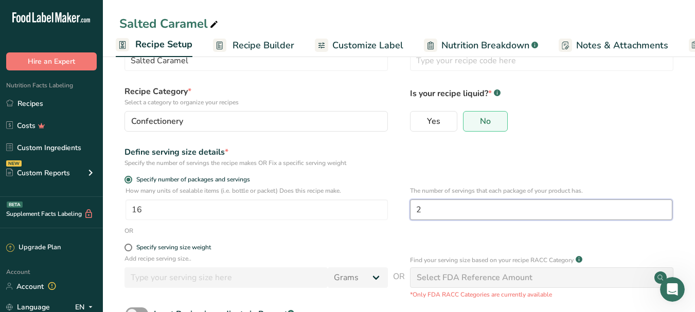
click at [505, 207] on input "2" at bounding box center [541, 210] width 262 height 21
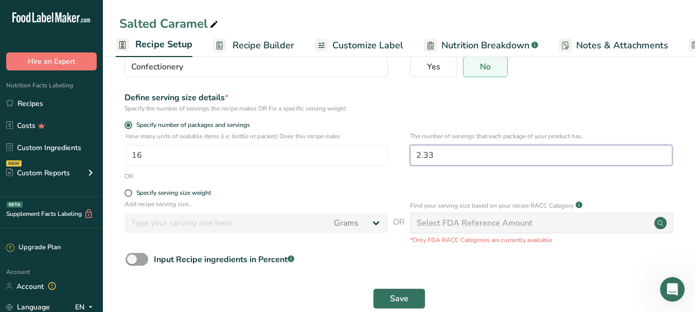
scroll to position [106, 0]
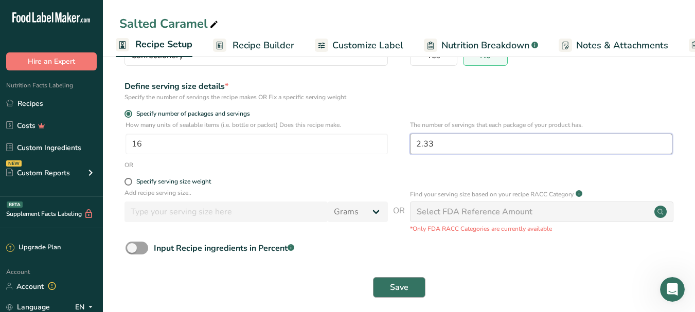
type input "2.33"
click at [399, 290] on span "Save" at bounding box center [399, 288] width 19 height 12
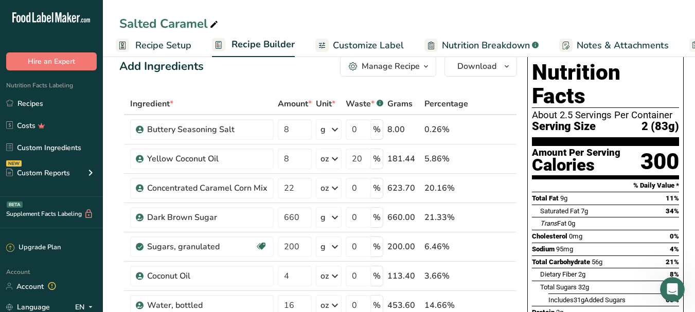
scroll to position [10, 0]
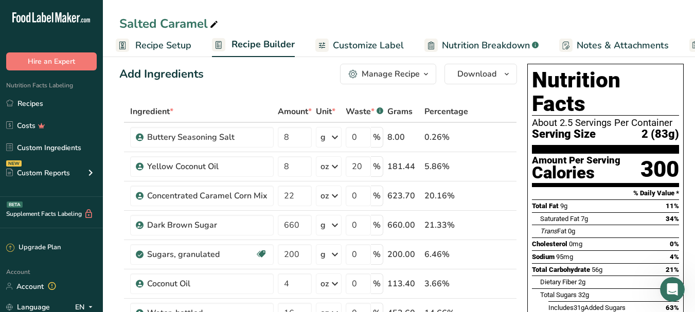
drag, startPoint x: 701, startPoint y: 101, endPoint x: 688, endPoint y: 16, distance: 86.0
click at [687, 16] on div "Salted Caramel" at bounding box center [399, 23] width 592 height 19
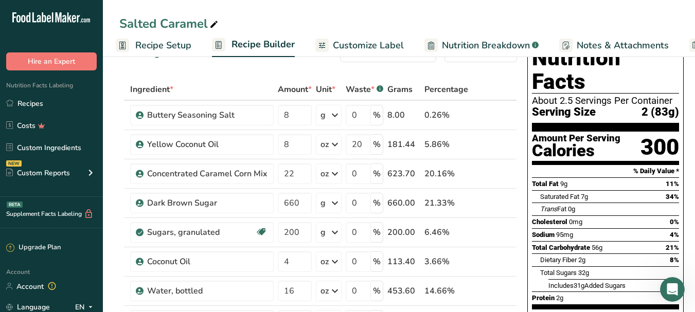
scroll to position [36, 0]
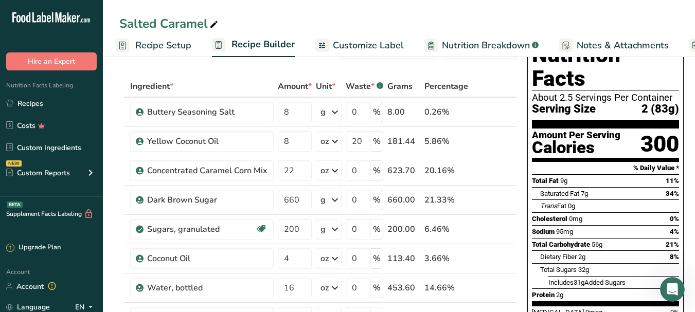
click at [178, 45] on span "Recipe Setup" at bounding box center [163, 46] width 56 height 14
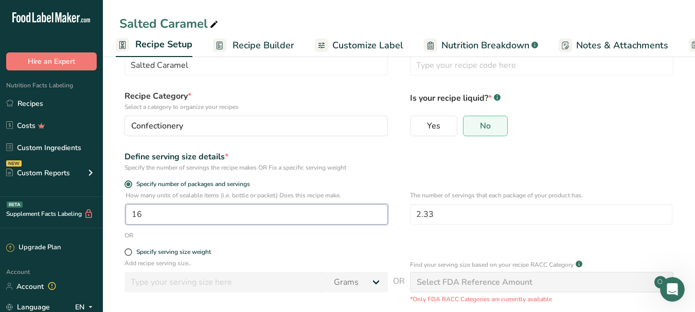
click at [237, 215] on input "16" at bounding box center [257, 214] width 262 height 21
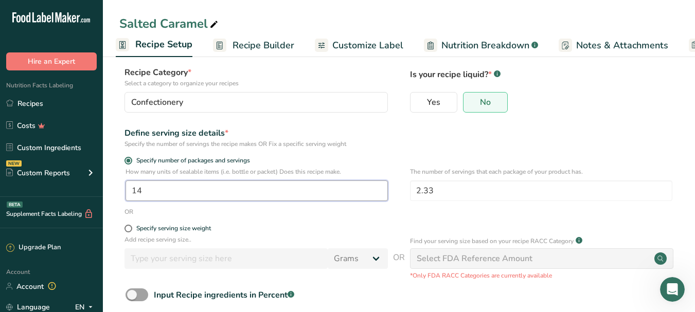
scroll to position [114, 0]
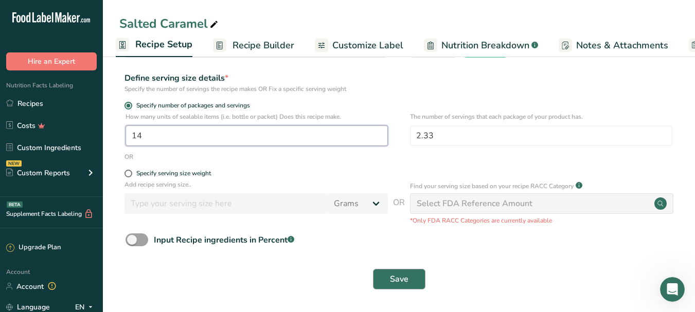
type input "14"
click at [385, 283] on button "Save" at bounding box center [399, 279] width 52 height 21
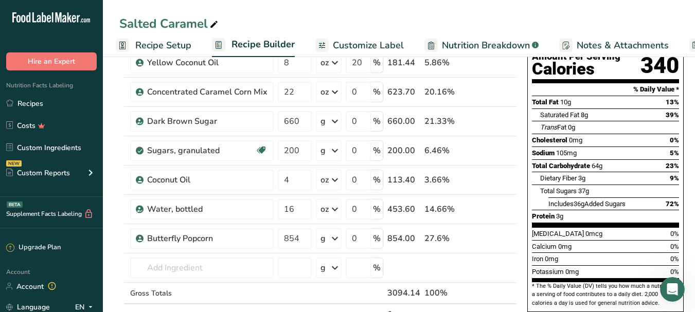
click at [150, 44] on span "Recipe Setup" at bounding box center [163, 46] width 56 height 14
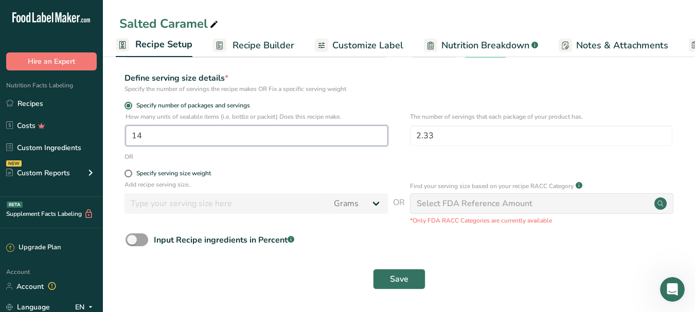
click at [172, 135] on input "14" at bounding box center [257, 136] width 262 height 21
type input "1"
type input "9"
click at [395, 274] on span "Save" at bounding box center [399, 279] width 19 height 12
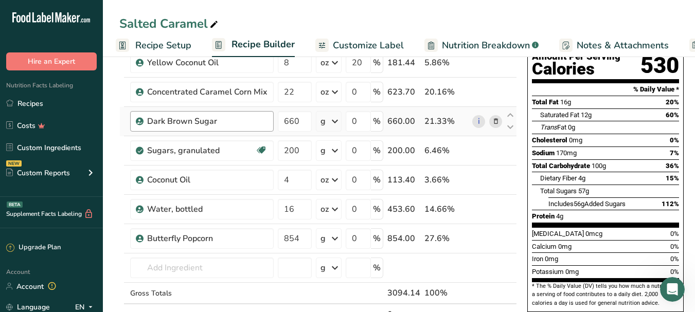
drag, startPoint x: 149, startPoint y: 47, endPoint x: 260, endPoint y: 129, distance: 138.0
click at [149, 48] on span "Recipe Setup" at bounding box center [163, 46] width 56 height 14
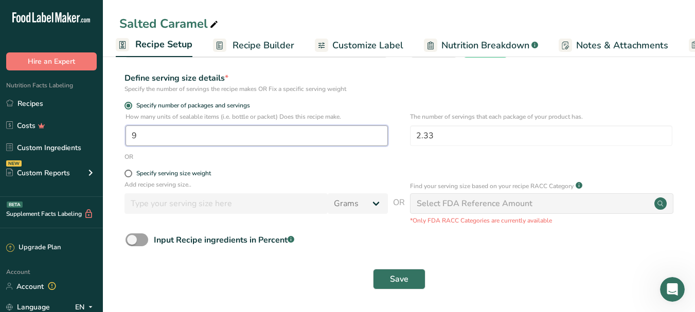
click at [161, 135] on input "9" at bounding box center [257, 136] width 262 height 21
type input "1"
type input "2"
click at [385, 280] on button "Save" at bounding box center [399, 279] width 52 height 21
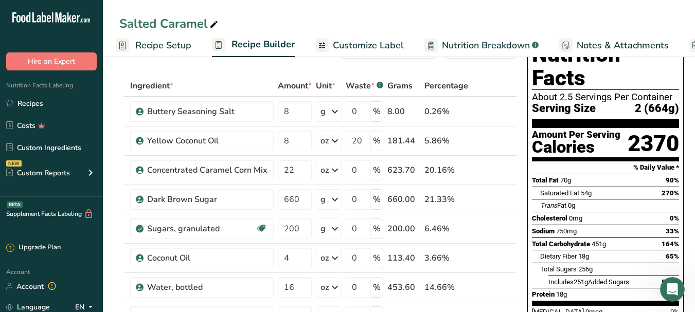
scroll to position [38, 0]
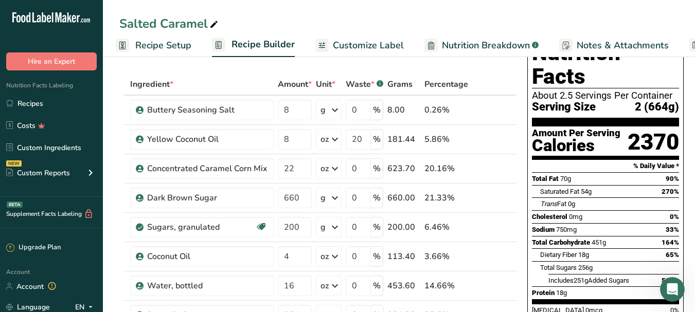
click at [173, 46] on span "Recipe Setup" at bounding box center [163, 46] width 56 height 14
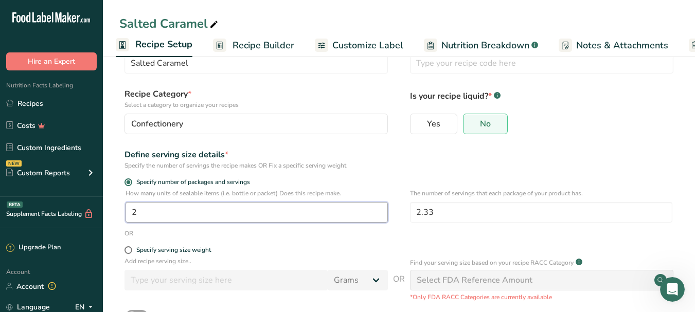
click at [143, 215] on input "2" at bounding box center [257, 212] width 262 height 21
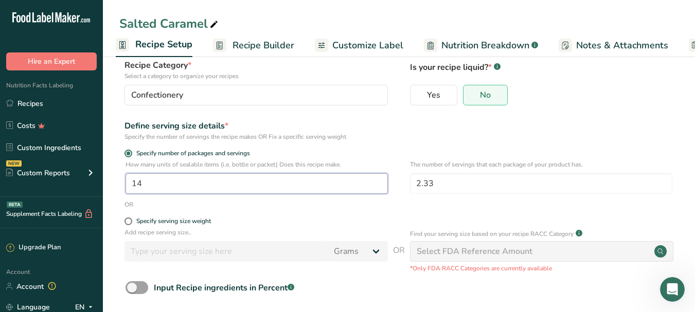
scroll to position [91, 0]
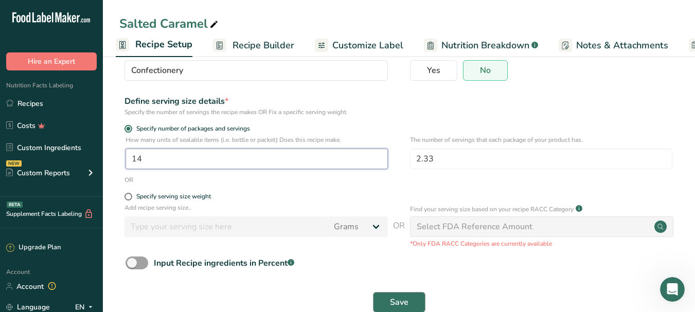
type input "14"
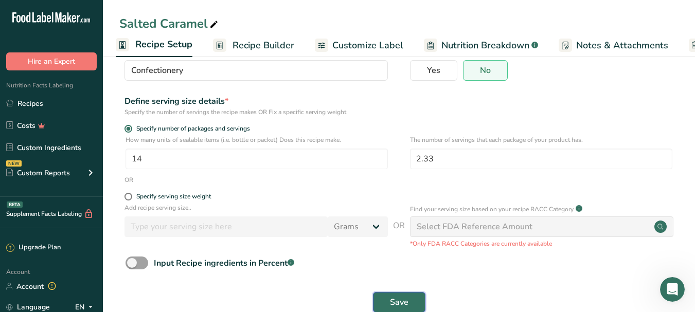
click at [409, 307] on button "Save" at bounding box center [399, 302] width 52 height 21
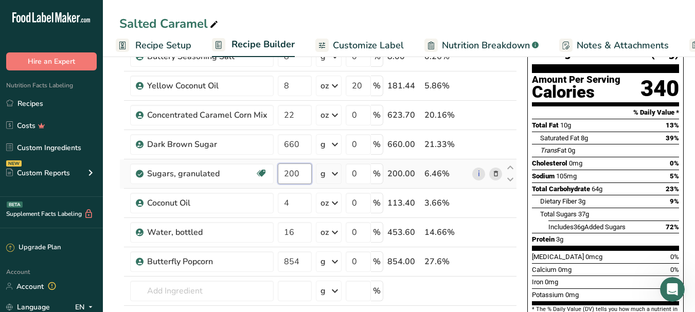
click at [306, 174] on input "200" at bounding box center [295, 174] width 34 height 21
type input "2"
type input "150"
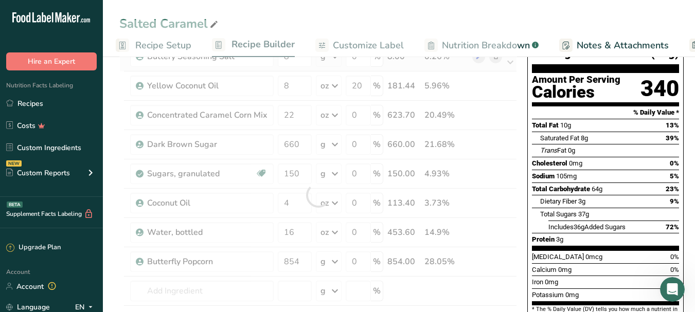
click at [473, 70] on div "Ingredient * Amount * Unit * Waste * .a-a{fill:#347362;}.b-a{fill:#fff;} Grams …" at bounding box center [318, 195] width 398 height 350
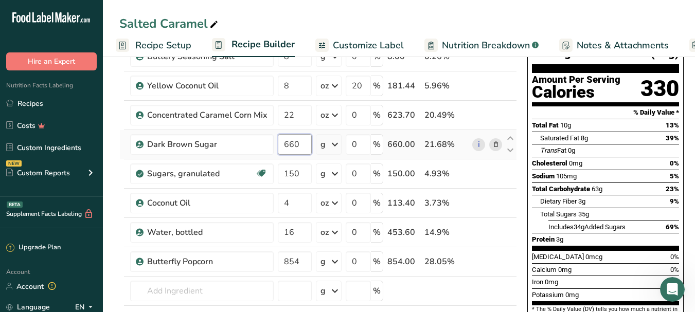
click at [300, 145] on input "660" at bounding box center [295, 144] width 34 height 21
type input "640"
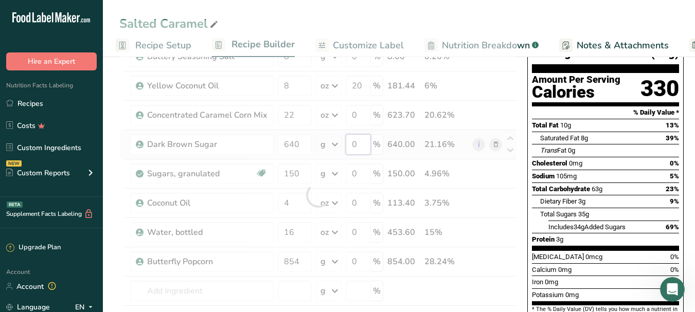
click at [361, 144] on div "Ingredient * Amount * Unit * Waste * .a-a{fill:#347362;}.b-a{fill:#fff;} Grams …" at bounding box center [318, 195] width 398 height 350
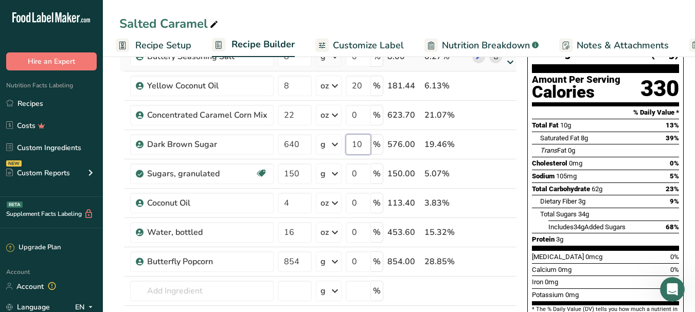
type input "10"
click at [502, 65] on div "Ingredient * Amount * Unit * Waste * .a-a{fill:#347362;}.b-a{fill:#fff;} Grams …" at bounding box center [318, 195] width 398 height 350
click at [358, 175] on input "0" at bounding box center [358, 174] width 25 height 21
type input "15"
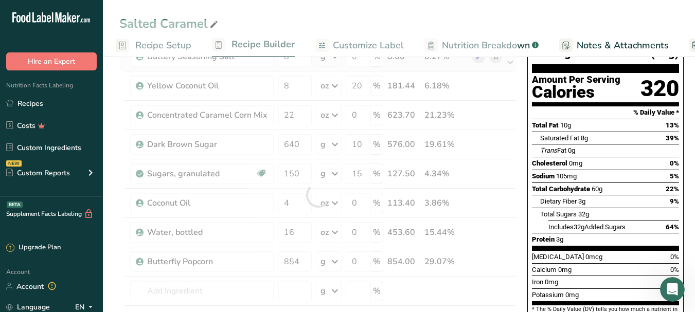
click at [460, 66] on div "Ingredient * Amount * Unit * Waste * .a-a{fill:#347362;}.b-a{fill:#fff;} Grams …" at bounding box center [318, 195] width 398 height 350
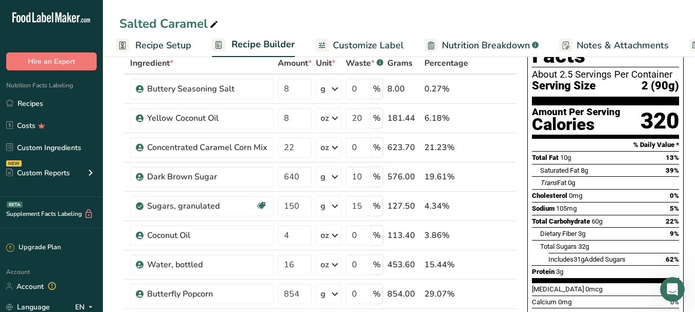
scroll to position [62, 0]
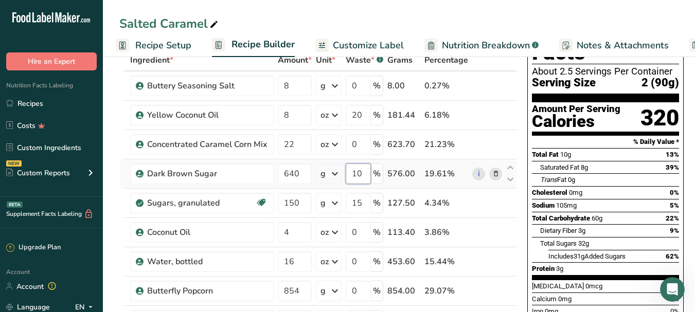
click at [361, 173] on input "10" at bounding box center [358, 174] width 25 height 21
type input "15"
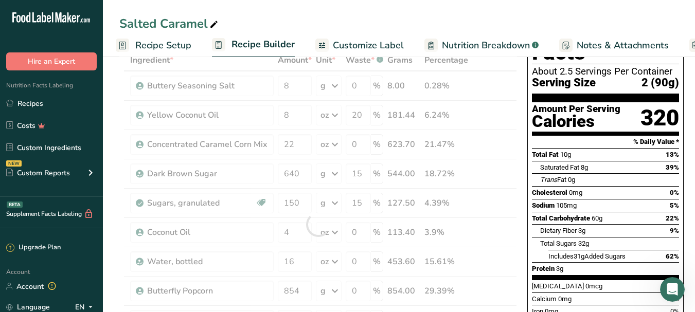
click at [458, 66] on div "Ingredient * Amount * Unit * Waste * .a-a{fill:#347362;}.b-a{fill:#fff;} Grams …" at bounding box center [318, 224] width 398 height 350
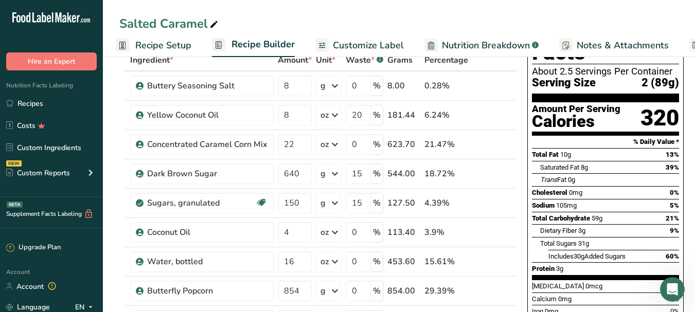
click at [141, 39] on span "Recipe Setup" at bounding box center [163, 46] width 56 height 14
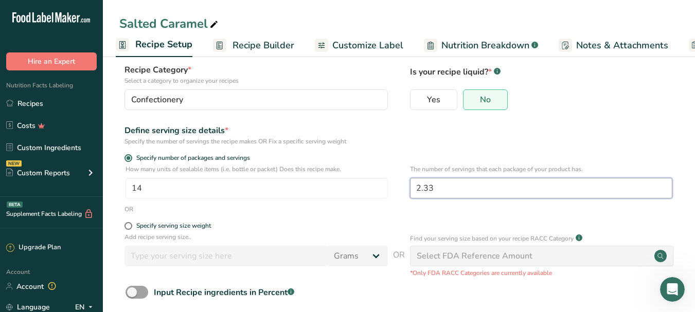
click at [455, 184] on input "2.33" at bounding box center [541, 188] width 262 height 21
type input "2"
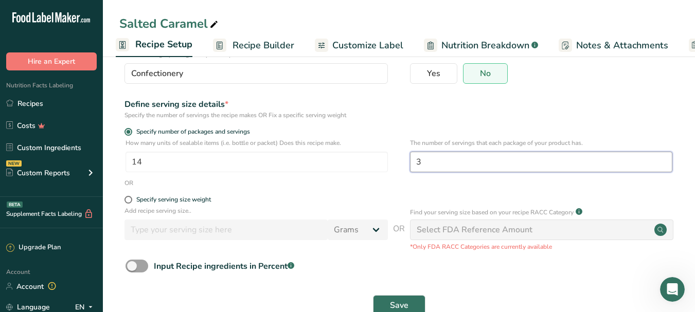
scroll to position [114, 0]
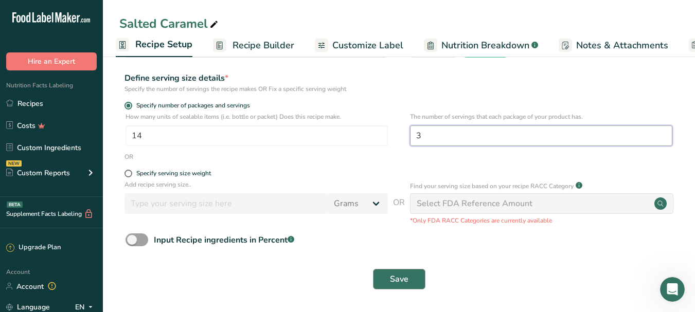
type input "3"
click at [406, 282] on span "Save" at bounding box center [399, 279] width 19 height 12
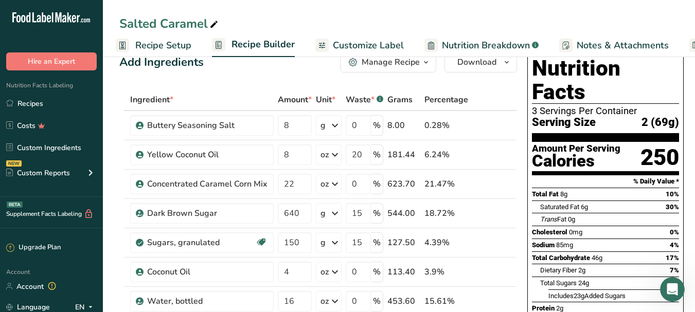
scroll to position [24, 0]
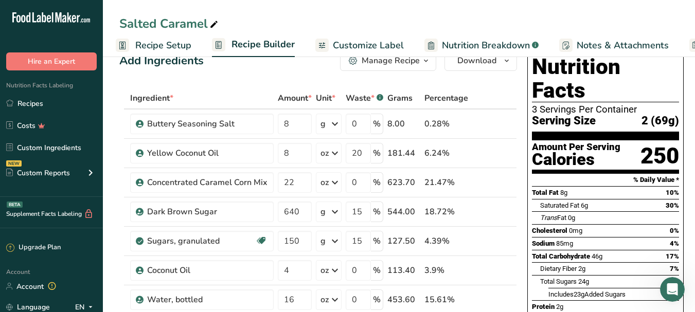
drag, startPoint x: 181, startPoint y: 52, endPoint x: 404, endPoint y: 79, distance: 224.5
click at [182, 52] on span "Recipe Setup" at bounding box center [163, 46] width 56 height 14
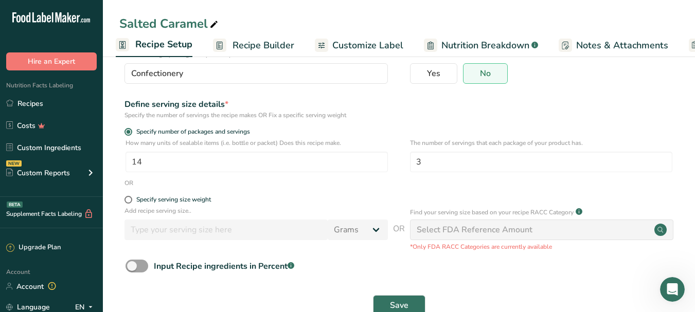
scroll to position [114, 0]
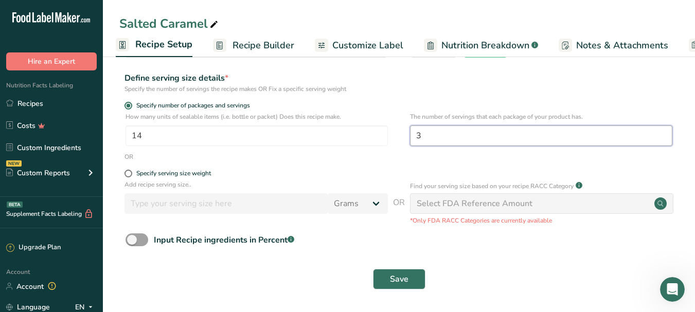
click at [487, 132] on input "3" at bounding box center [541, 136] width 262 height 21
type input "2.4"
click at [382, 279] on button "Save" at bounding box center [399, 279] width 52 height 21
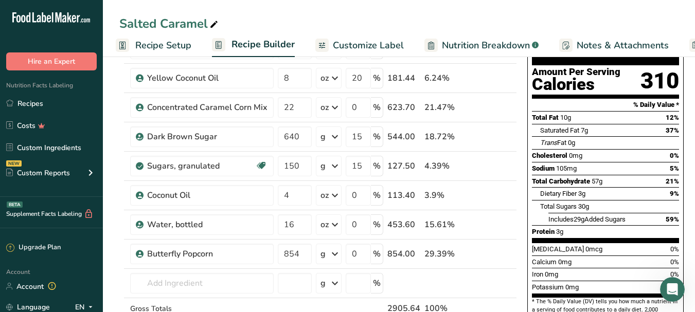
scroll to position [100, 0]
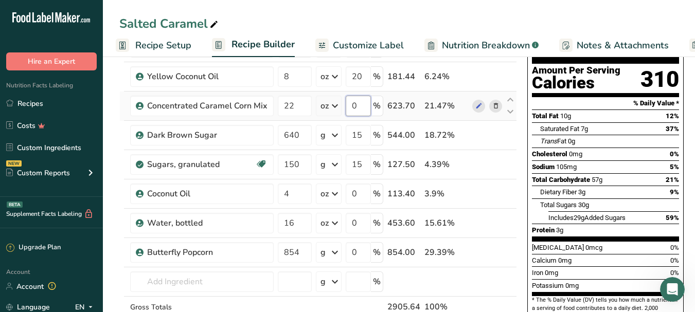
click at [363, 102] on input "0" at bounding box center [358, 106] width 25 height 21
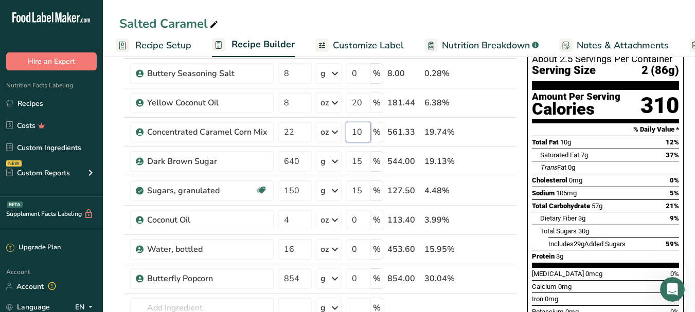
scroll to position [59, 0]
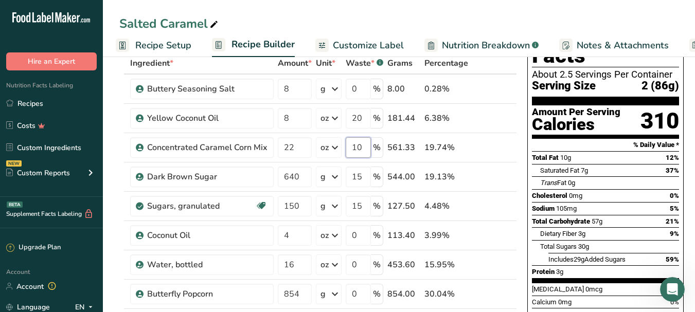
type input "10"
click at [486, 74] on div "Ingredient * Amount * Unit * Waste * .a-a{fill:#347362;}.b-a{fill:#fff;} Grams …" at bounding box center [318, 227] width 398 height 350
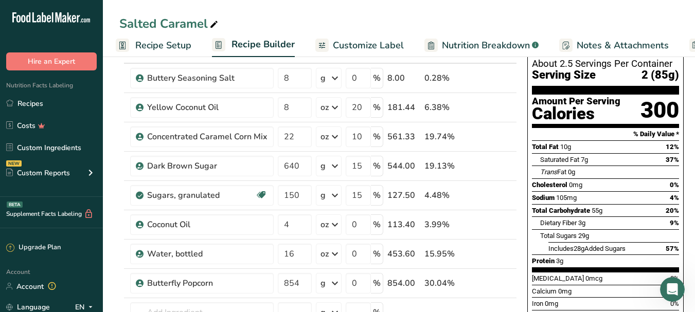
scroll to position [76, 0]
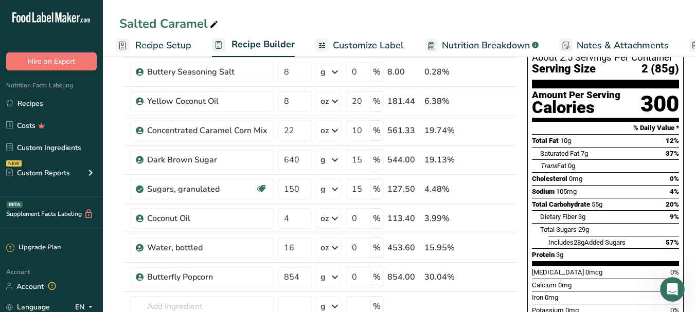
click at [157, 50] on span "Recipe Setup" at bounding box center [163, 46] width 56 height 14
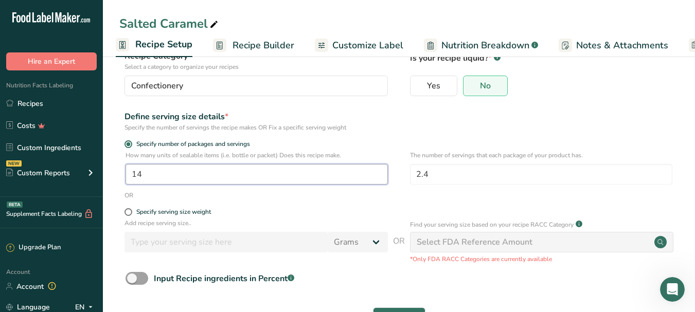
click at [254, 172] on input "14" at bounding box center [257, 174] width 262 height 21
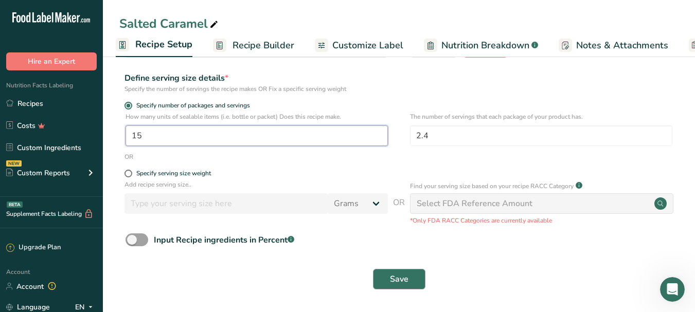
type input "15"
click at [412, 278] on button "Save" at bounding box center [399, 279] width 52 height 21
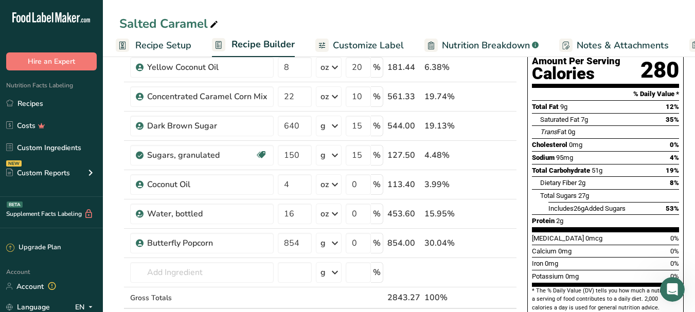
scroll to position [111, 0]
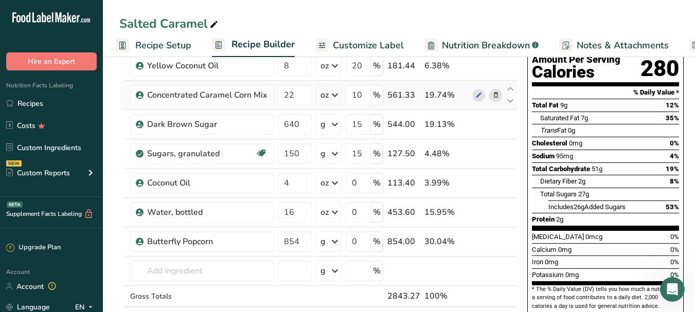
click at [179, 45] on span "Recipe Setup" at bounding box center [163, 46] width 56 height 14
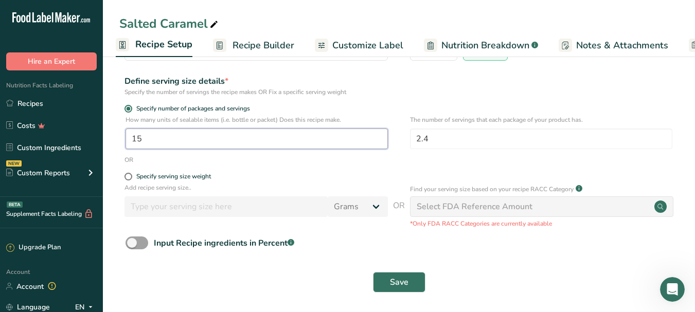
click at [203, 149] on input "15" at bounding box center [257, 139] width 262 height 21
type input "17"
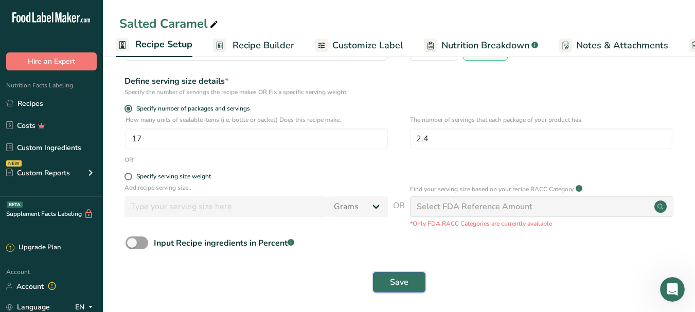
click at [396, 286] on span "Save" at bounding box center [399, 282] width 19 height 12
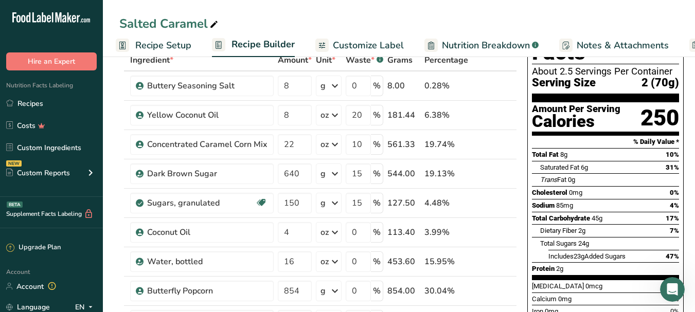
scroll to position [71, 0]
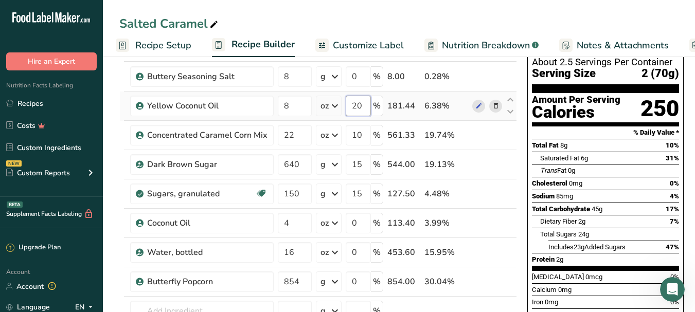
click at [363, 104] on input "20" at bounding box center [358, 106] width 25 height 21
type input "2"
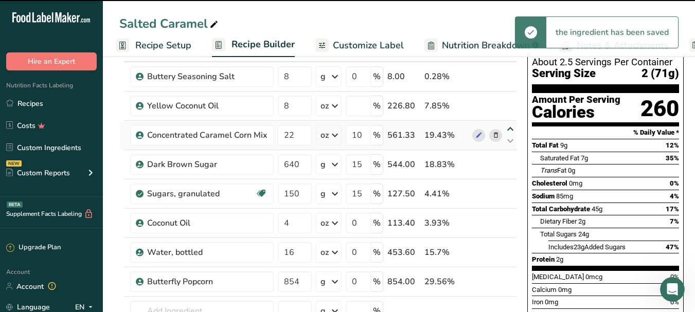
type input "0"
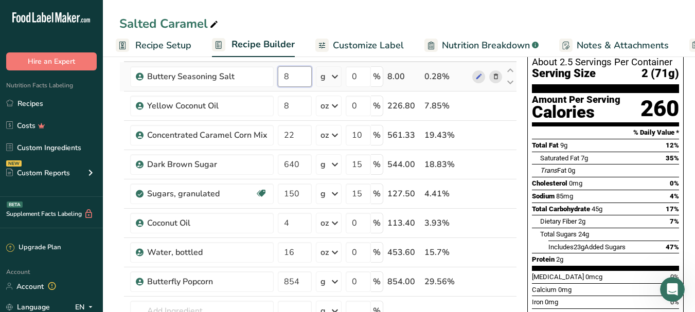
click at [301, 80] on input "8" at bounding box center [295, 76] width 34 height 21
type input "10"
click at [510, 168] on div "Ingredient * Amount * Unit * Waste * .a-a{fill:#347362;}.b-a{fill:#fff;} Grams …" at bounding box center [318, 215] width 398 height 350
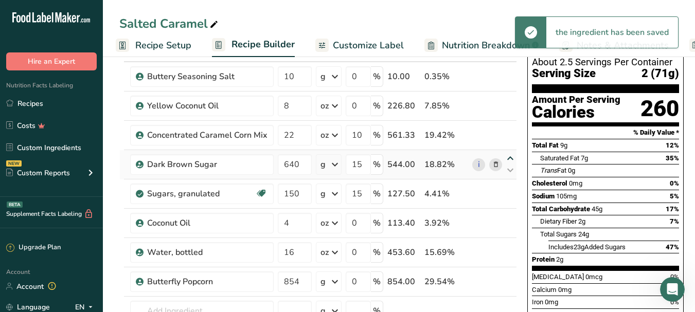
click at [507, 159] on icon at bounding box center [510, 159] width 12 height 8
type input "640"
type input "15"
type input "22"
type input "10"
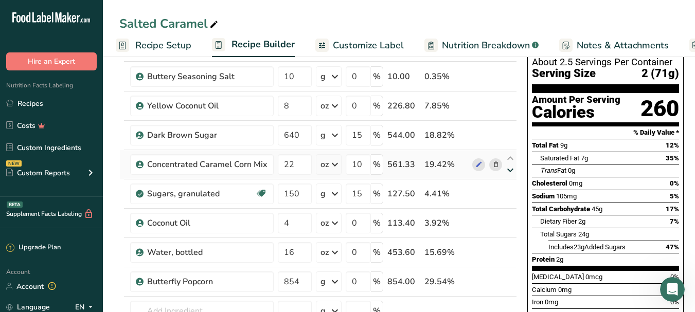
click at [511, 169] on icon at bounding box center [510, 171] width 12 height 8
type input "150"
type input "15"
type input "22"
type input "10"
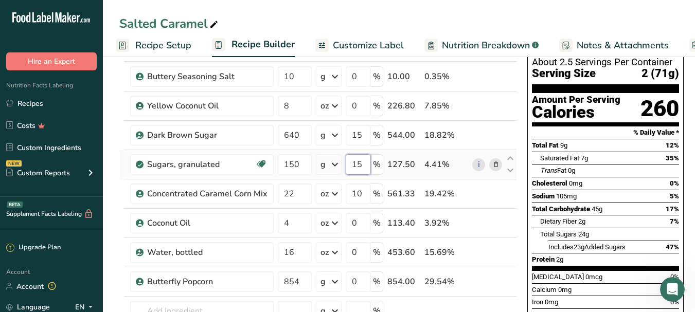
click at [366, 166] on input "15" at bounding box center [358, 164] width 25 height 21
type input "1"
type input "20"
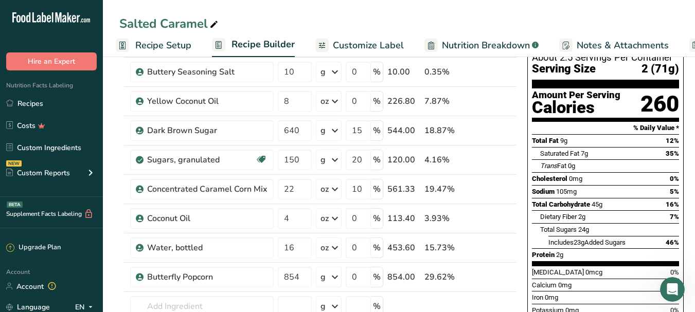
scroll to position [60, 0]
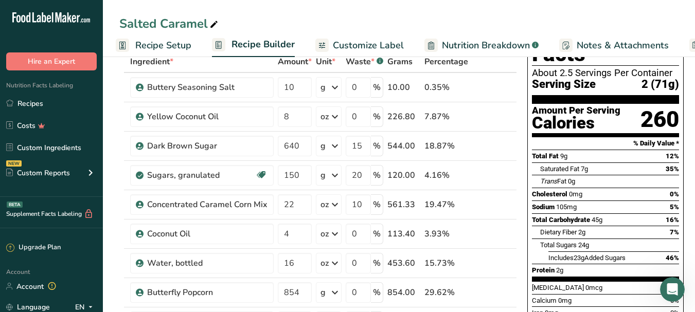
drag, startPoint x: 170, startPoint y: 38, endPoint x: 0, endPoint y: 58, distance: 171.5
click at [170, 38] on link "Recipe Setup" at bounding box center [154, 45] width 76 height 23
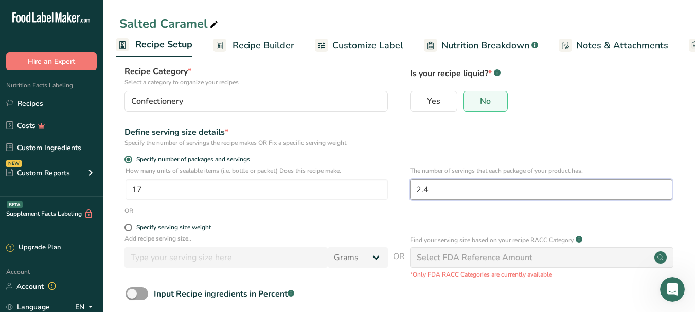
click at [488, 190] on input "2.4" at bounding box center [541, 190] width 262 height 21
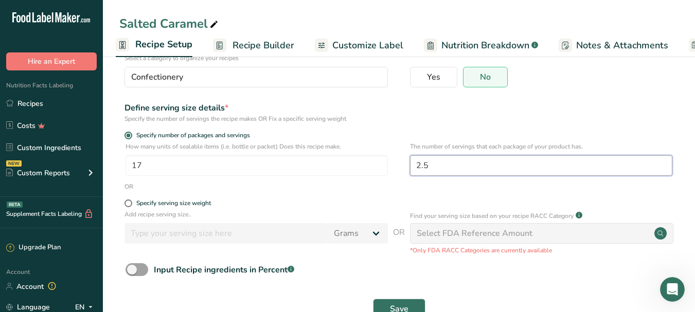
scroll to position [114, 0]
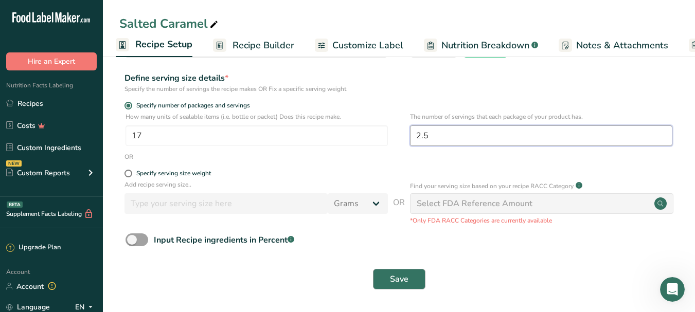
type input "2.5"
click at [386, 280] on button "Save" at bounding box center [399, 279] width 52 height 21
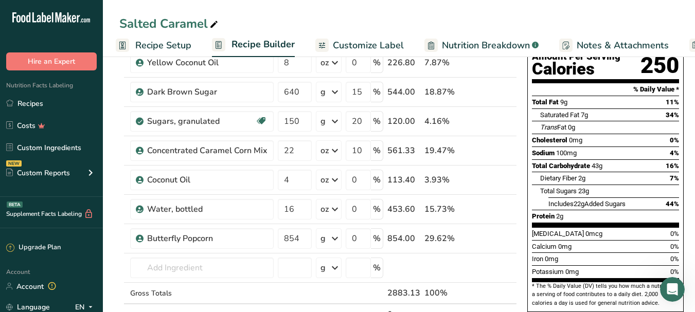
click at [177, 45] on span "Recipe Setup" at bounding box center [163, 46] width 56 height 14
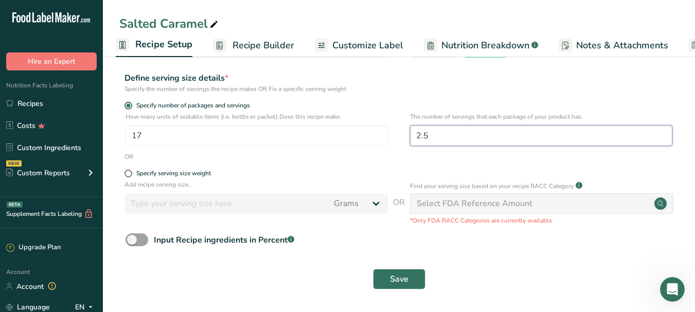
click at [452, 130] on input "2.5" at bounding box center [541, 136] width 262 height 21
type input "2.25"
click at [380, 276] on button "Save" at bounding box center [399, 279] width 52 height 21
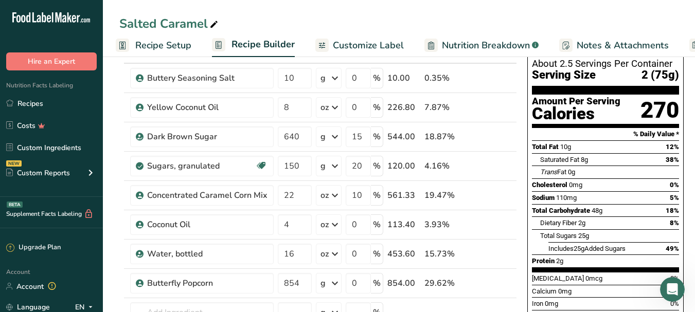
scroll to position [68, 0]
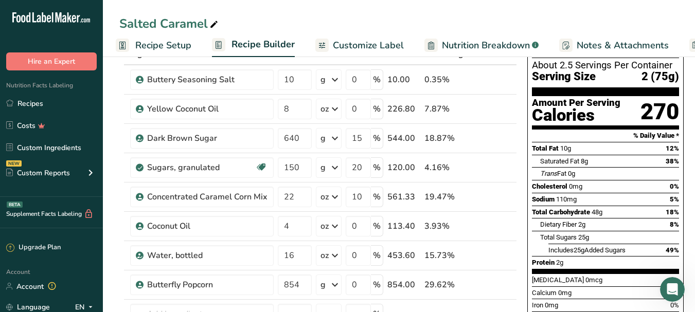
click at [149, 46] on span "Recipe Setup" at bounding box center [163, 46] width 56 height 14
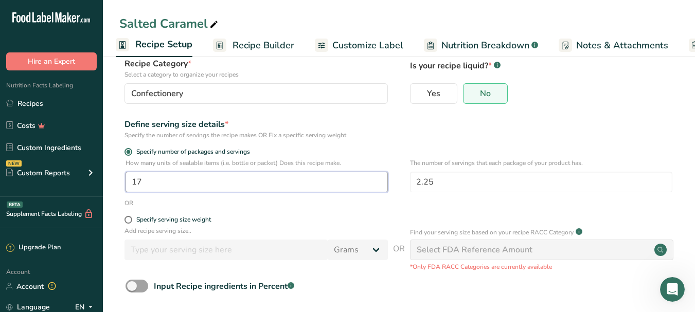
click at [177, 180] on input "17" at bounding box center [257, 182] width 262 height 21
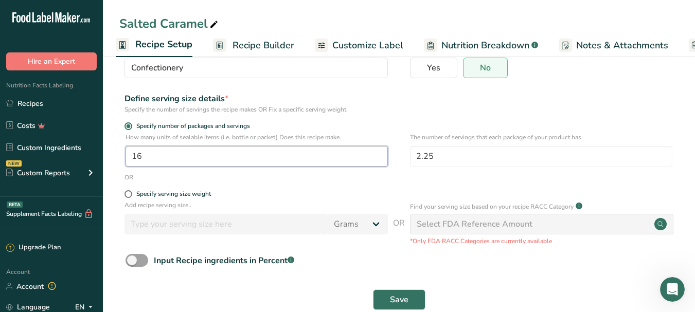
scroll to position [114, 0]
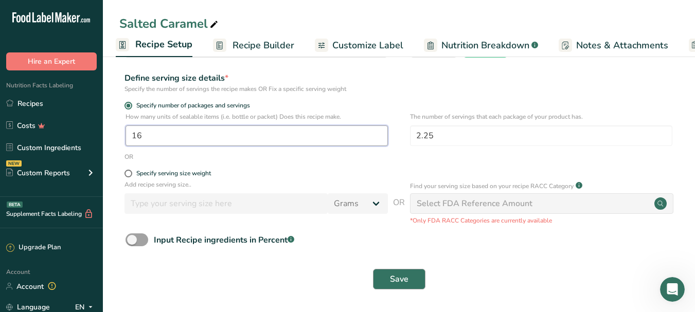
type input "16"
click at [384, 279] on button "Save" at bounding box center [399, 279] width 52 height 21
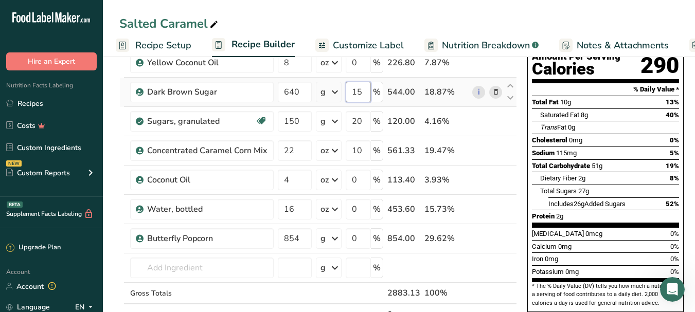
click at [359, 91] on input "15" at bounding box center [358, 92] width 25 height 21
type input "25"
click at [683, 181] on div "Nutrition Facts About 2.5 Servings Per Container Serving Size 2 (80g) Amount Pe…" at bounding box center [605, 187] width 165 height 462
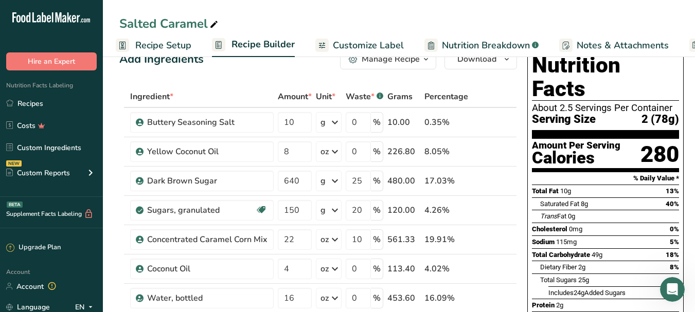
scroll to position [11, 0]
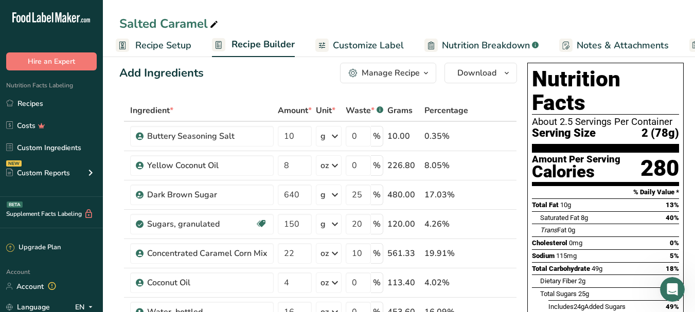
click at [161, 44] on span "Recipe Setup" at bounding box center [163, 46] width 56 height 14
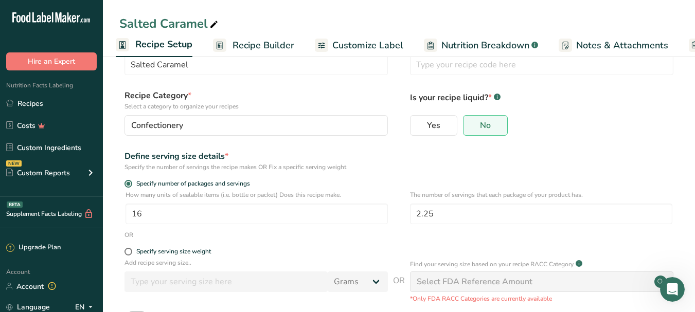
scroll to position [42, 0]
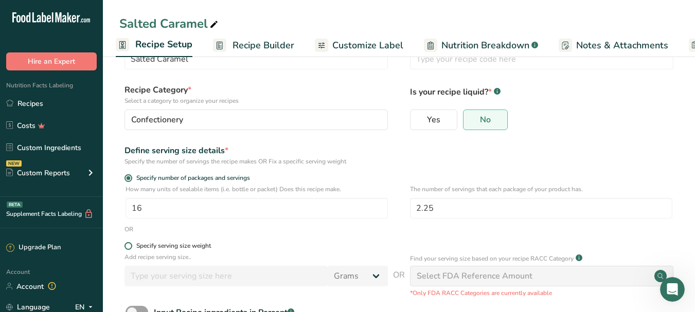
click at [127, 249] on span at bounding box center [129, 246] width 8 height 8
click at [127, 249] on input "Specify serving size weight" at bounding box center [128, 246] width 7 height 7
radio input "true"
radio input "false"
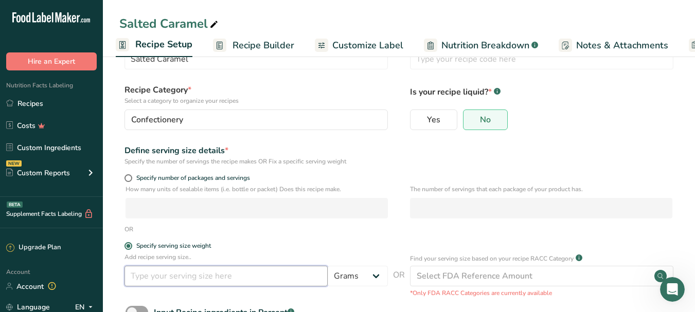
click at [181, 274] on input "number" at bounding box center [226, 276] width 203 height 21
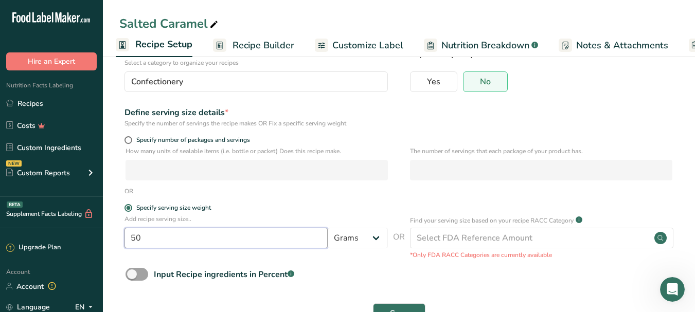
scroll to position [114, 0]
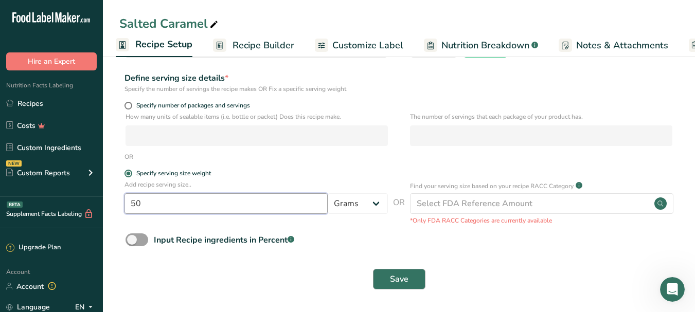
type input "50"
click at [374, 276] on button "Save" at bounding box center [399, 279] width 52 height 21
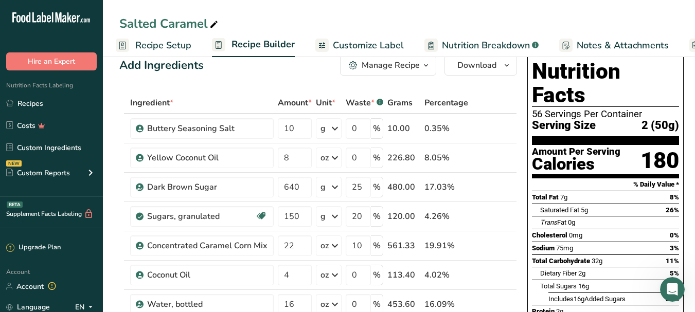
scroll to position [17, 0]
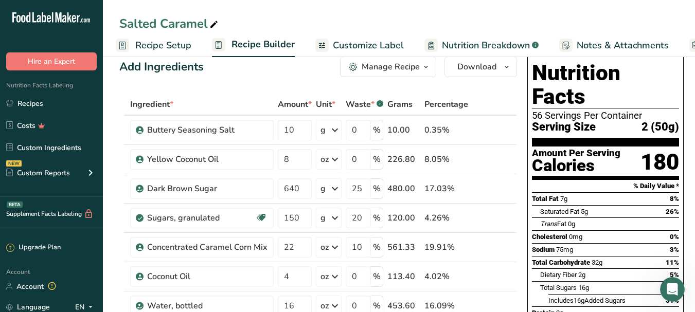
click at [129, 43] on rect at bounding box center [122, 45] width 13 height 13
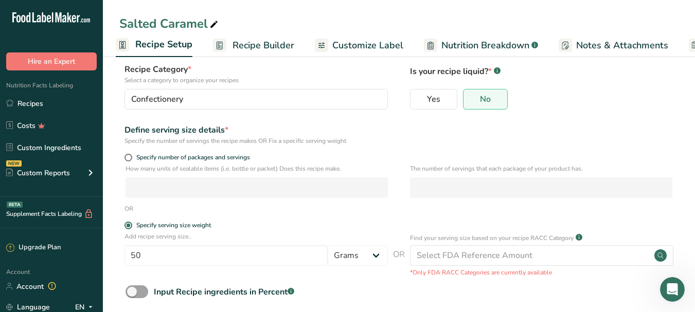
scroll to position [72, 0]
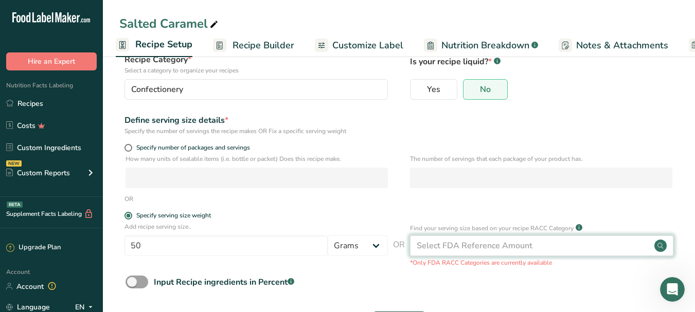
click at [538, 240] on div "Select FDA Reference Amount" at bounding box center [542, 246] width 264 height 21
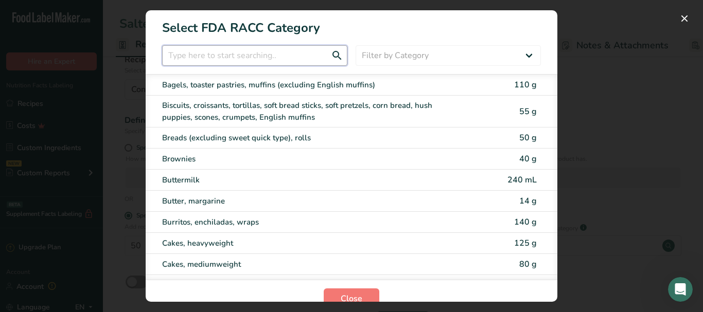
click at [226, 51] on input "RACC Category Selection Modal" at bounding box center [254, 55] width 185 height 21
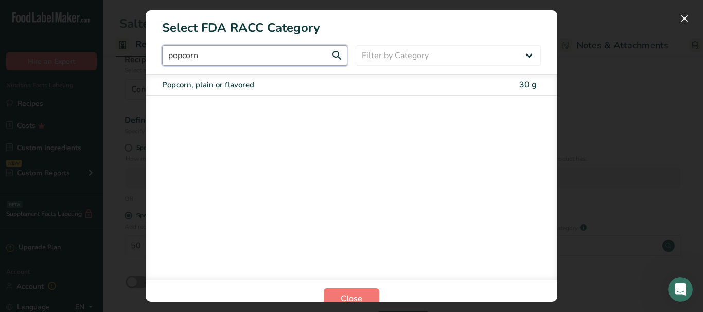
type input "popcorn"
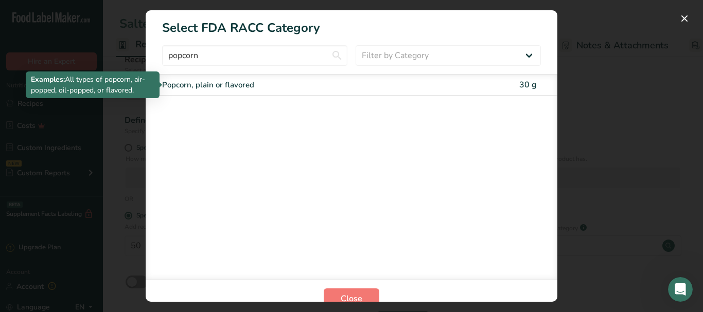
click at [233, 88] on div "Popcorn, plain or flavored" at bounding box center [308, 85] width 292 height 12
type input "30"
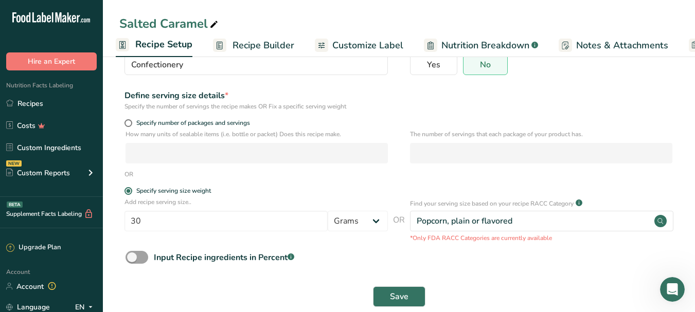
scroll to position [108, 0]
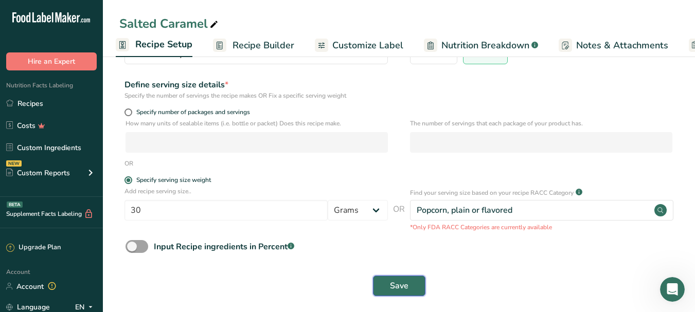
click at [415, 280] on button "Save" at bounding box center [399, 286] width 52 height 21
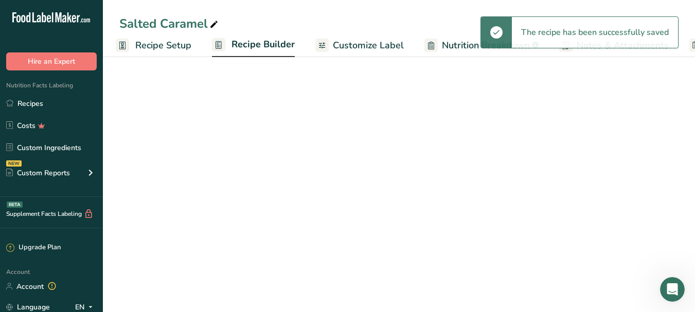
click at [238, 50] on span "Recipe Builder" at bounding box center [263, 45] width 63 height 14
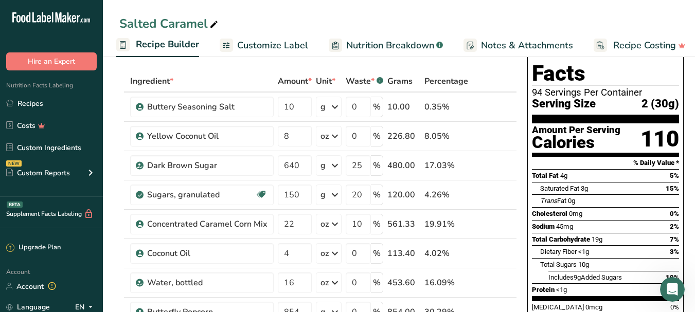
scroll to position [42, 0]
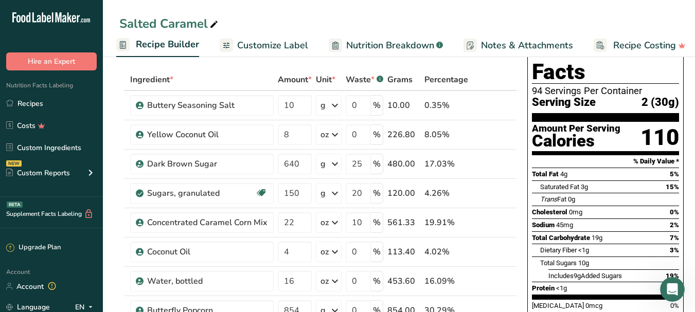
click at [149, 43] on span "Recipe Builder" at bounding box center [167, 45] width 63 height 14
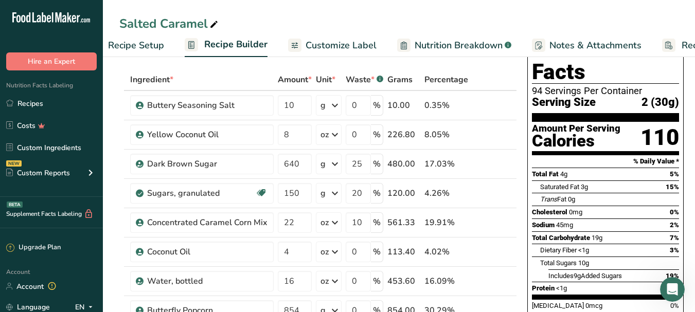
click at [145, 47] on span "Recipe Setup" at bounding box center [136, 46] width 56 height 14
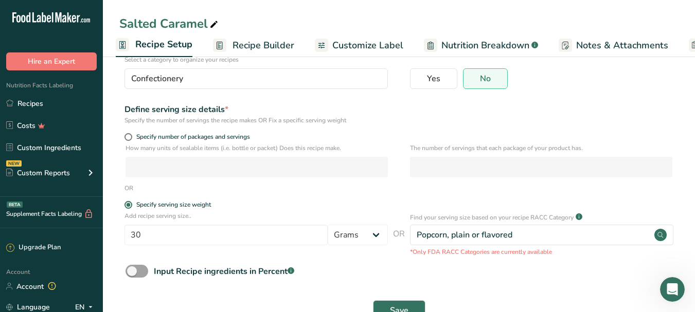
scroll to position [89, 0]
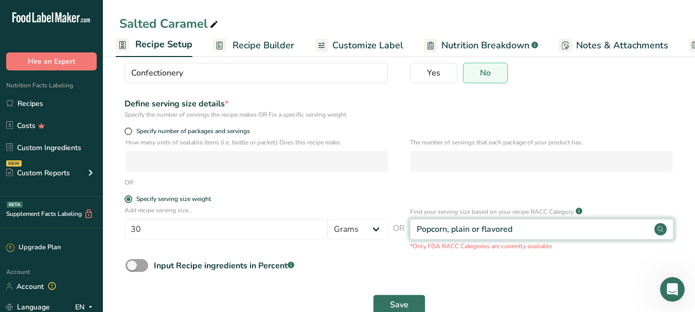
click at [605, 234] on div "Popcorn, plain or flavored" at bounding box center [542, 229] width 264 height 21
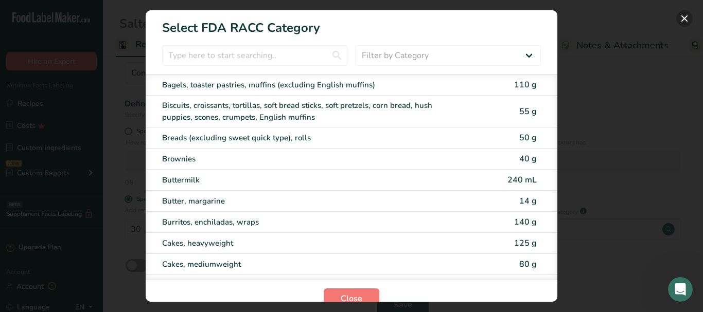
click at [681, 15] on button "RACC Category Selection Modal" at bounding box center [684, 18] width 16 height 16
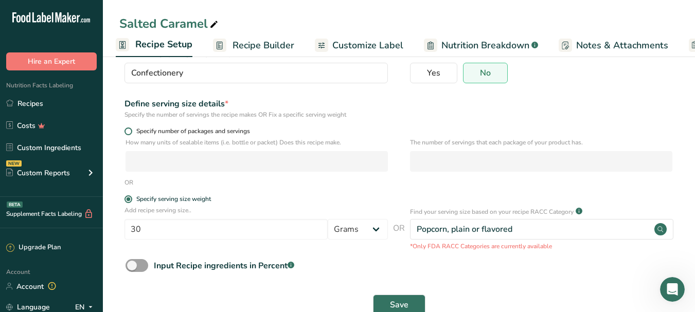
click at [130, 134] on span at bounding box center [129, 132] width 8 height 8
click at [130, 134] on input "Specify number of packages and servings" at bounding box center [128, 131] width 7 height 7
radio input "true"
radio input "false"
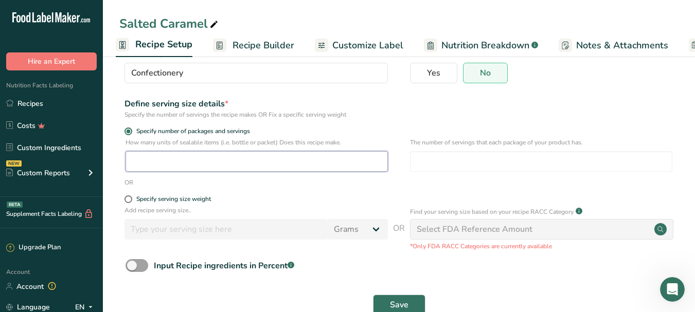
click at [189, 157] on input "number" at bounding box center [257, 161] width 262 height 21
type input "2"
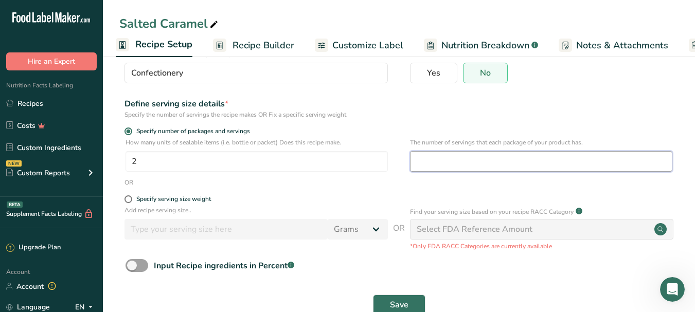
click at [448, 170] on input "number" at bounding box center [541, 161] width 262 height 21
type input "2.33"
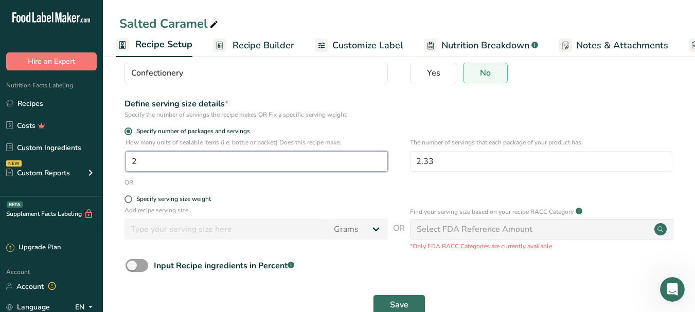
click at [245, 164] on input "2" at bounding box center [257, 161] width 262 height 21
type input "16"
click at [392, 304] on span "Save" at bounding box center [399, 305] width 19 height 12
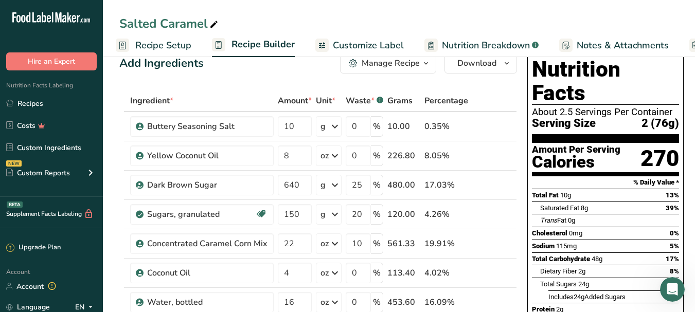
scroll to position [13, 0]
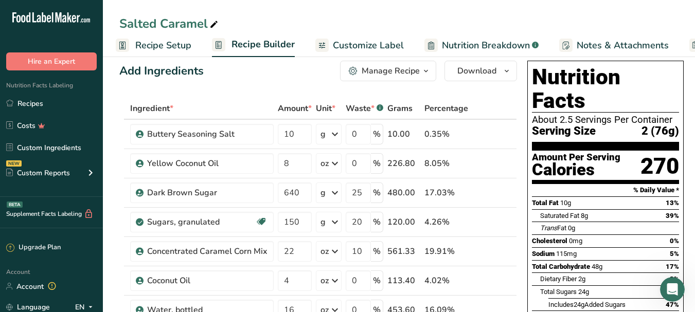
click at [326, 48] on div at bounding box center [321, 45] width 13 height 13
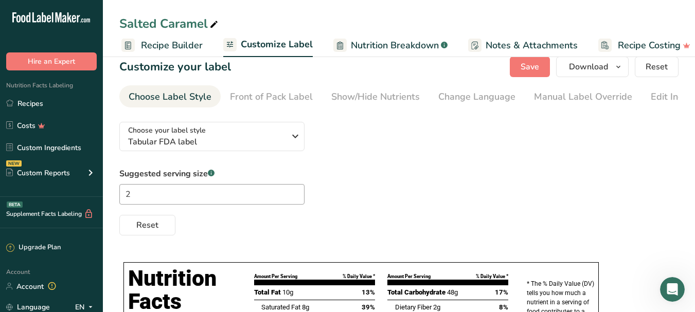
scroll to position [0, 106]
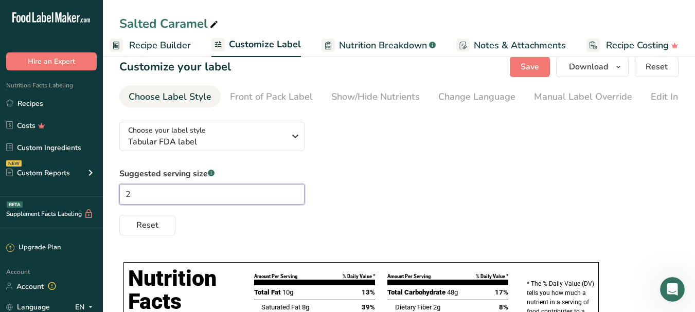
click at [169, 200] on input "2" at bounding box center [211, 194] width 185 height 21
type input "1"
click at [348, 157] on div "Choose your label style Tabular FDA label USA (FDA) Standard FDA label Tabular …" at bounding box center [398, 175] width 559 height 122
click at [533, 75] on button "Save" at bounding box center [530, 67] width 40 height 21
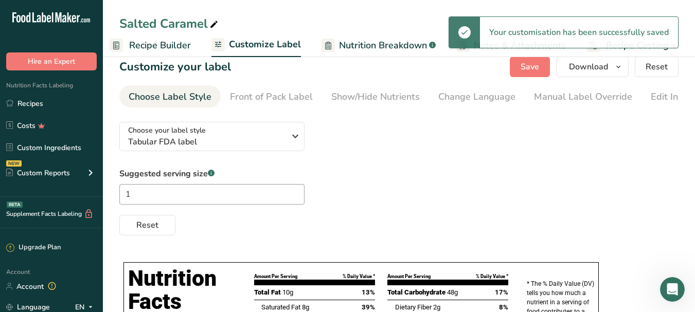
click at [169, 46] on span "Recipe Builder" at bounding box center [160, 46] width 62 height 14
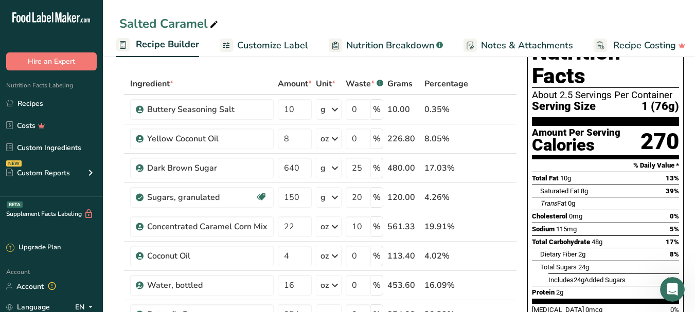
scroll to position [35, 0]
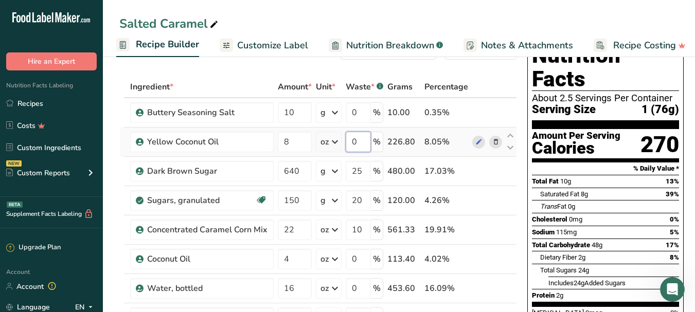
click at [364, 142] on input "0" at bounding box center [358, 142] width 25 height 21
type input "15"
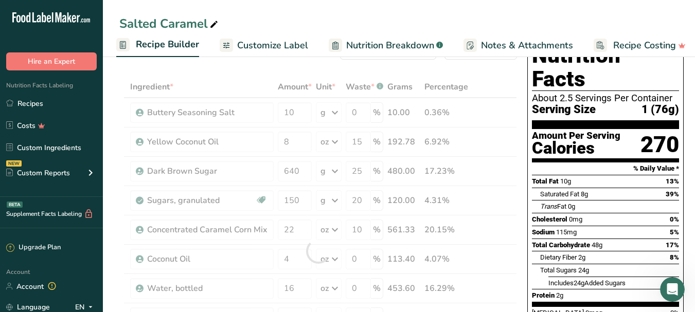
click at [497, 78] on div "Ingredient * Amount * Unit * Waste * .a-a{fill:#347362;}.b-a{fill:#fff;} Grams …" at bounding box center [318, 251] width 398 height 350
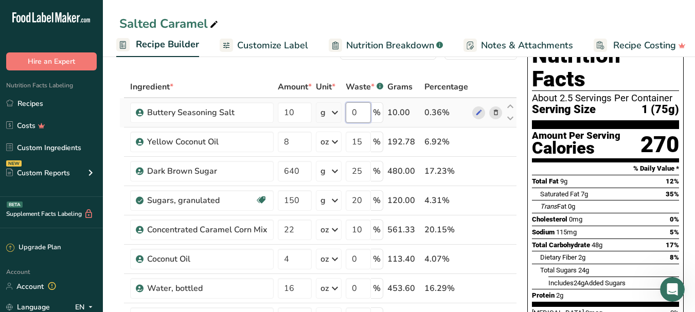
click at [357, 116] on input "0" at bounding box center [358, 112] width 25 height 21
click at [363, 112] on input "15" at bounding box center [358, 112] width 25 height 21
type input "1"
click at [479, 77] on div "Ingredient * Amount * Unit * Waste * .a-a{fill:#347362;}.b-a{fill:#fff;} Grams …" at bounding box center [318, 251] width 398 height 350
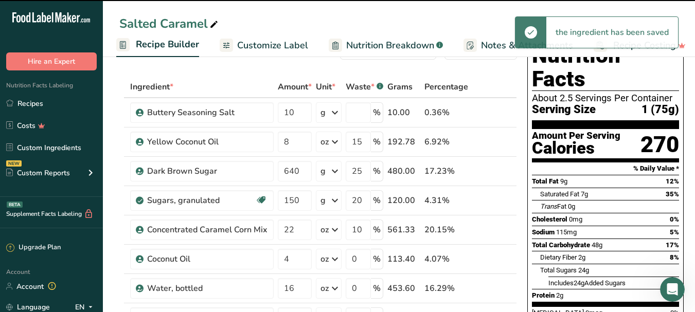
type input "0"
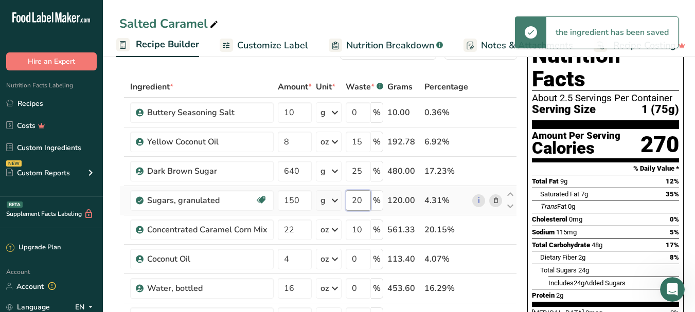
click at [366, 203] on input "20" at bounding box center [358, 200] width 25 height 21
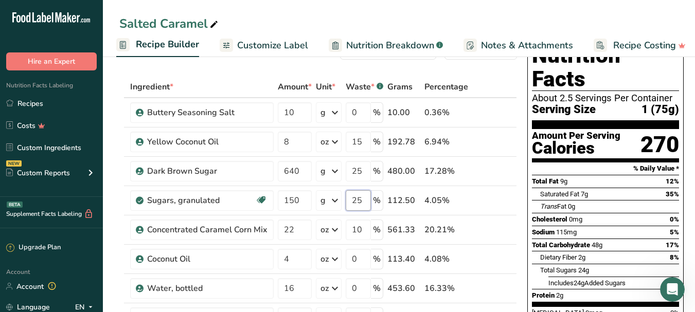
type input "25"
click at [366, 232] on input "10" at bounding box center [358, 230] width 25 height 21
type input "1"
type input "30"
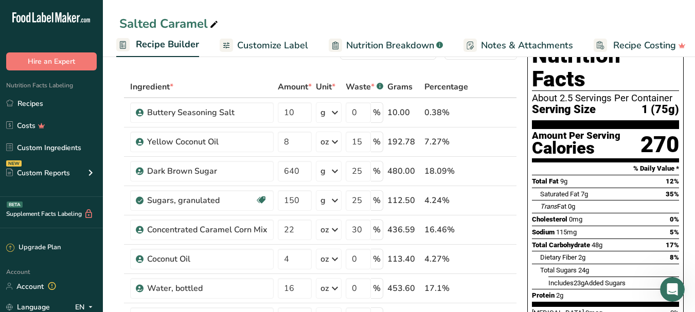
click at [478, 86] on div "Ingredient * Amount * Unit * Waste * .a-a{fill:#347362;}.b-a{fill:#fff;} Grams …" at bounding box center [318, 251] width 398 height 350
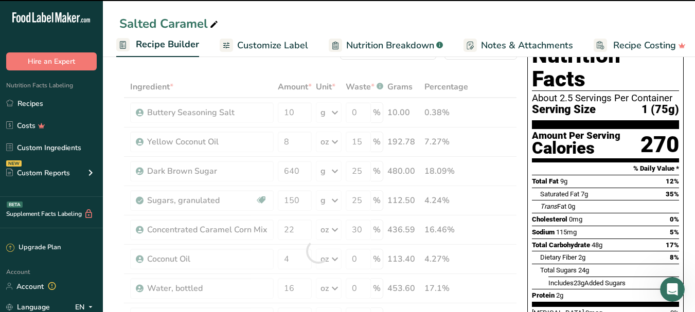
click at [486, 198] on div at bounding box center [318, 251] width 398 height 350
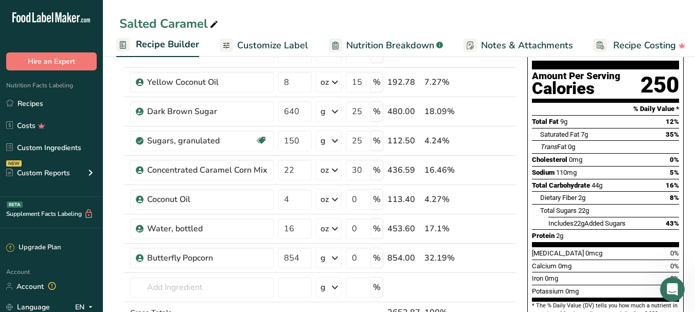
scroll to position [96, 0]
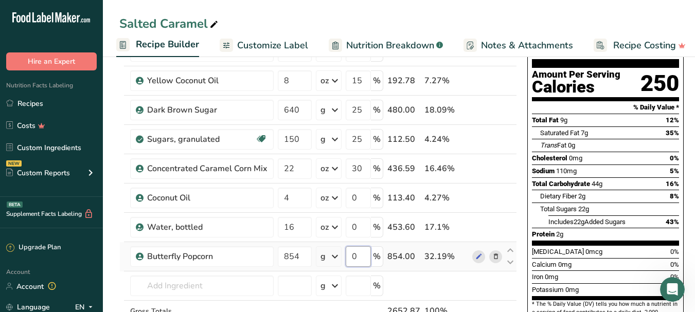
click at [365, 257] on input "0" at bounding box center [358, 257] width 25 height 21
type input "10"
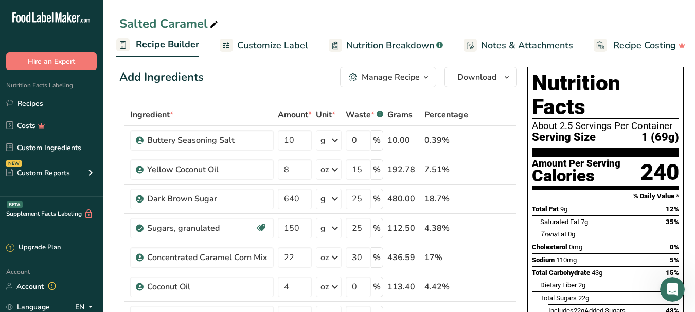
scroll to position [0, 0]
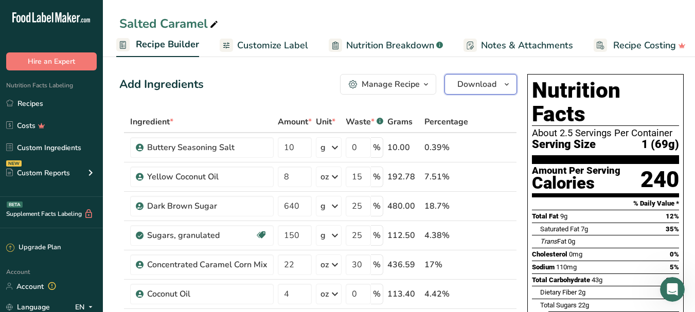
click at [467, 81] on span "Download" at bounding box center [477, 84] width 39 height 12
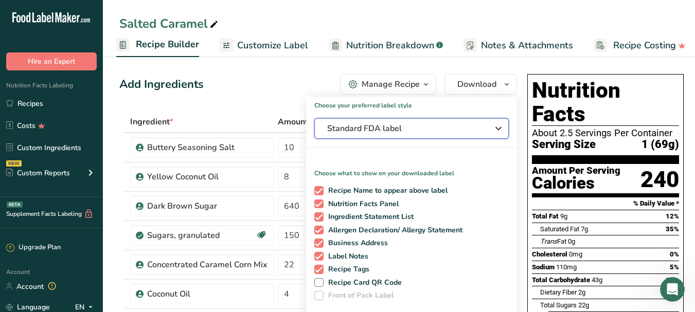
click at [429, 126] on span "Standard FDA label" at bounding box center [404, 128] width 154 height 12
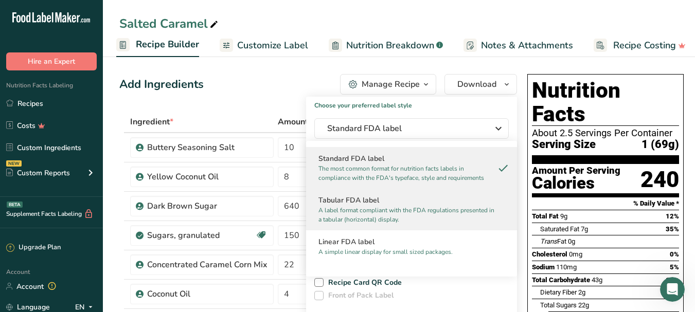
click at [387, 205] on h2 "Tabular FDA label" at bounding box center [412, 200] width 186 height 11
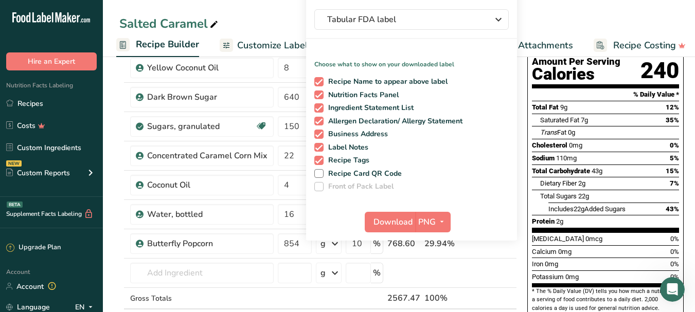
scroll to position [111, 0]
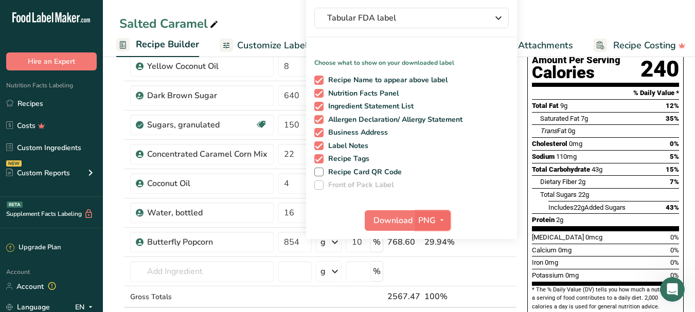
click at [423, 221] on span "PNG" at bounding box center [426, 221] width 17 height 12
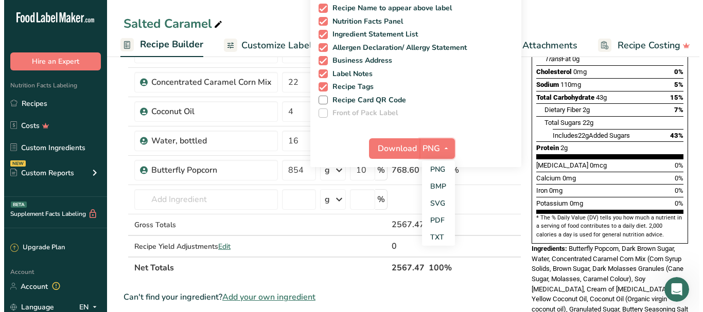
scroll to position [192, 0]
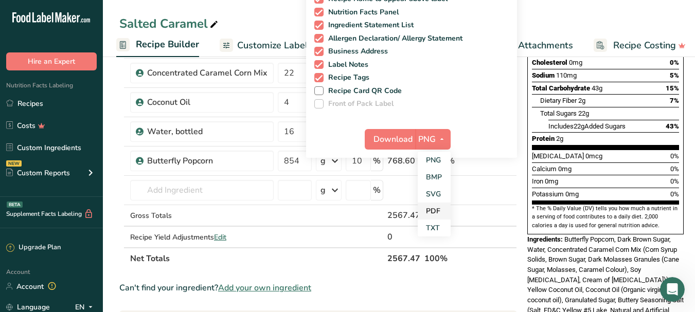
click at [437, 212] on link "PDF" at bounding box center [434, 211] width 33 height 17
click at [398, 139] on span "Download" at bounding box center [393, 139] width 39 height 12
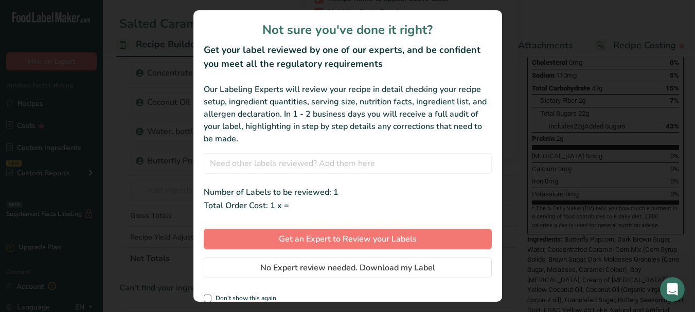
scroll to position [0, 98]
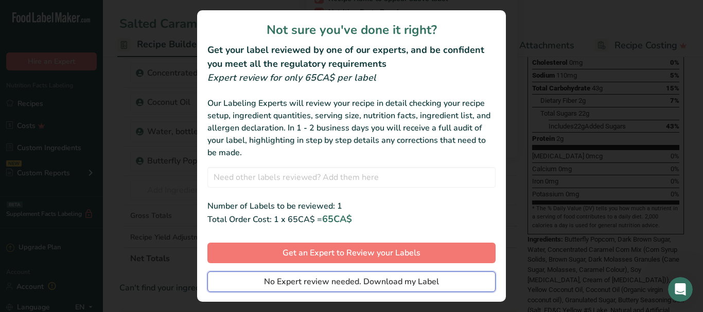
click at [350, 284] on span "No Expert review needed. Download my Label" at bounding box center [351, 282] width 175 height 12
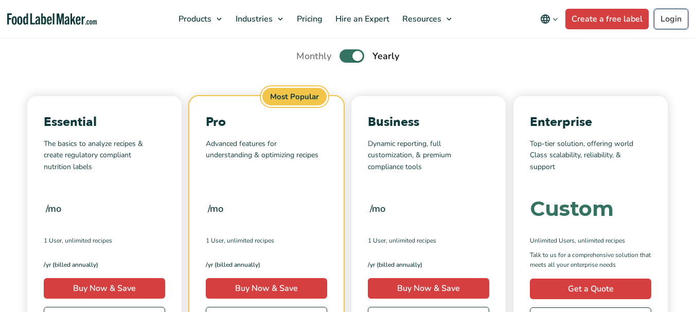
scroll to position [3153, 0]
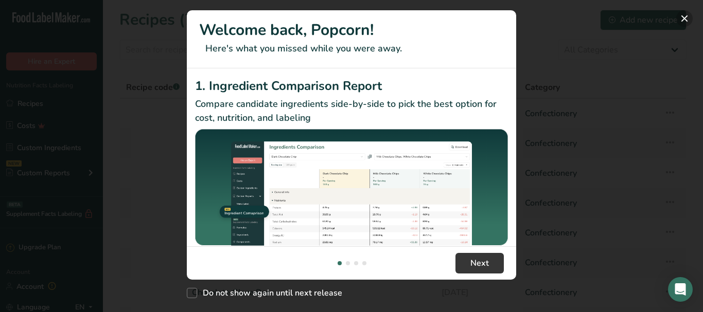
click at [681, 14] on button "New Features" at bounding box center [684, 18] width 16 height 16
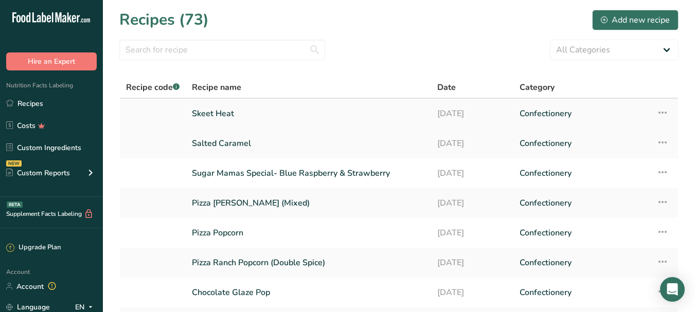
click at [341, 119] on link "Skeet Heat" at bounding box center [308, 114] width 233 height 22
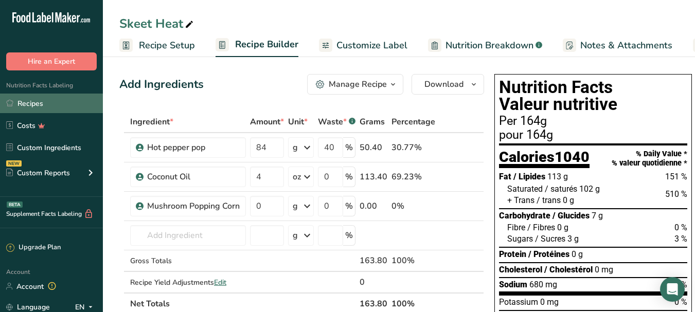
click at [44, 104] on link "Recipes" at bounding box center [51, 104] width 103 height 20
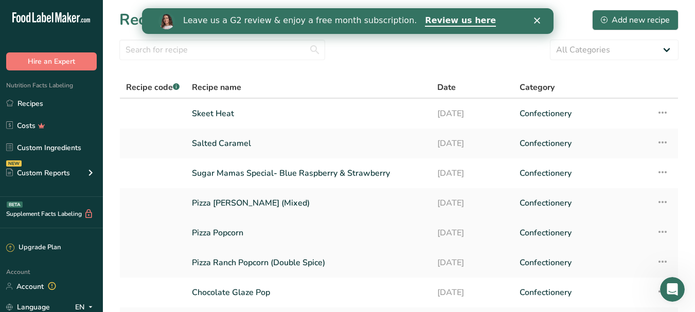
click at [272, 229] on link "Pizza Popcorn" at bounding box center [308, 233] width 233 height 22
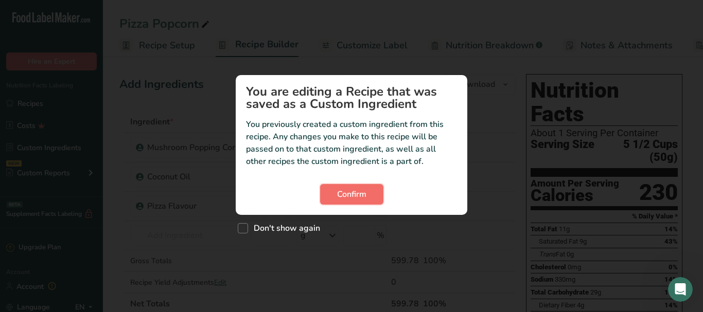
click at [358, 196] on span "Confirm" at bounding box center [351, 194] width 29 height 12
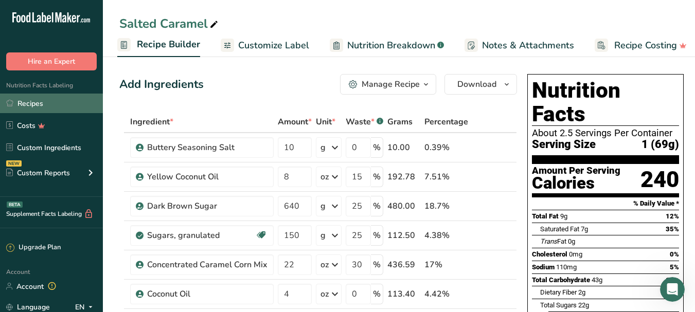
click at [34, 107] on link "Recipes" at bounding box center [51, 104] width 103 height 20
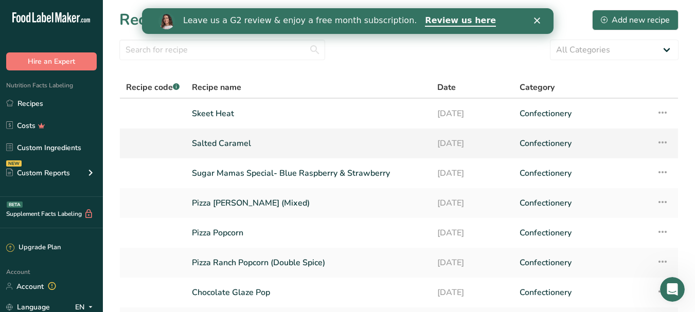
click at [319, 148] on link "Salted Caramel" at bounding box center [308, 144] width 233 height 22
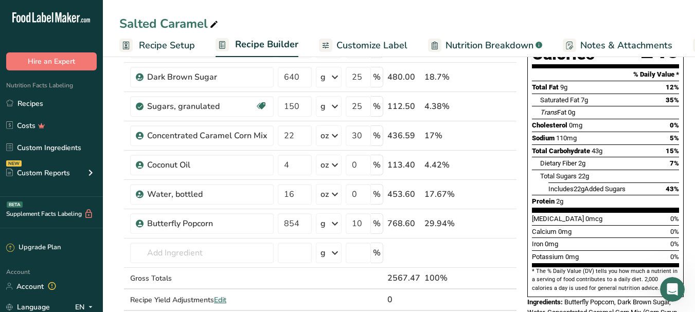
scroll to position [137, 0]
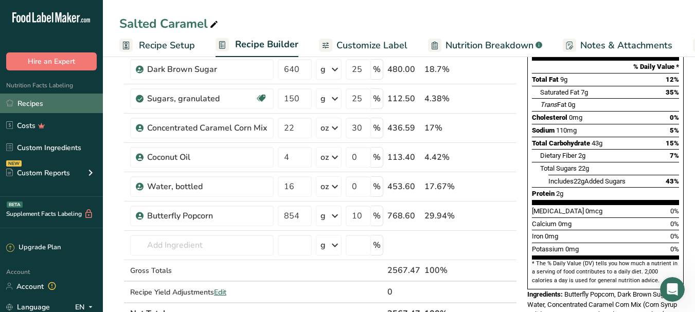
click at [27, 101] on link "Recipes" at bounding box center [51, 104] width 103 height 20
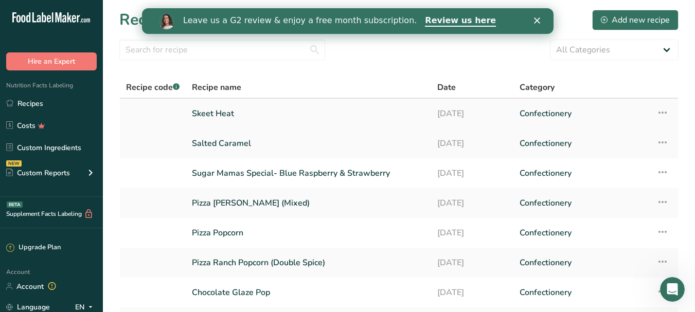
click at [252, 115] on link "Skeet Heat" at bounding box center [308, 114] width 233 height 22
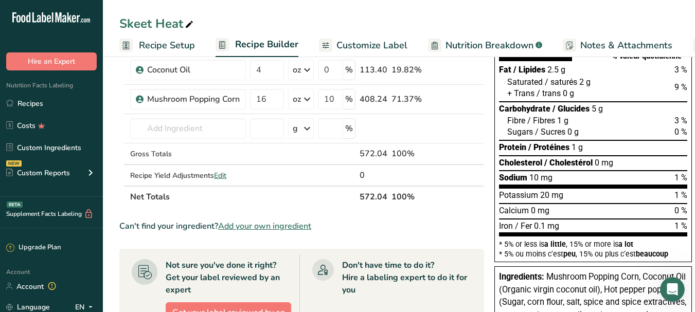
scroll to position [95, 0]
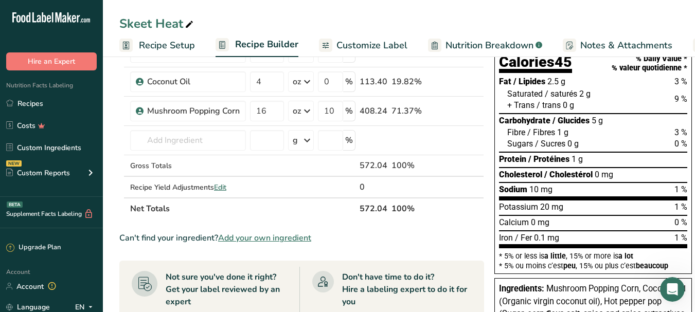
click at [139, 52] on span "Recipe Setup" at bounding box center [167, 46] width 56 height 14
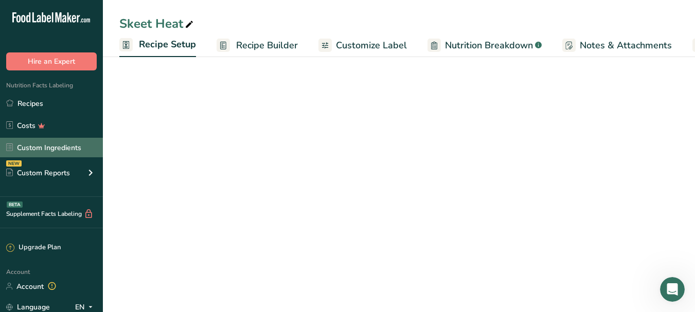
scroll to position [0, 4]
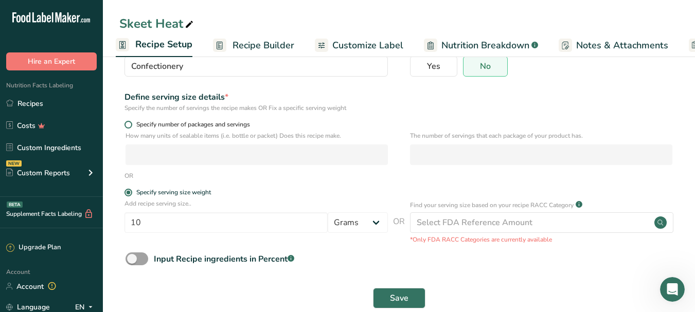
click at [129, 128] on span at bounding box center [129, 125] width 8 height 8
click at [129, 128] on input "Specify number of packages and servings" at bounding box center [128, 124] width 7 height 7
radio input "true"
radio input "false"
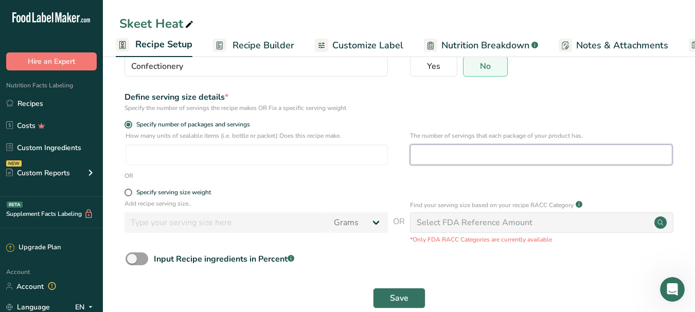
click at [437, 152] on input "number" at bounding box center [541, 155] width 262 height 21
type input "2.33"
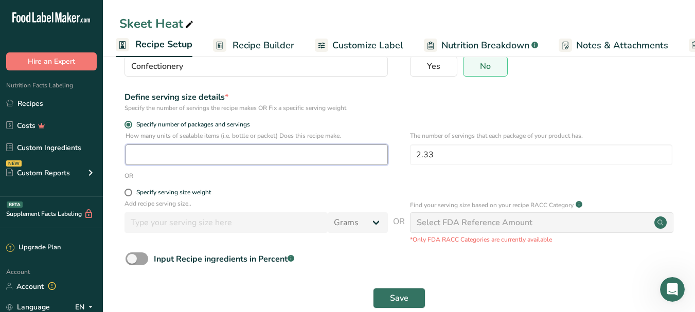
click at [202, 156] on input "number" at bounding box center [257, 155] width 262 height 21
type input "12"
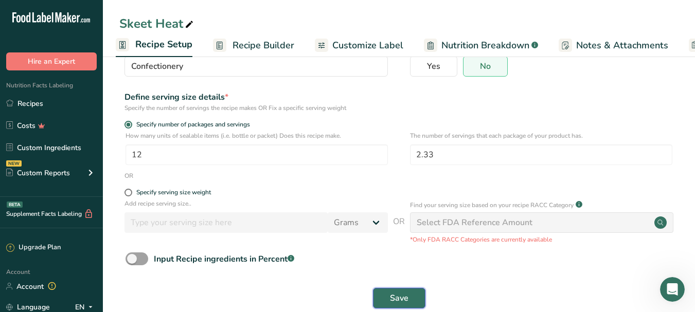
click at [387, 302] on button "Save" at bounding box center [399, 298] width 52 height 21
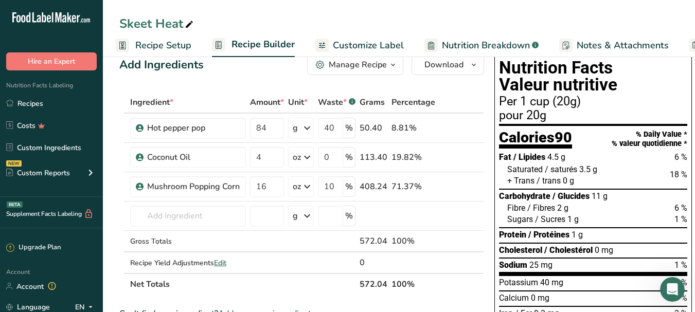
scroll to position [3, 0]
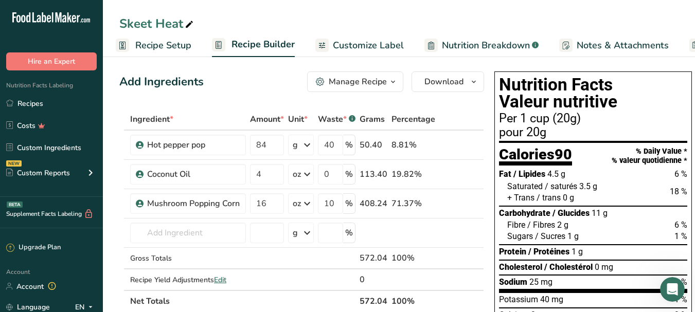
click at [444, 48] on span "Nutrition Breakdown" at bounding box center [486, 46] width 88 height 14
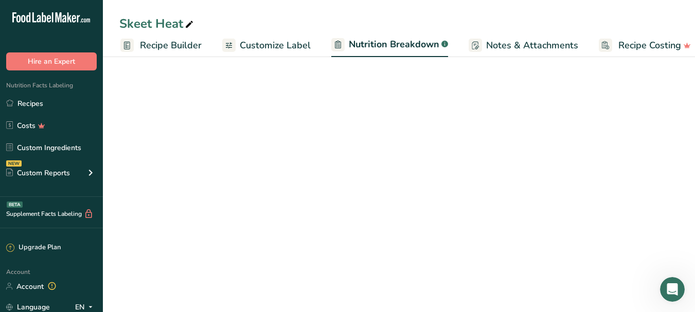
select select "Calories"
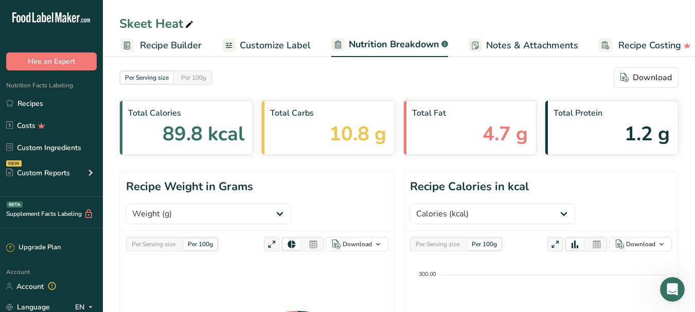
scroll to position [0, 107]
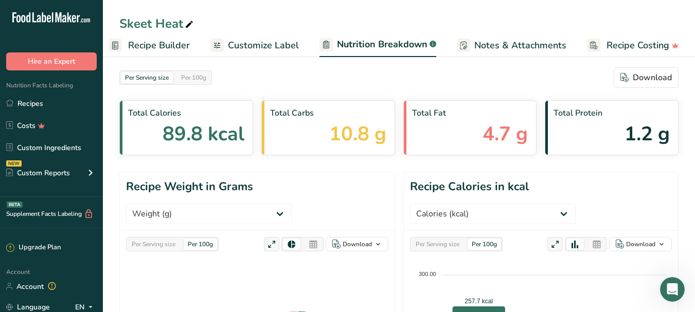
click at [615, 47] on span "Recipe Costing" at bounding box center [638, 46] width 63 height 14
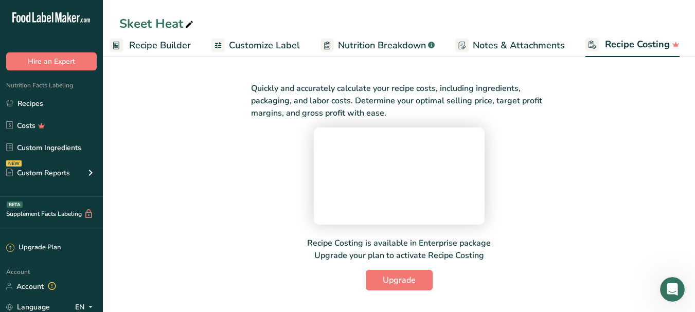
click at [498, 53] on link "Notes & Attachments" at bounding box center [510, 45] width 110 height 23
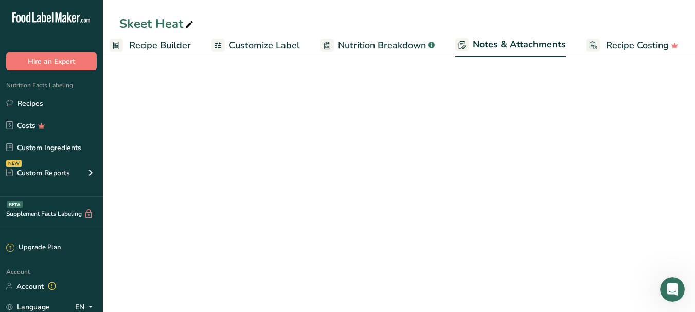
scroll to position [0, 107]
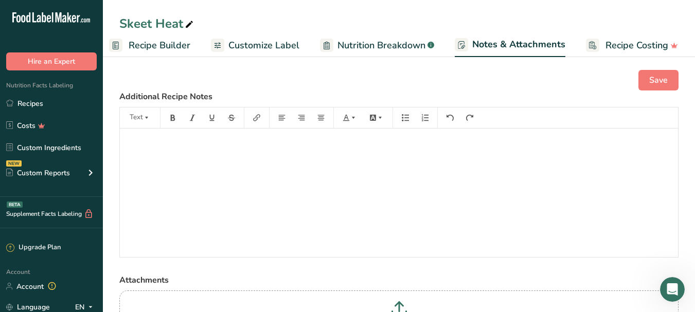
click at [357, 49] on span "Nutrition Breakdown" at bounding box center [382, 46] width 88 height 14
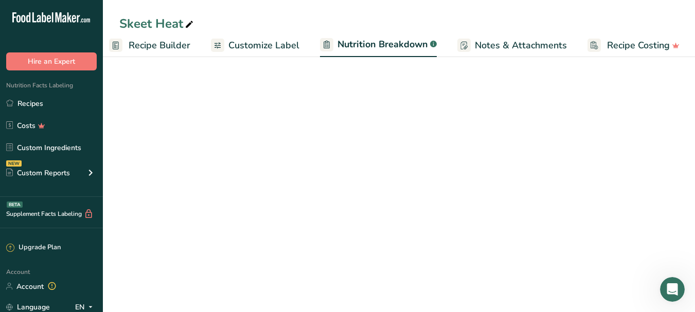
select select "Calories"
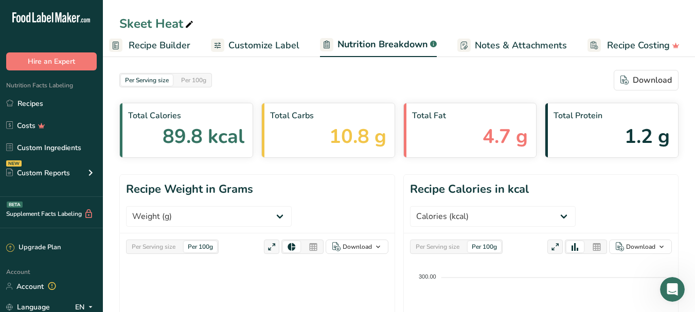
scroll to position [0, 107]
click at [280, 50] on span "Customize Label" at bounding box center [263, 46] width 71 height 14
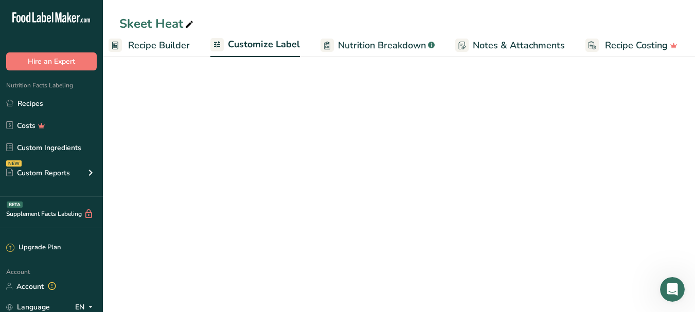
scroll to position [0, 106]
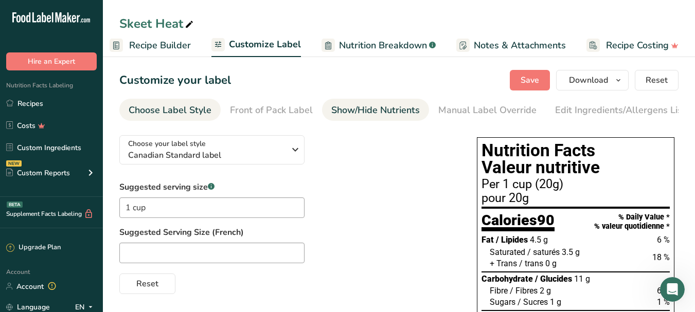
click at [381, 109] on div "Show/Hide Nutrients" at bounding box center [375, 110] width 89 height 14
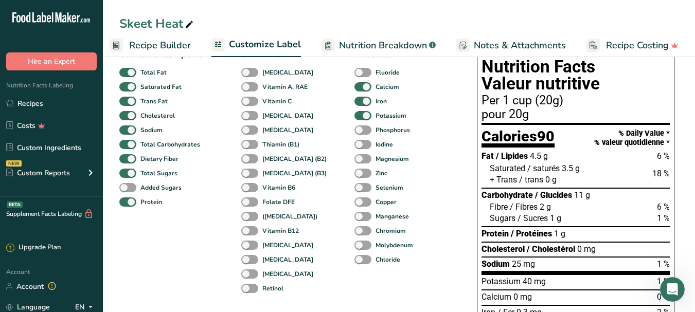
scroll to position [92, 0]
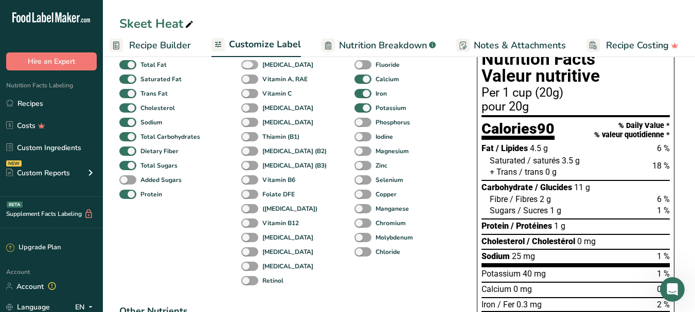
click at [249, 69] on span at bounding box center [249, 65] width 17 height 10
click at [248, 68] on input "Vitamin D" at bounding box center [244, 64] width 7 height 7
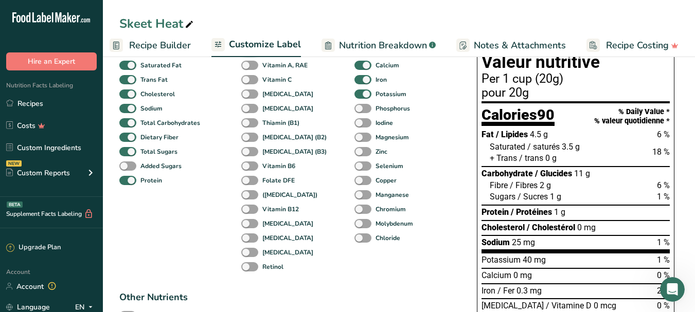
scroll to position [76, 0]
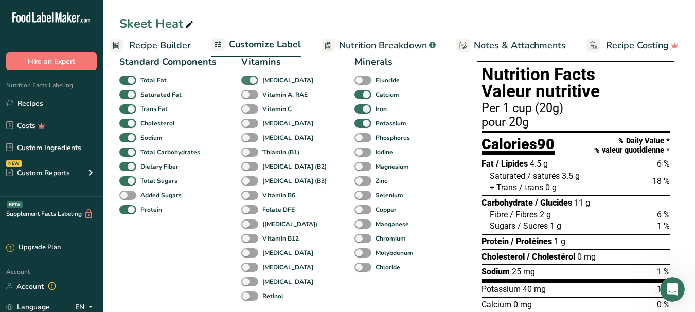
click at [254, 80] on span at bounding box center [249, 81] width 17 height 10
click at [248, 80] on input "Vitamin D" at bounding box center [244, 80] width 7 height 7
checkbox input "false"
click at [179, 43] on span "Recipe Builder" at bounding box center [160, 46] width 62 height 14
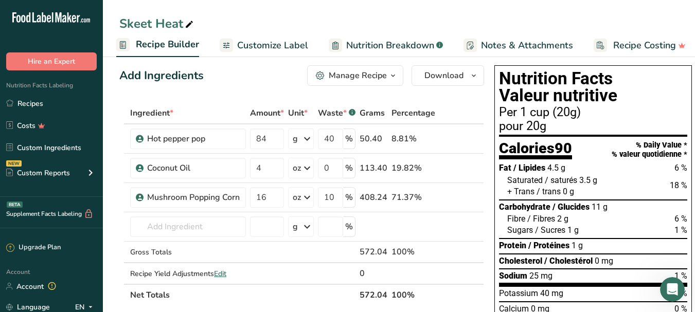
scroll to position [7, 0]
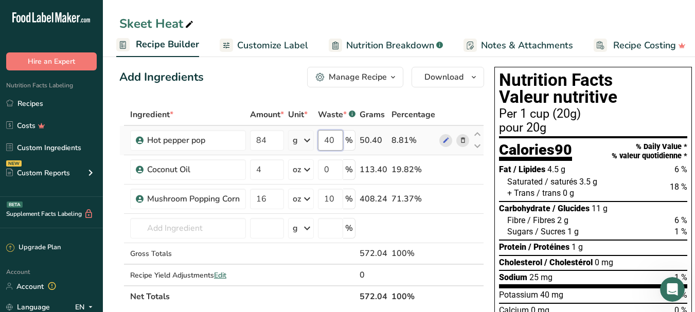
click at [334, 143] on input "40" at bounding box center [330, 140] width 25 height 21
type input "4"
type input "2"
type input "15"
click at [477, 106] on div "Ingredient * Amount * Unit * Waste * .a-a{fill:#347362;}.b-a{fill:#fff;} Grams …" at bounding box center [301, 206] width 365 height 204
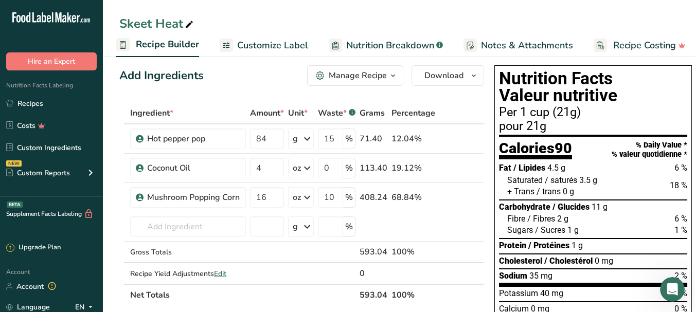
scroll to position [0, 0]
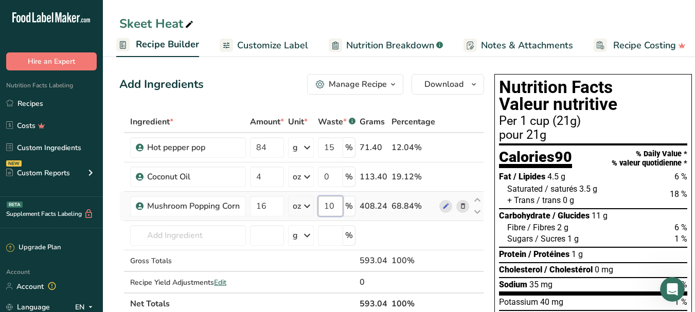
click at [340, 204] on input "10" at bounding box center [330, 206] width 25 height 21
type input "1"
type input "5"
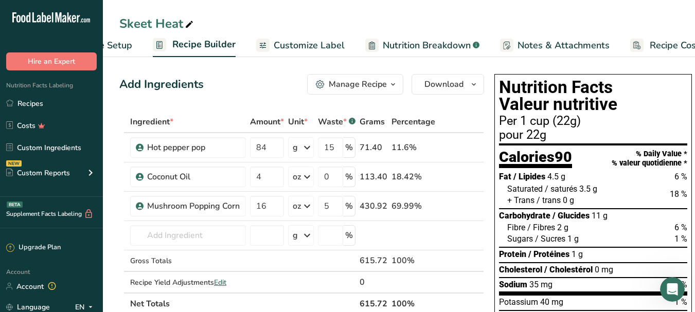
scroll to position [0, 53]
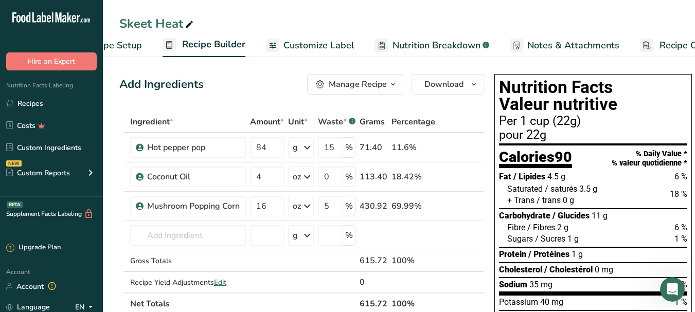
click at [137, 40] on span "Recipe Setup" at bounding box center [114, 46] width 56 height 14
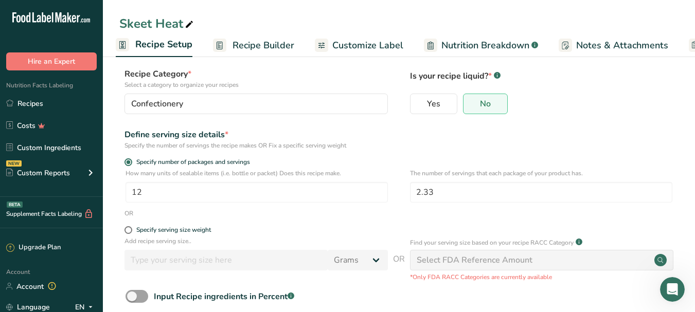
scroll to position [68, 0]
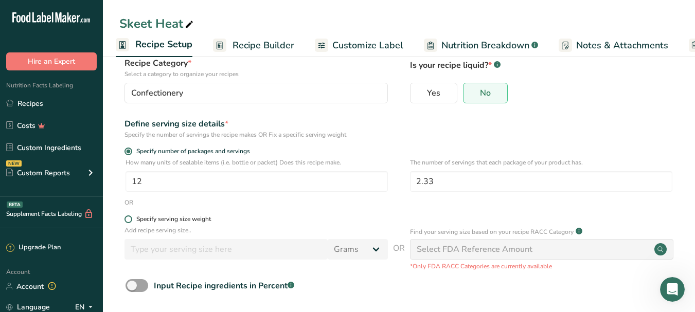
click at [131, 219] on span at bounding box center [129, 220] width 8 height 8
click at [131, 219] on input "Specify serving size weight" at bounding box center [128, 219] width 7 height 7
radio input "true"
radio input "false"
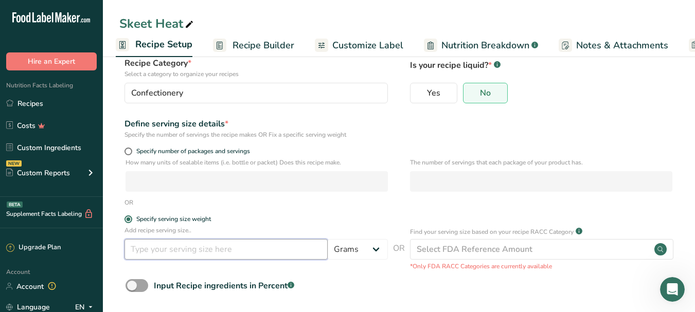
click at [192, 248] on input "number" at bounding box center [226, 249] width 203 height 21
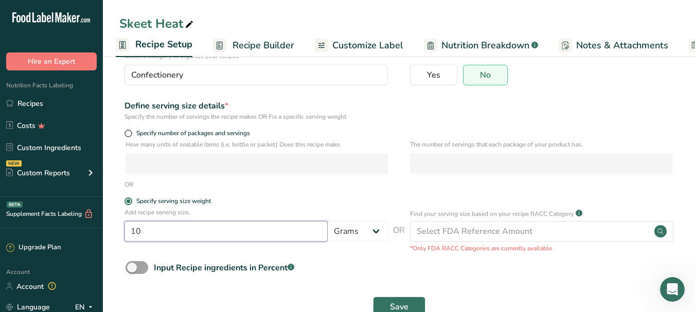
scroll to position [114, 0]
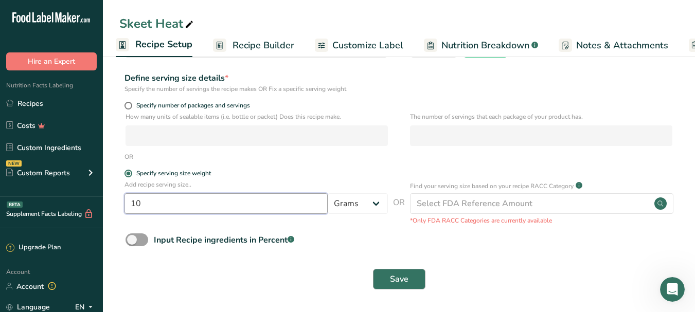
type input "10"
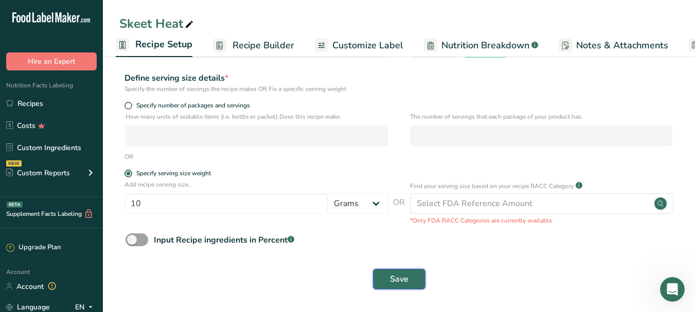
click at [390, 275] on span "Save" at bounding box center [399, 279] width 19 height 12
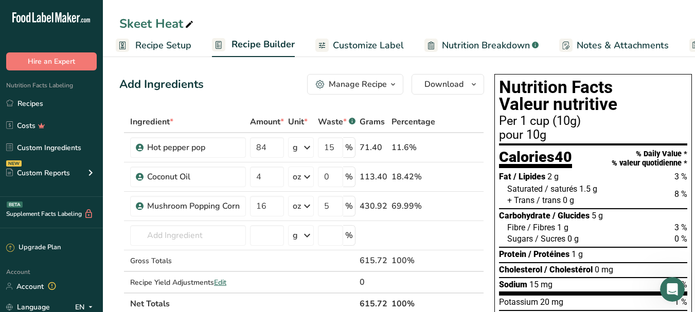
click at [145, 50] on span "Recipe Setup" at bounding box center [163, 46] width 56 height 14
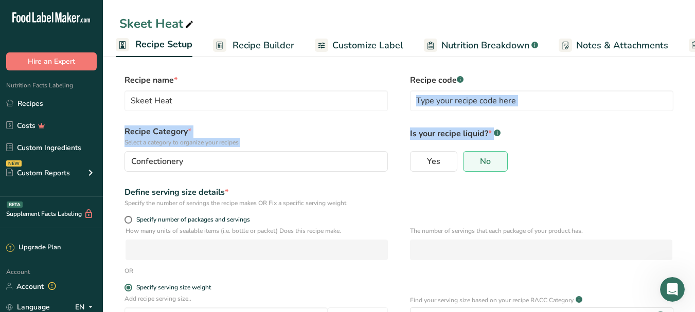
drag, startPoint x: 692, startPoint y: 109, endPoint x: 695, endPoint y: 125, distance: 16.2
click at [695, 125] on section "Recipe name * Skeet Heat Recipe code .a-a{fill:#347362;}.b-a{fill:#fff;} Recipe…" at bounding box center [399, 240] width 592 height 373
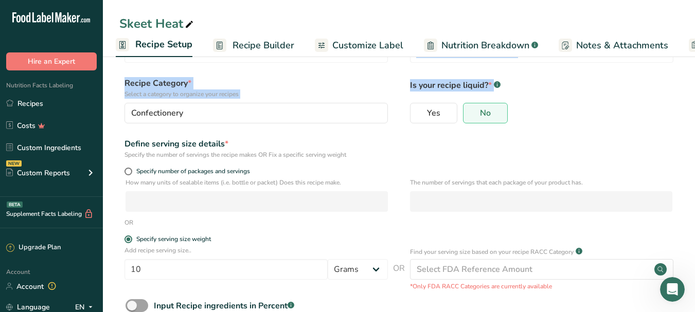
scroll to position [63, 0]
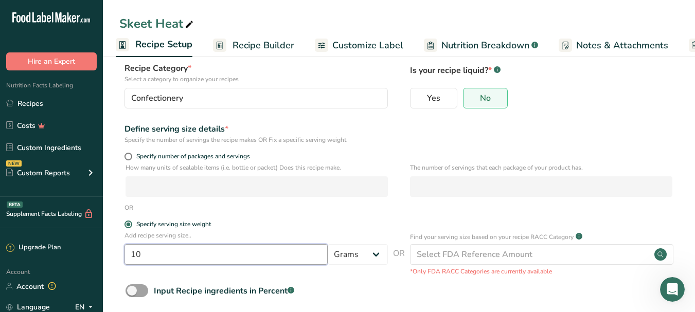
click at [154, 260] on input "10" at bounding box center [226, 254] width 203 height 21
type input "1"
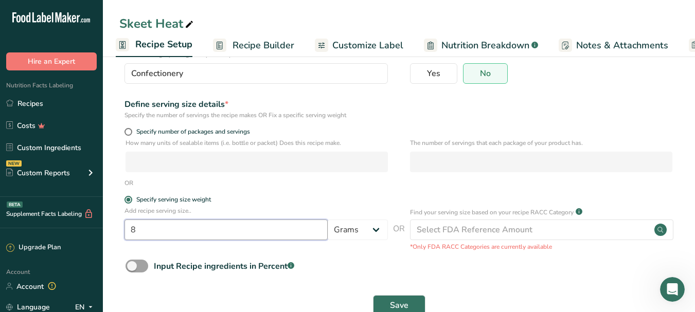
scroll to position [114, 0]
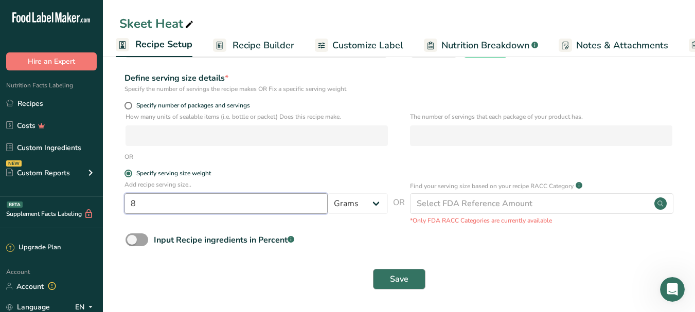
type input "8"
click at [412, 278] on button "Save" at bounding box center [399, 279] width 52 height 21
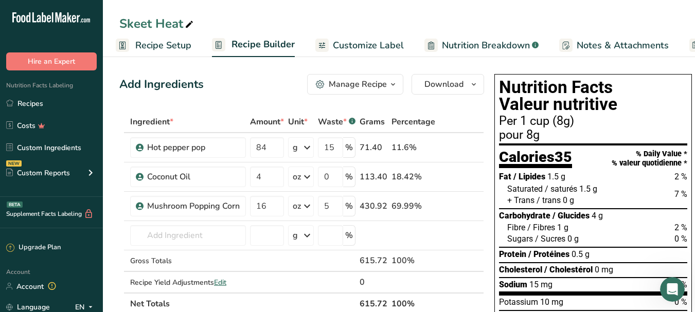
click at [382, 82] on div "Manage Recipe" at bounding box center [358, 84] width 58 height 12
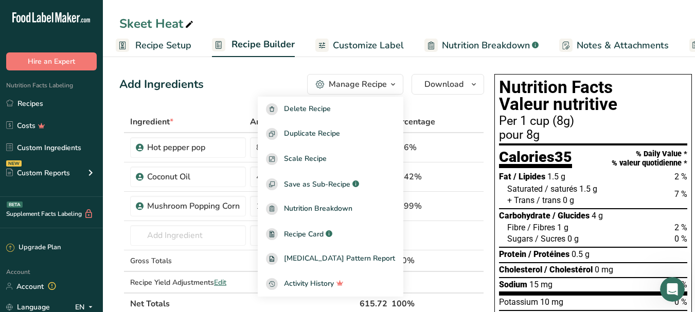
click at [384, 82] on div "Manage Recipe" at bounding box center [358, 84] width 58 height 12
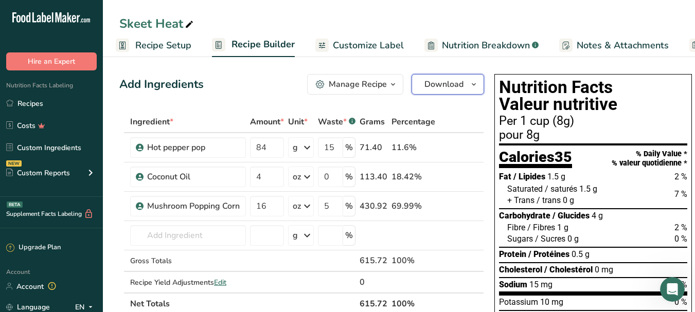
click at [435, 88] on span "Download" at bounding box center [444, 84] width 39 height 12
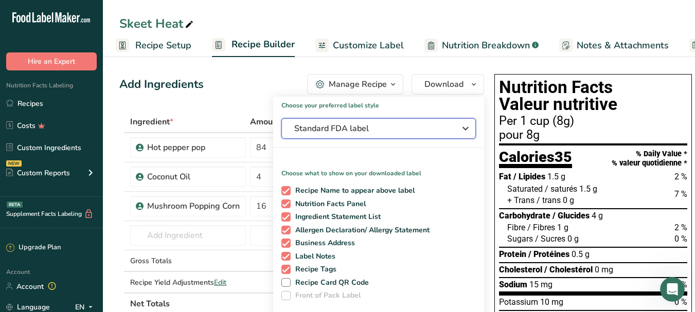
click at [390, 125] on span "Standard FDA label" at bounding box center [371, 128] width 154 height 12
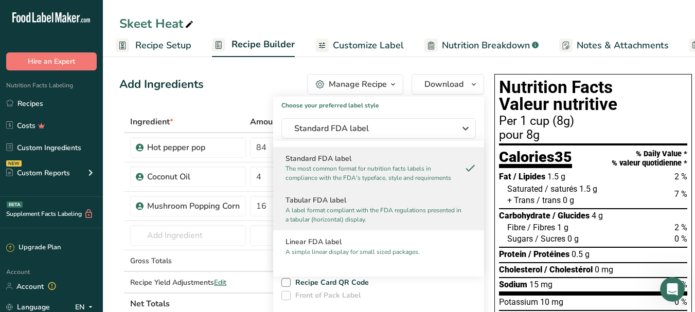
click at [332, 207] on p "A label format compliant with the FDA regulations presented in a tabular (horiz…" at bounding box center [374, 215] width 177 height 19
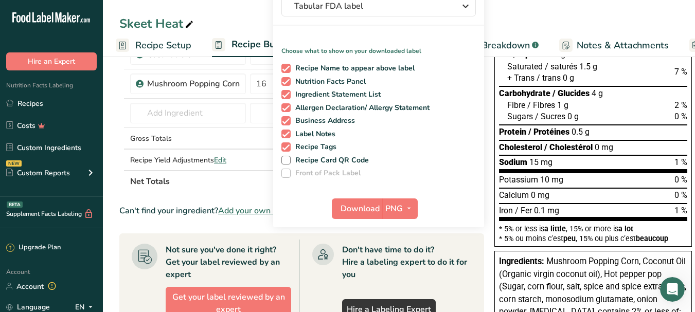
scroll to position [162, 0]
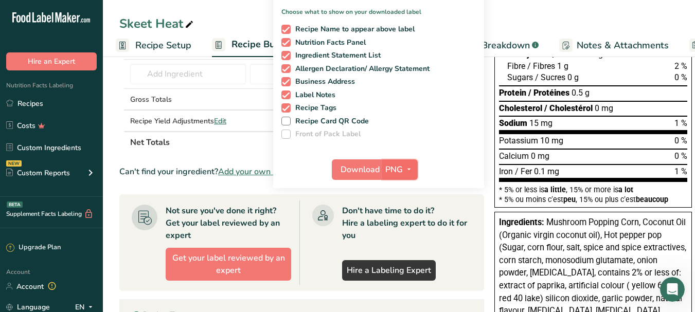
click at [407, 168] on icon "button" at bounding box center [409, 169] width 8 height 13
click at [402, 239] on link "PDF" at bounding box center [401, 241] width 33 height 17
click at [364, 171] on span "Download" at bounding box center [360, 170] width 39 height 12
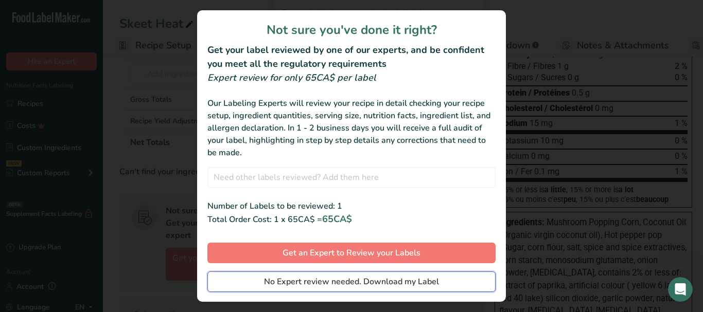
click at [344, 279] on span "No Expert review needed. Download my Label" at bounding box center [351, 282] width 175 height 12
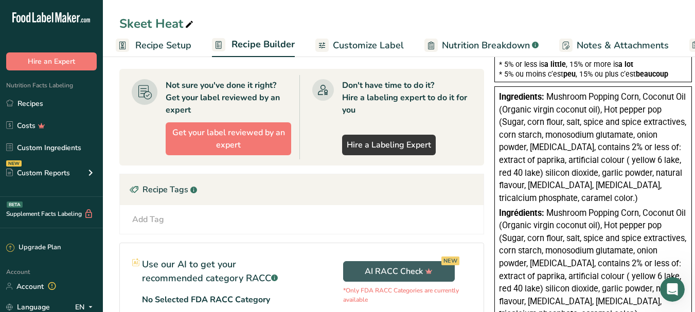
scroll to position [291, 0]
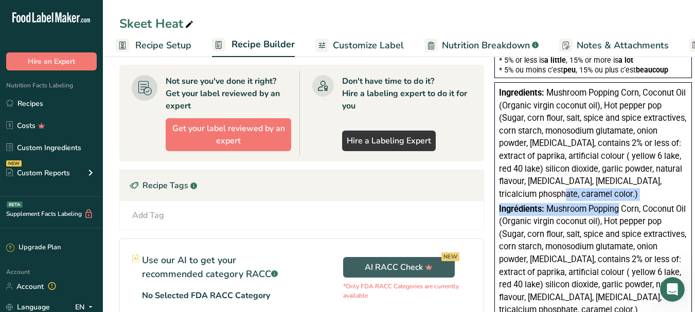
drag, startPoint x: 570, startPoint y: 202, endPoint x: 532, endPoint y: 190, distance: 39.5
click at [530, 190] on div "Ingredients: Mushroom Popping Corn, Coconut Oil (Organic virgin coconut oil), H…" at bounding box center [594, 201] width 198 height 239
click at [569, 200] on div "Ingredients: Mushroom Popping Corn, Coconut Oil (Organic virgin coconut oil), H…" at bounding box center [593, 144] width 188 height 114
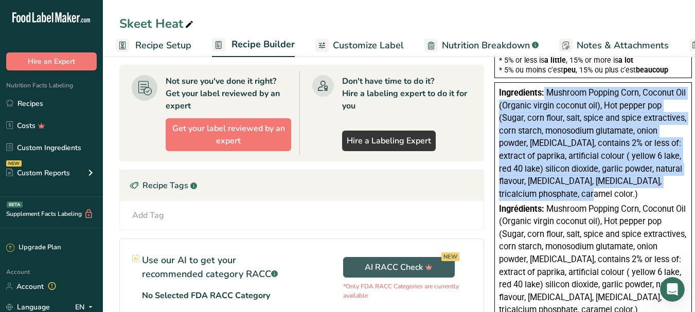
drag, startPoint x: 557, startPoint y: 193, endPoint x: 545, endPoint y: 93, distance: 100.5
click at [545, 93] on div "Ingredients: Mushroom Popping Corn, Coconut Oil (Organic virgin coconut oil), H…" at bounding box center [593, 144] width 188 height 114
copy div "Mushroom Popping Corn, Coconut Oil (Organic virgin coconut oil), Hot pepper pop…"
click at [39, 106] on link "Recipes" at bounding box center [51, 104] width 103 height 20
